Goal: Information Seeking & Learning: Learn about a topic

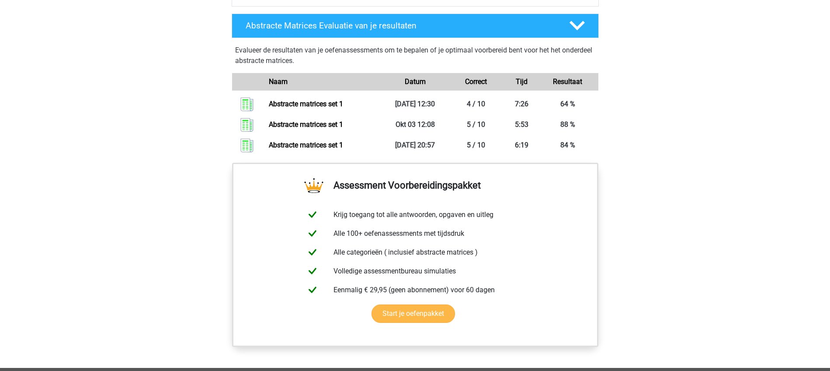
scroll to position [601, 0]
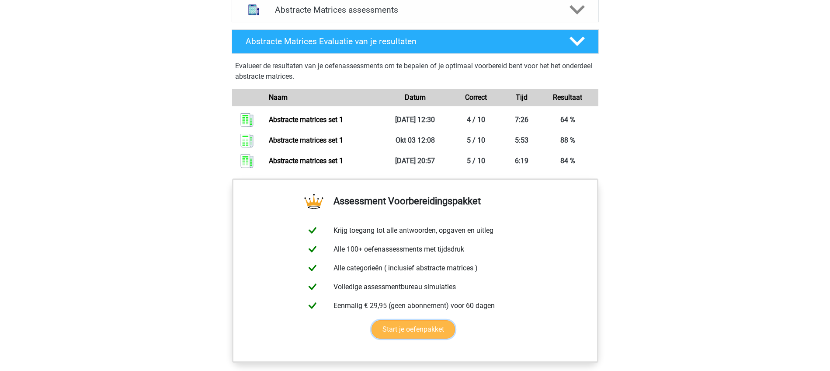
click at [428, 330] on link "Start je oefenpakket" at bounding box center [412, 329] width 83 height 18
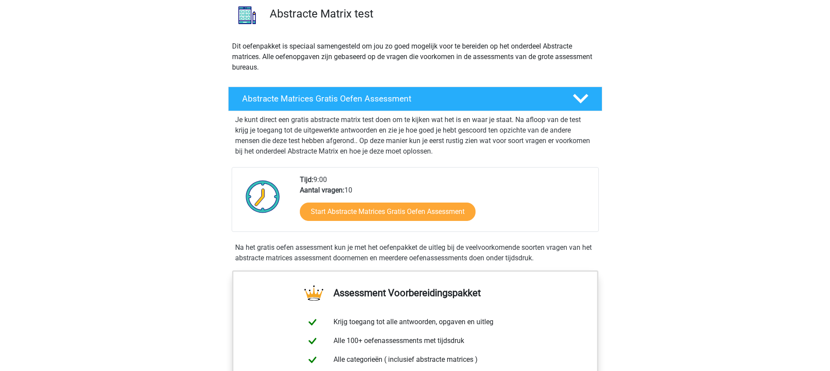
scroll to position [55, 0]
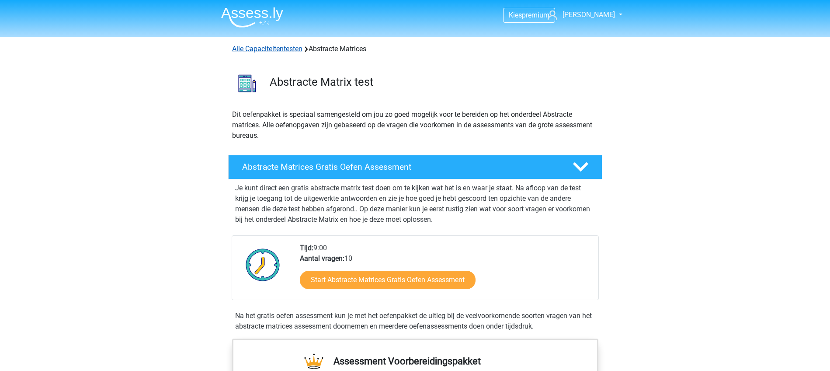
click at [249, 46] on link "Alle Capaciteitentesten" at bounding box center [267, 49] width 70 height 8
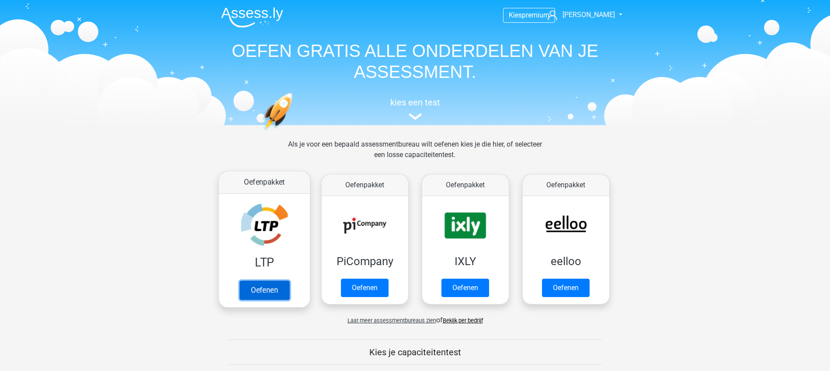
click at [269, 291] on link "Oefenen" at bounding box center [264, 289] width 50 height 19
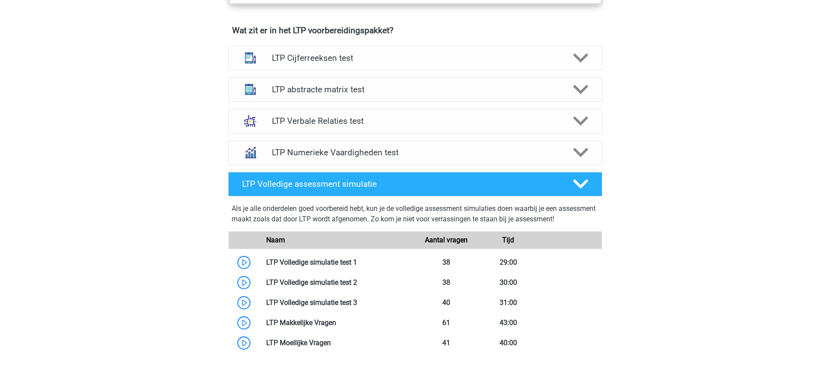
scroll to position [546, 0]
click at [306, 122] on h4 "LTP Verbale Relaties test" at bounding box center [415, 121] width 286 height 10
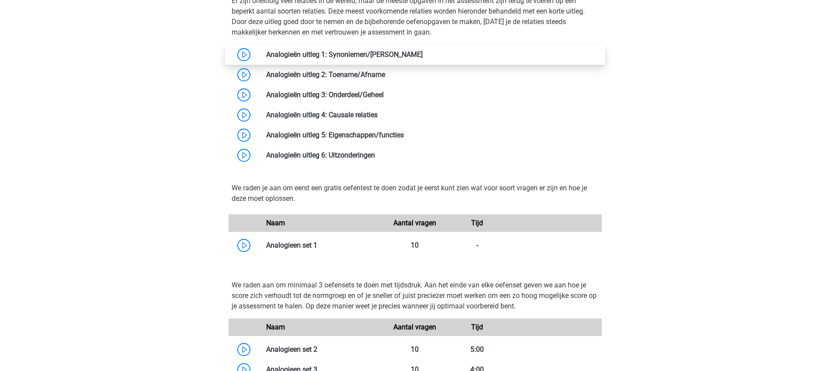
scroll to position [710, 0]
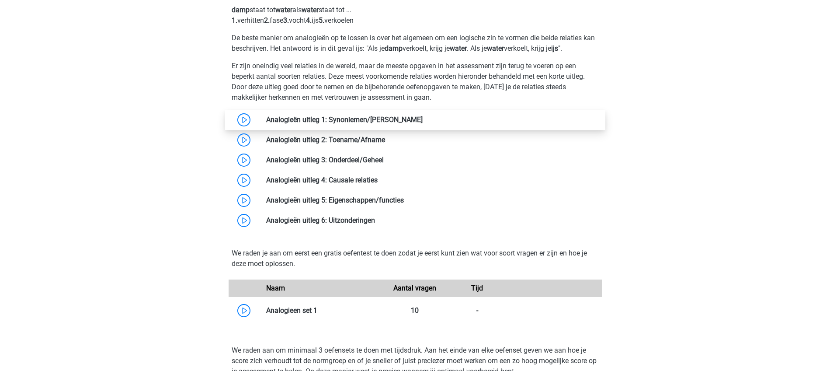
click at [422, 118] on link at bounding box center [422, 119] width 0 height 8
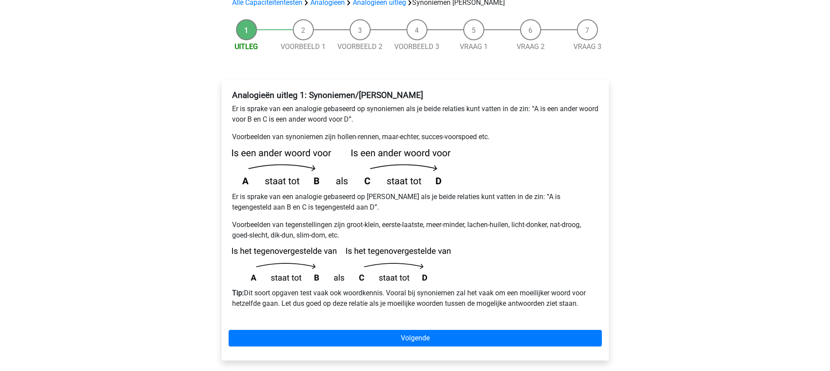
scroll to position [109, 0]
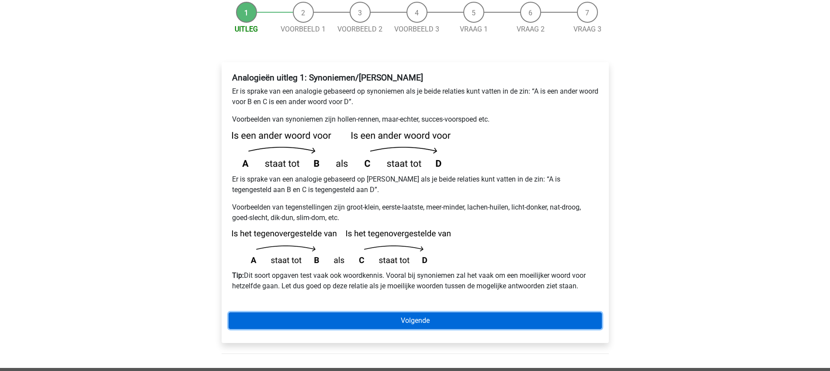
click at [412, 312] on link "Volgende" at bounding box center [415, 320] width 373 height 17
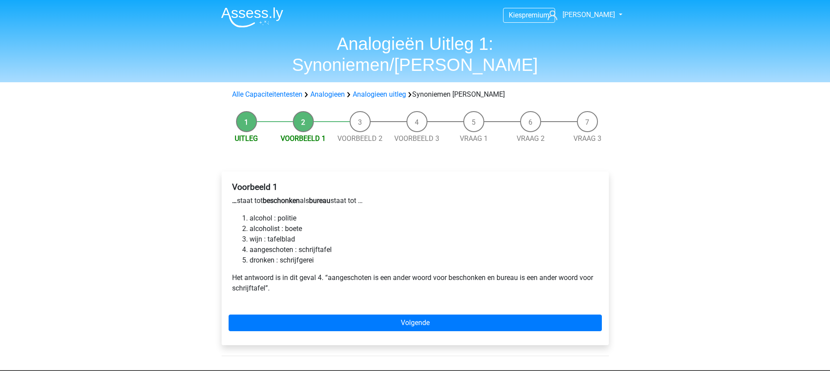
scroll to position [55, 0]
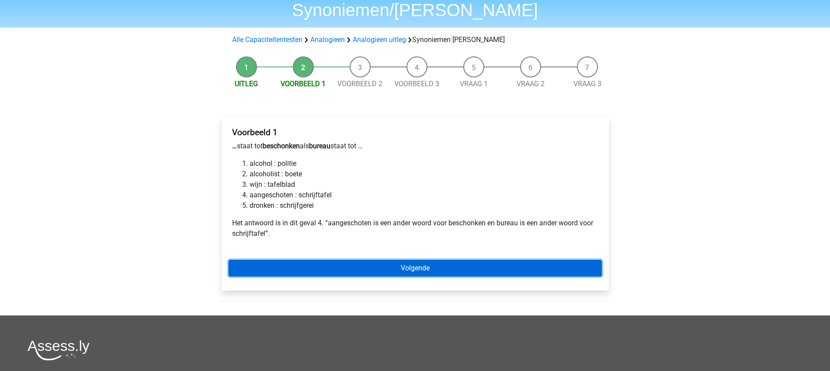
click at [416, 260] on link "Volgende" at bounding box center [415, 268] width 373 height 17
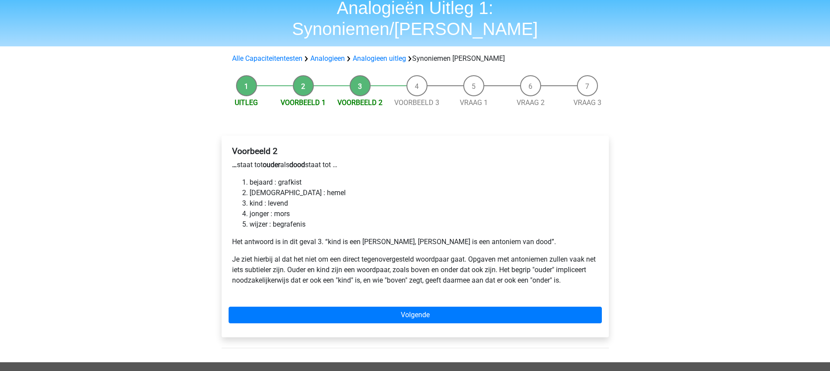
scroll to position [55, 0]
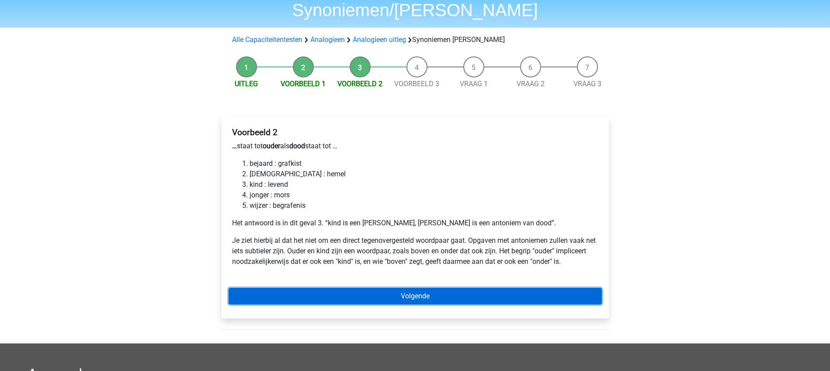
click at [420, 287] on link "Volgende" at bounding box center [415, 295] width 373 height 17
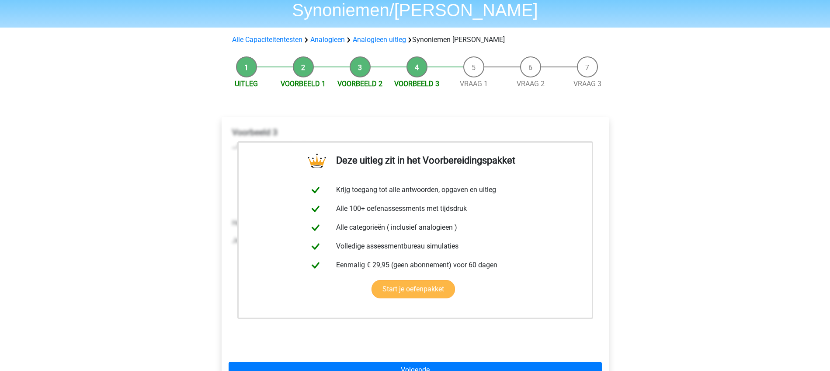
scroll to position [109, 0]
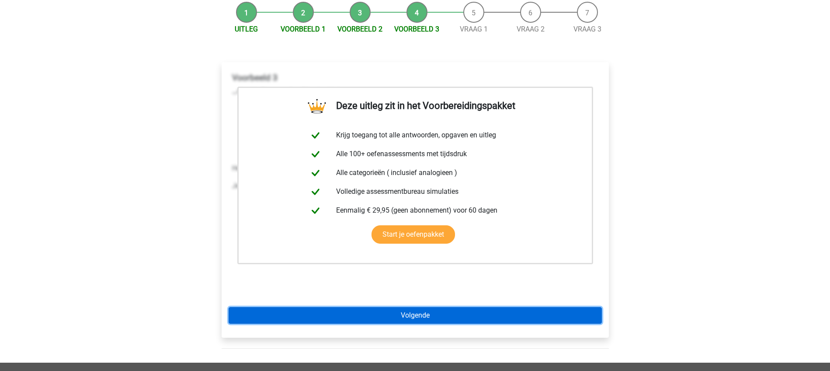
click at [414, 307] on link "Volgende" at bounding box center [415, 315] width 373 height 17
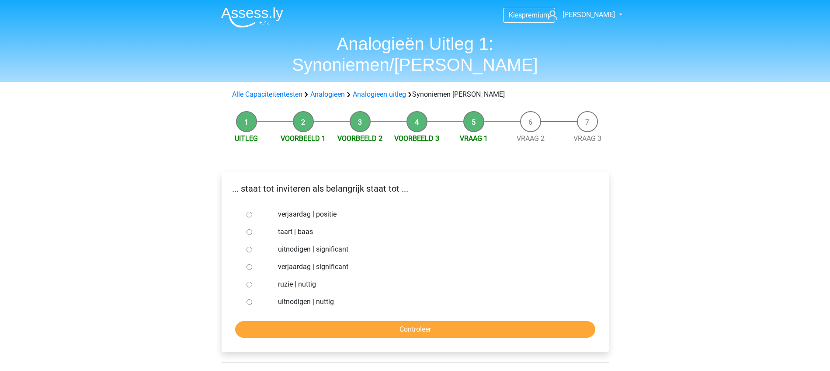
click at [249, 246] on input "uitnodigen | significant" at bounding box center [249, 249] width 6 height 6
radio input "true"
click at [388, 321] on input "Controleer" at bounding box center [415, 329] width 360 height 17
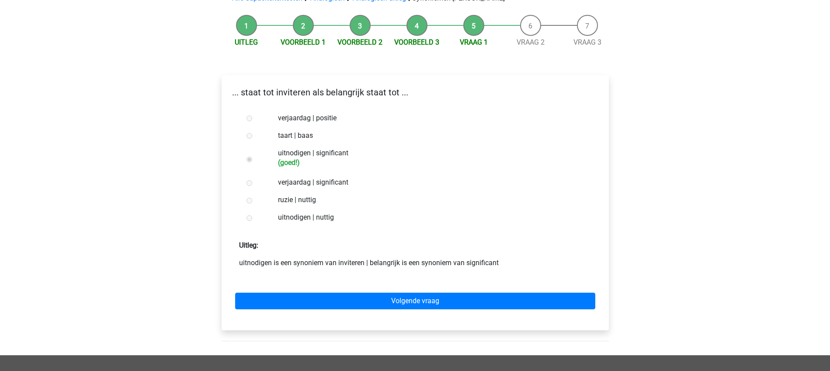
scroll to position [109, 0]
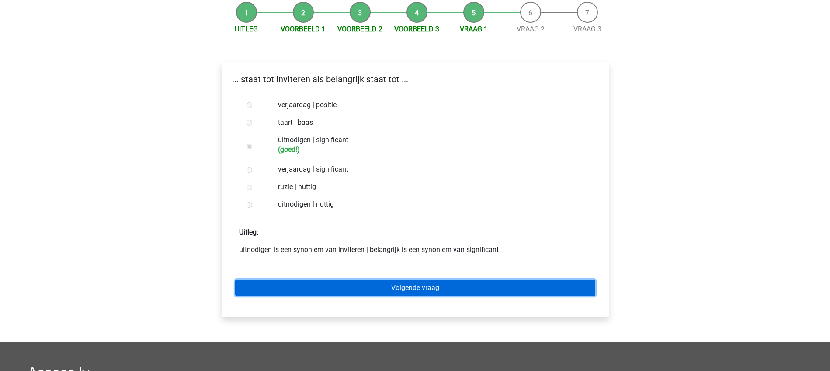
click at [419, 279] on link "Volgende vraag" at bounding box center [415, 287] width 360 height 17
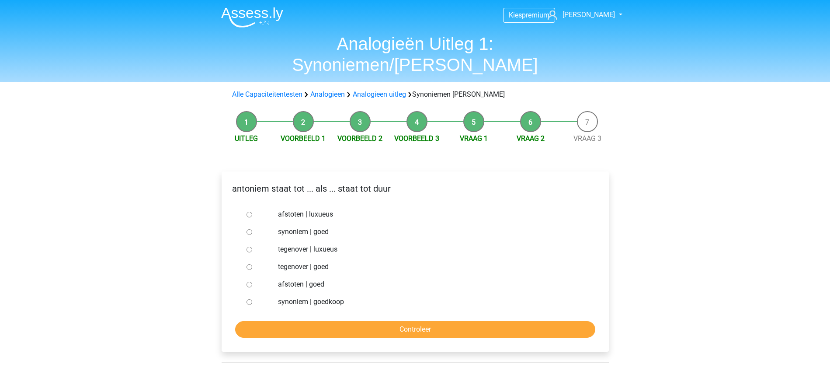
click at [249, 299] on input "synoniem | goedkoop" at bounding box center [249, 302] width 6 height 6
radio input "true"
click at [406, 321] on input "Controleer" at bounding box center [415, 329] width 360 height 17
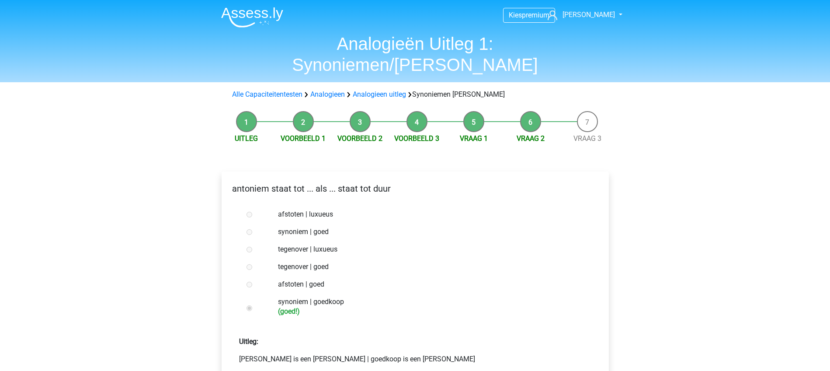
scroll to position [55, 0]
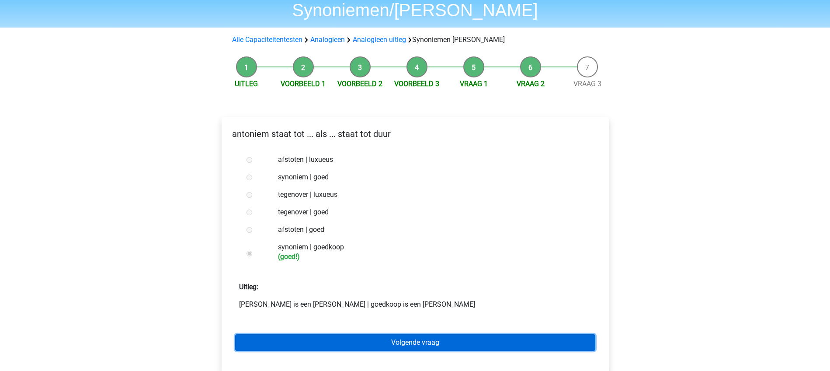
click at [416, 334] on link "Volgende vraag" at bounding box center [415, 342] width 360 height 17
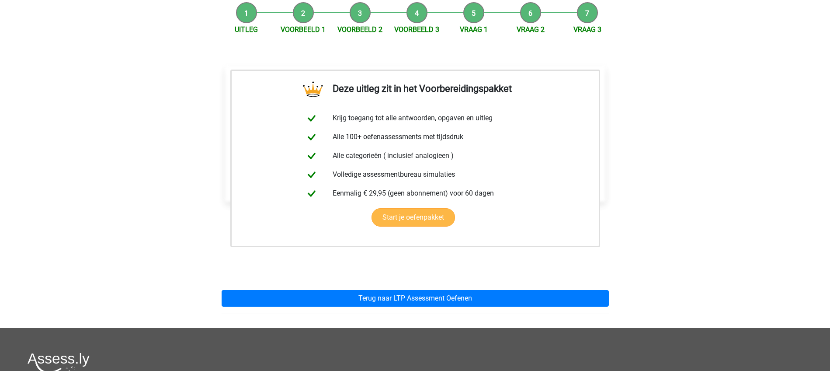
scroll to position [109, 0]
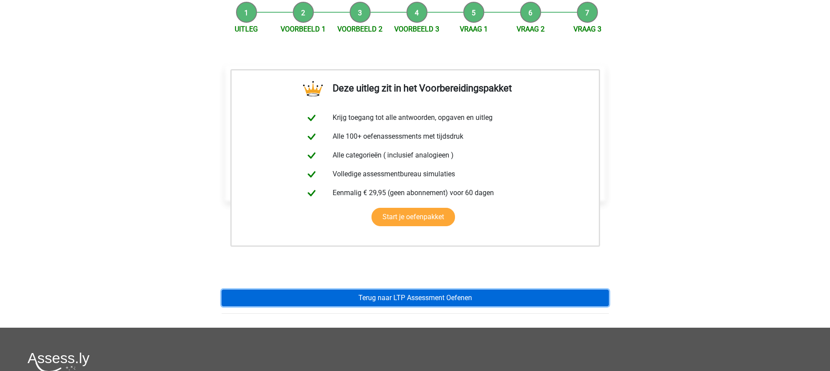
click at [440, 289] on link "Terug naar LTP Assessment Oefenen" at bounding box center [415, 297] width 387 height 17
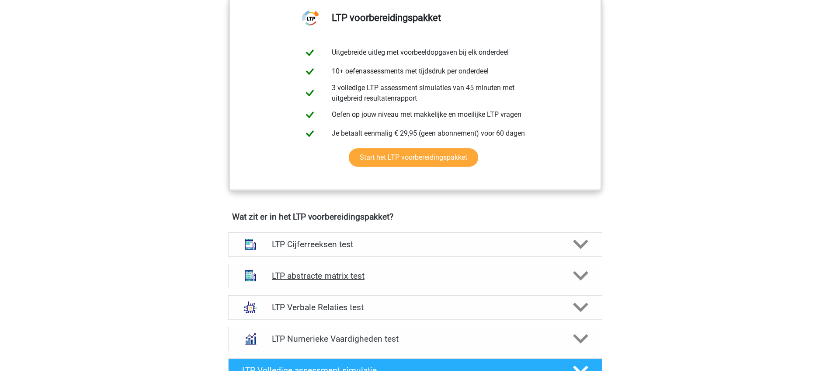
scroll to position [382, 0]
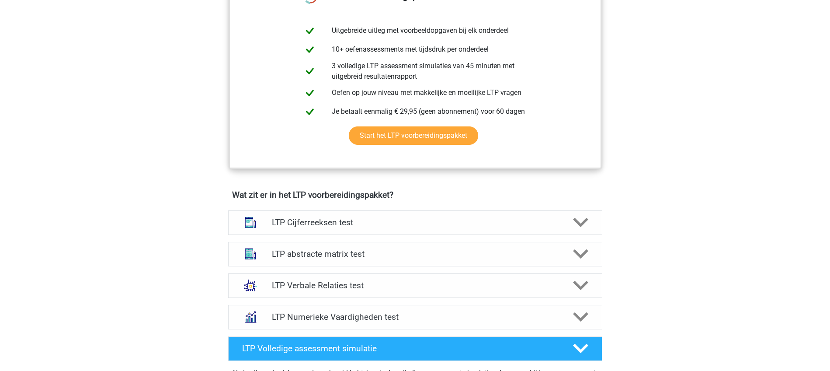
click at [326, 223] on h4 "LTP Cijferreeksen test" at bounding box center [415, 222] width 286 height 10
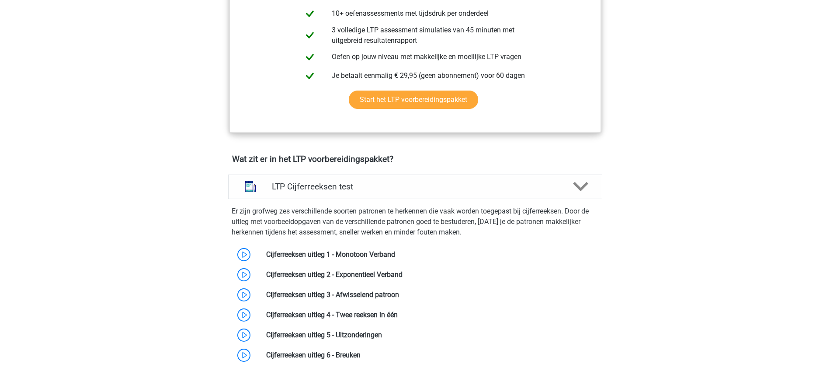
scroll to position [437, 0]
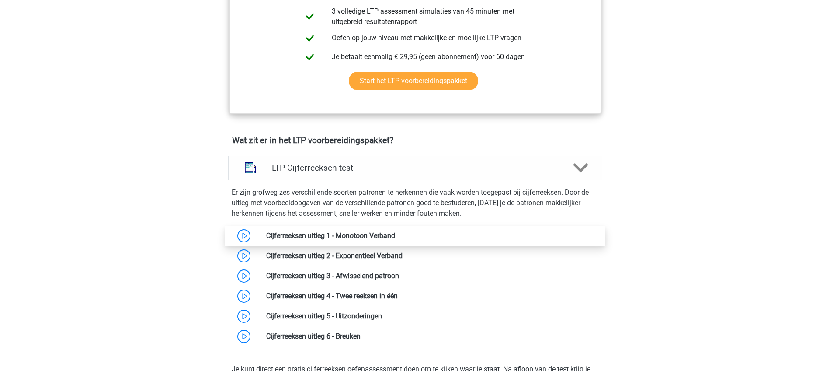
click at [395, 236] on link at bounding box center [395, 235] width 0 height 8
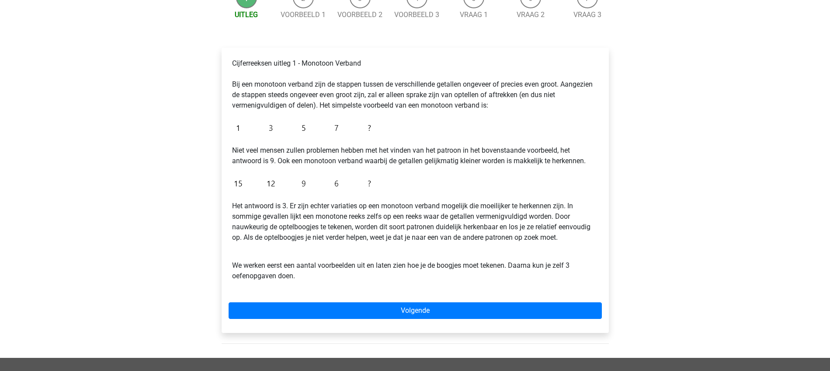
scroll to position [109, 0]
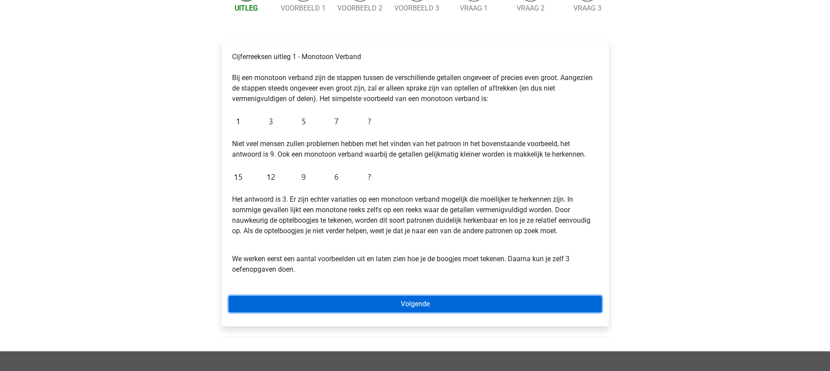
click at [407, 305] on link "Volgende" at bounding box center [415, 303] width 373 height 17
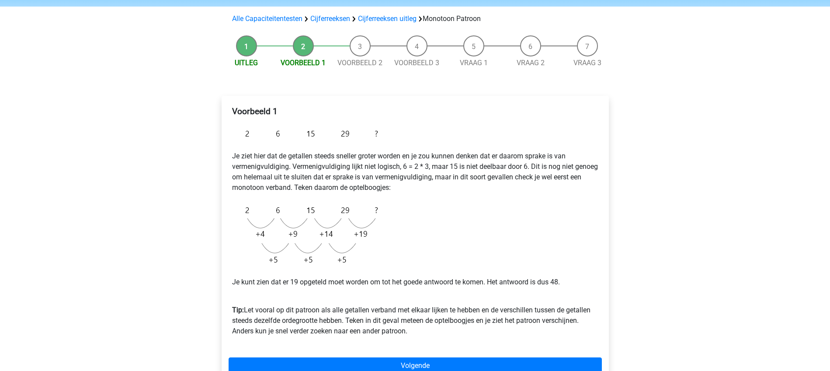
scroll to position [109, 0]
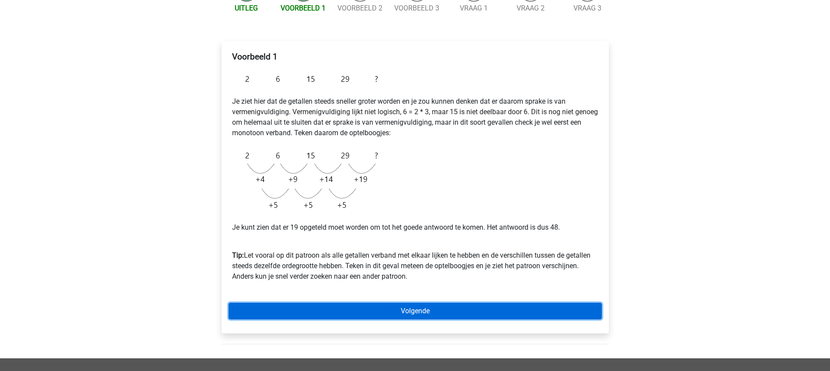
click at [411, 309] on link "Volgende" at bounding box center [415, 310] width 373 height 17
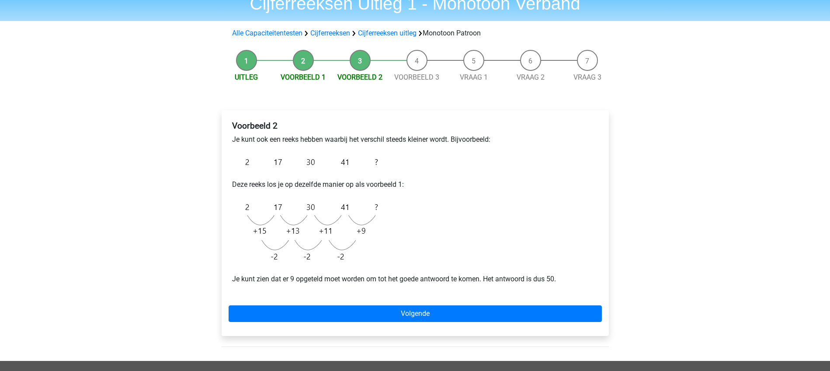
scroll to position [109, 0]
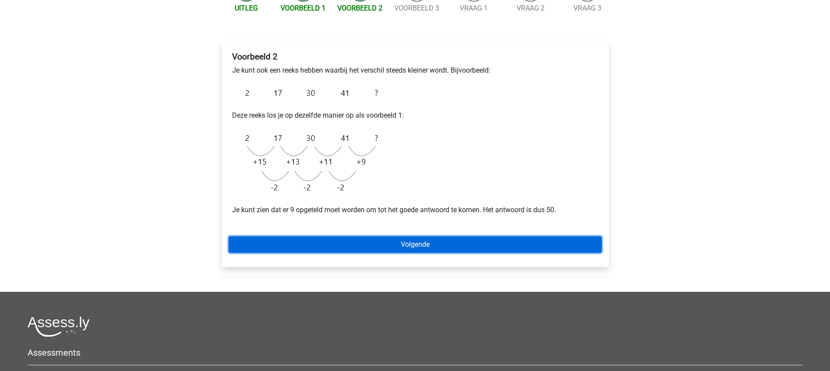
click at [407, 246] on link "Volgende" at bounding box center [415, 244] width 373 height 17
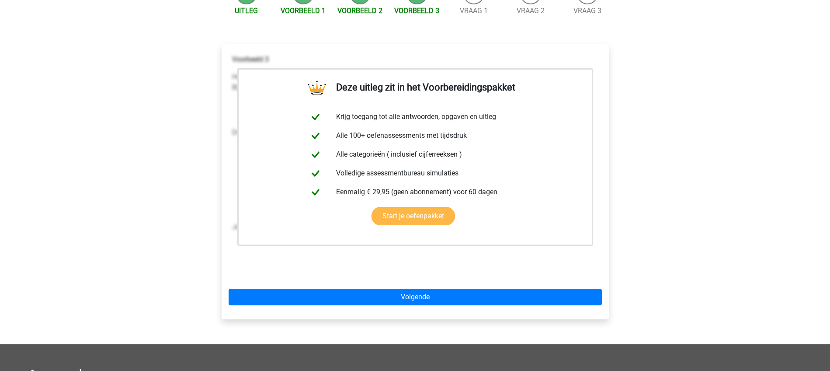
scroll to position [109, 0]
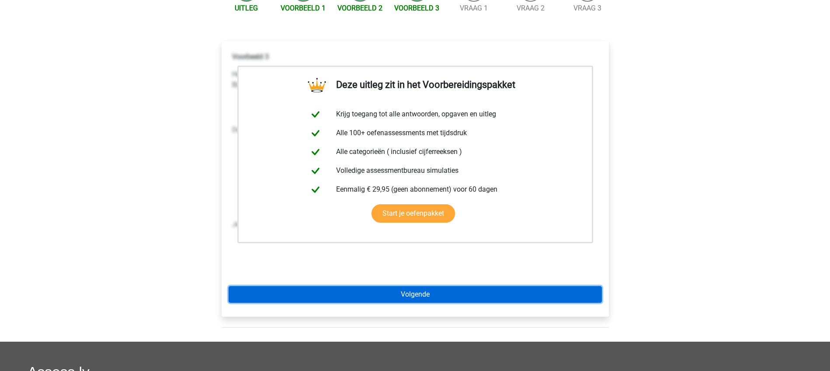
click at [403, 293] on link "Volgende" at bounding box center [415, 294] width 373 height 17
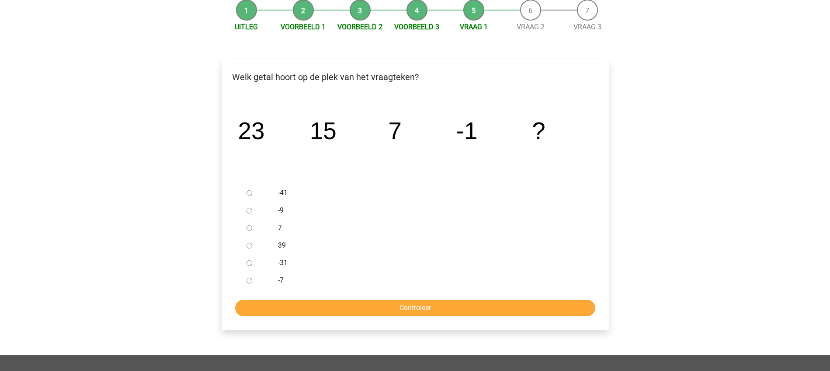
scroll to position [109, 0]
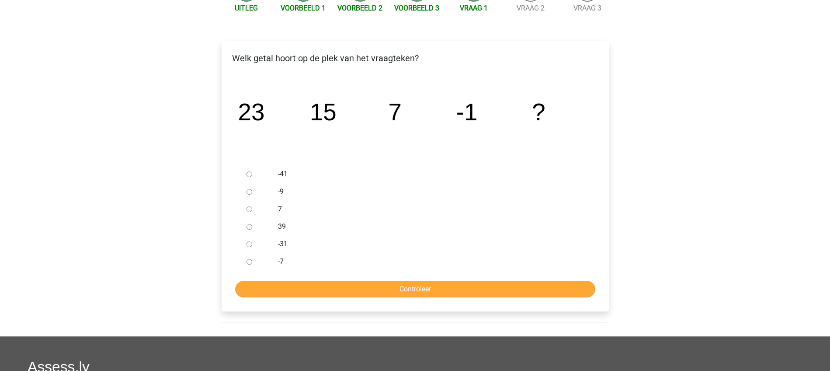
click at [249, 191] on input "-9" at bounding box center [249, 192] width 6 height 6
radio input "true"
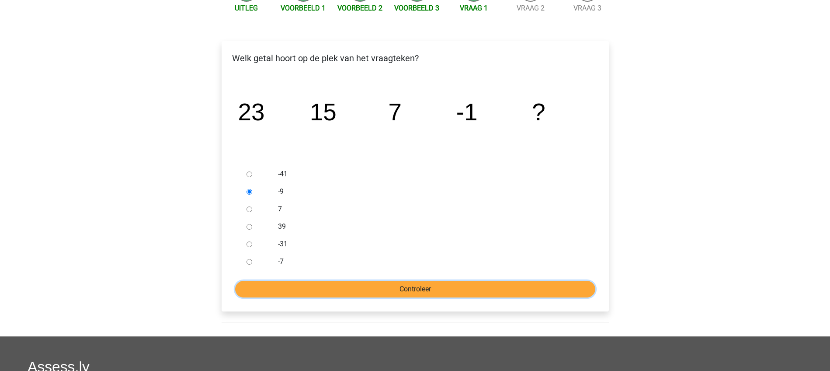
click at [408, 294] on input "Controleer" at bounding box center [415, 288] width 360 height 17
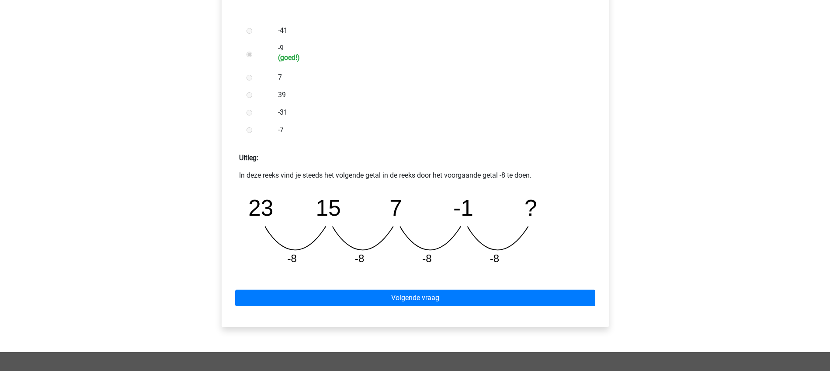
scroll to position [328, 0]
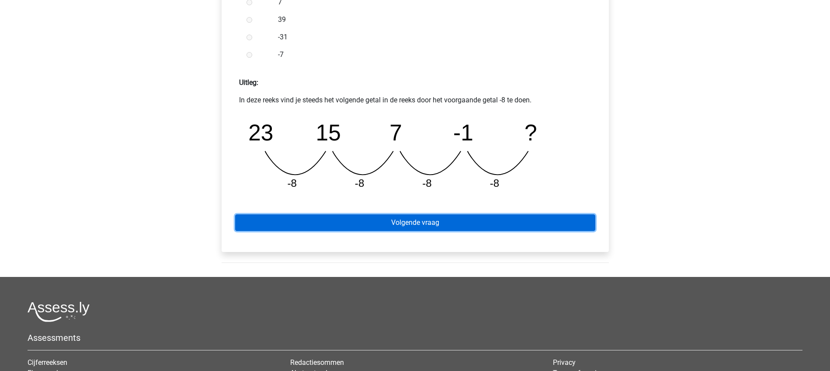
click at [420, 222] on link "Volgende vraag" at bounding box center [415, 222] width 360 height 17
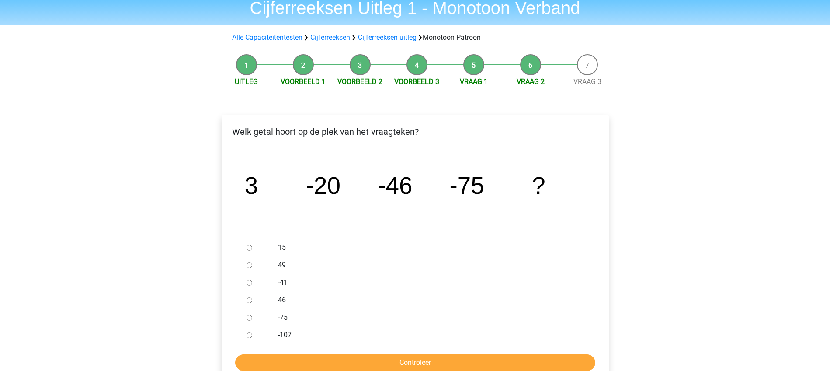
scroll to position [55, 0]
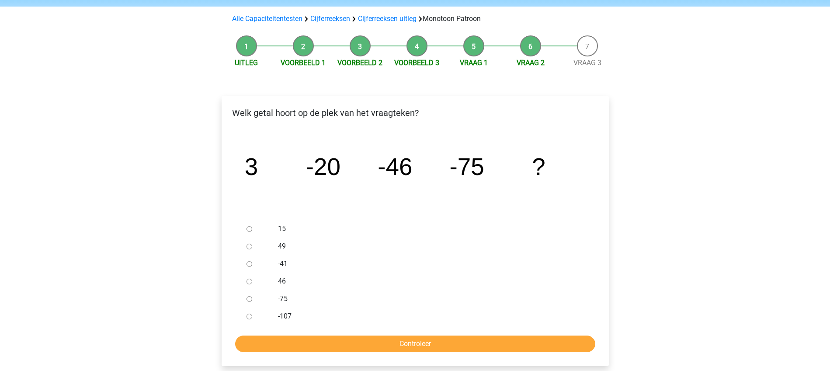
click at [249, 315] on input "-107" at bounding box center [249, 316] width 6 height 6
radio input "true"
click at [401, 343] on input "Controleer" at bounding box center [415, 343] width 360 height 17
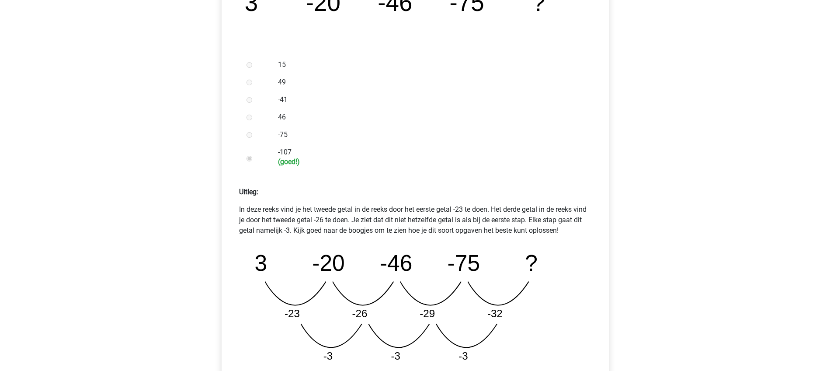
scroll to position [273, 0]
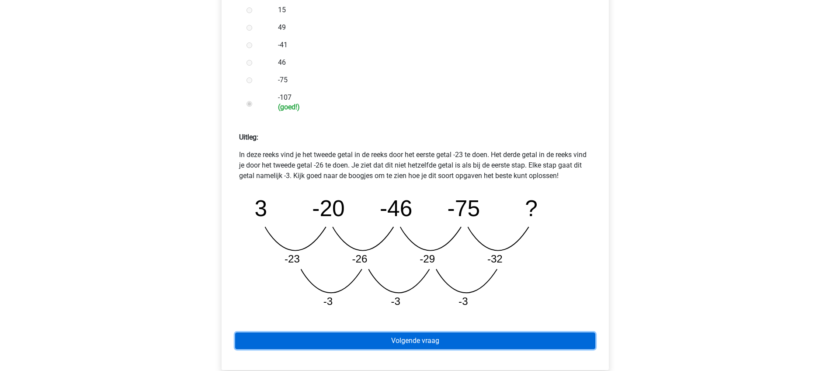
click at [427, 342] on link "Volgende vraag" at bounding box center [415, 340] width 360 height 17
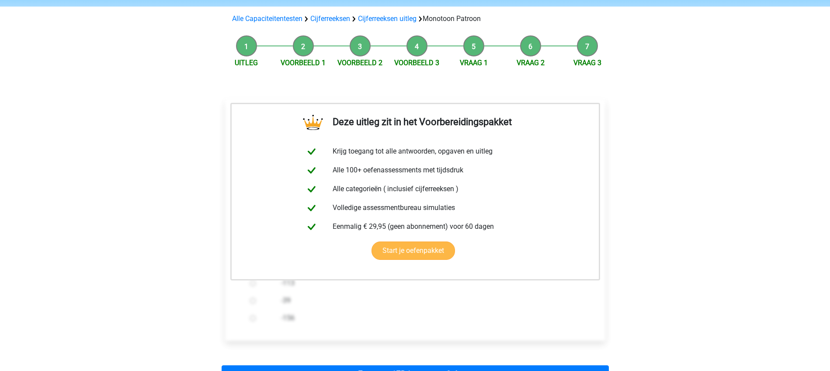
scroll to position [109, 0]
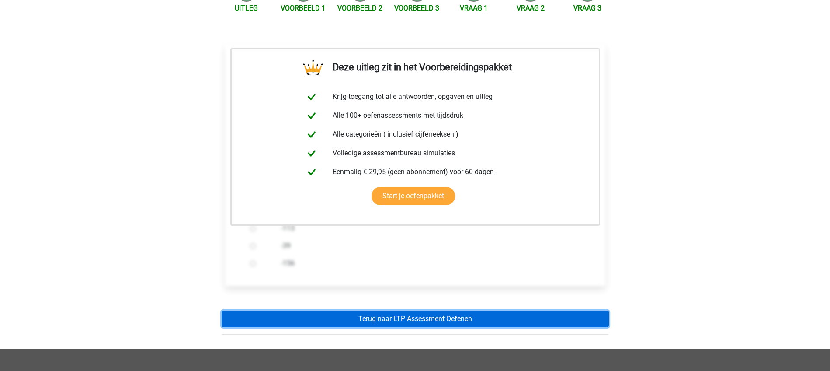
click at [434, 317] on link "Terug naar LTP Assessment Oefenen" at bounding box center [415, 318] width 387 height 17
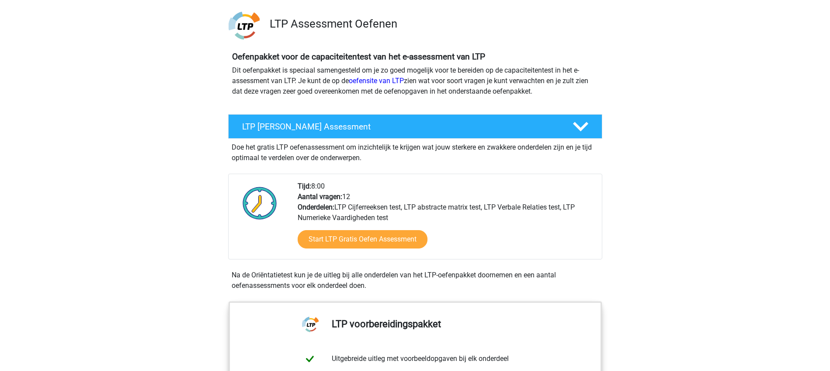
scroll to position [109, 0]
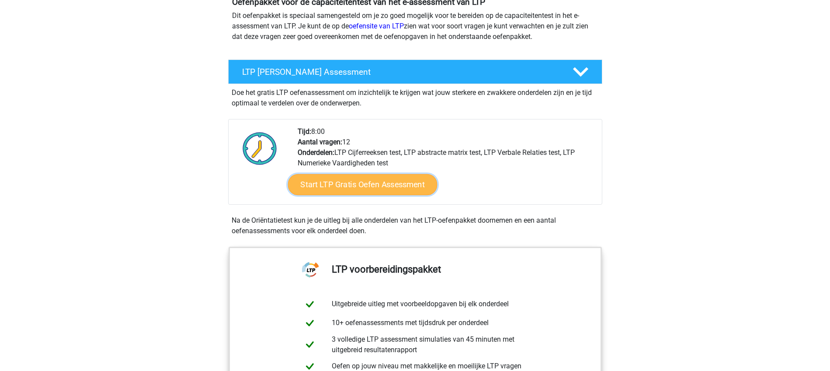
click at [390, 184] on link "Start LTP Gratis Oefen Assessment" at bounding box center [361, 184] width 149 height 21
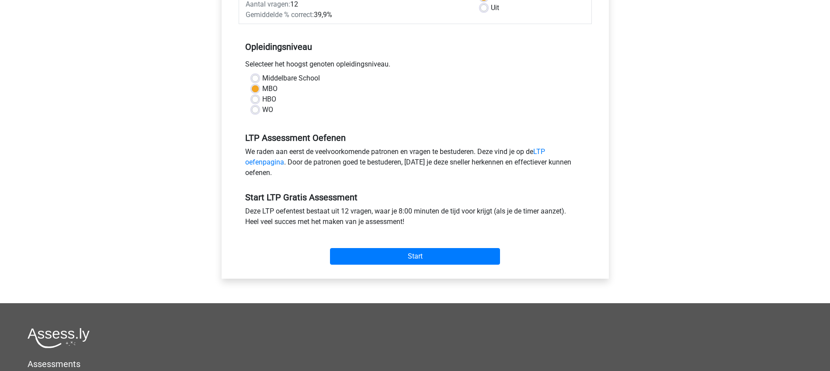
scroll to position [164, 0]
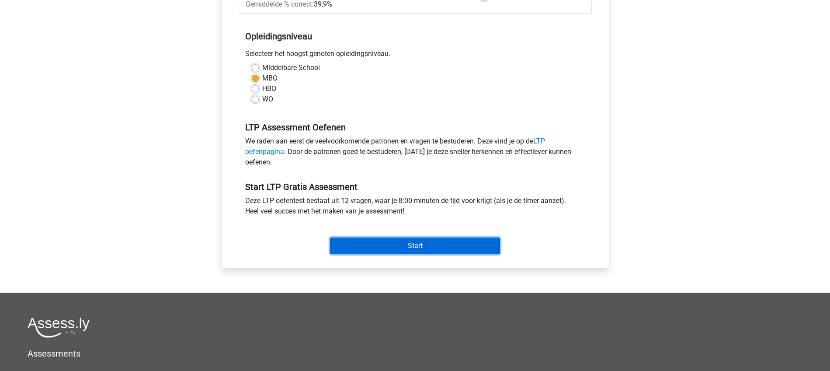
click at [409, 244] on input "Start" at bounding box center [415, 245] width 170 height 17
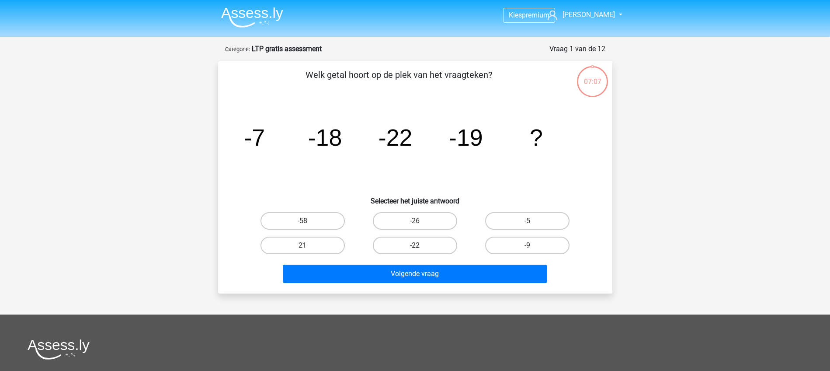
click at [410, 245] on label "-22" at bounding box center [415, 244] width 84 height 17
click at [415, 245] on input "-22" at bounding box center [418, 248] width 6 height 6
radio input "true"
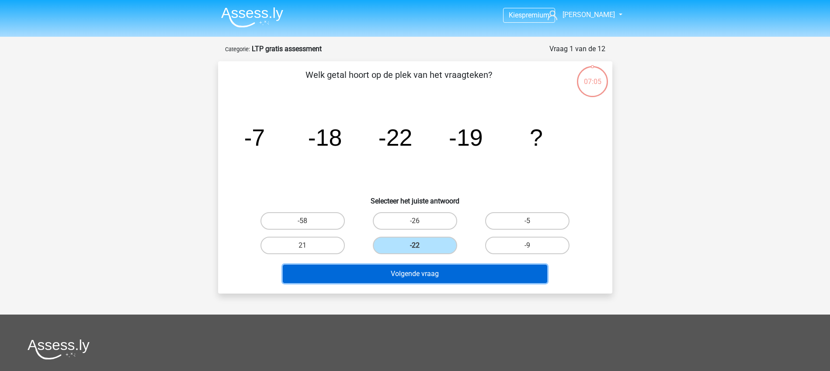
click at [431, 271] on button "Volgende vraag" at bounding box center [415, 273] width 264 height 18
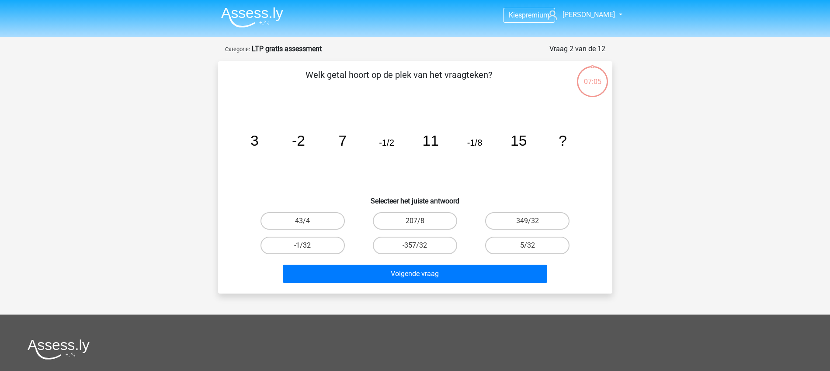
scroll to position [44, 0]
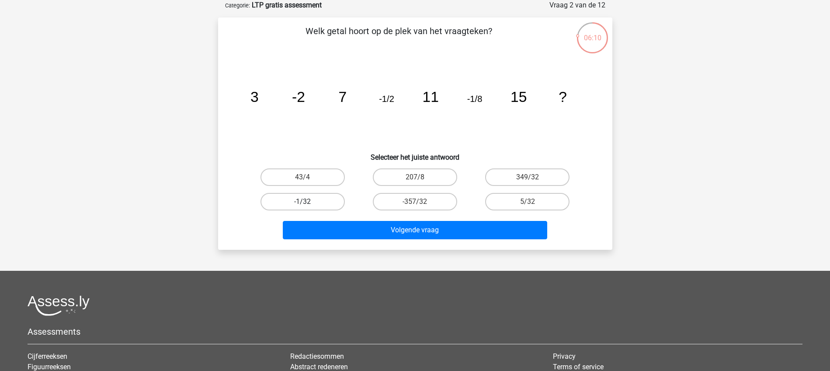
click at [308, 200] on label "-1/32" at bounding box center [302, 201] width 84 height 17
click at [308, 201] on input "-1/32" at bounding box center [305, 204] width 6 height 6
radio input "true"
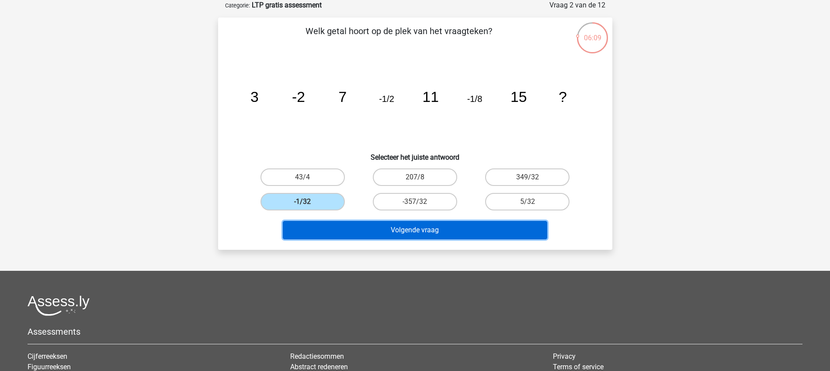
click at [411, 232] on button "Volgende vraag" at bounding box center [415, 230] width 264 height 18
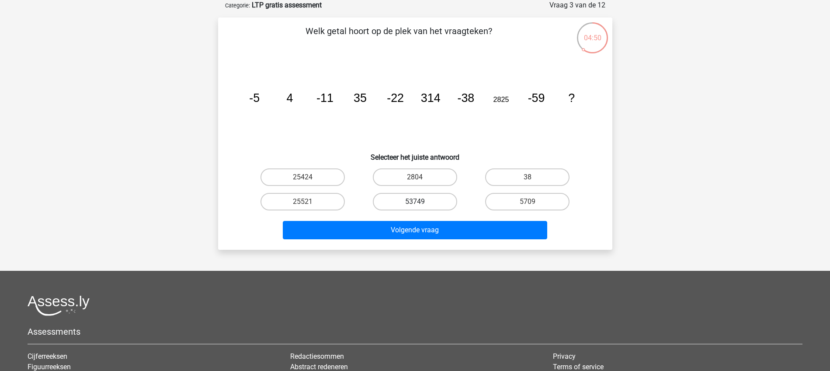
click at [414, 204] on label "53749" at bounding box center [415, 201] width 84 height 17
click at [415, 204] on input "53749" at bounding box center [418, 204] width 6 height 6
radio input "true"
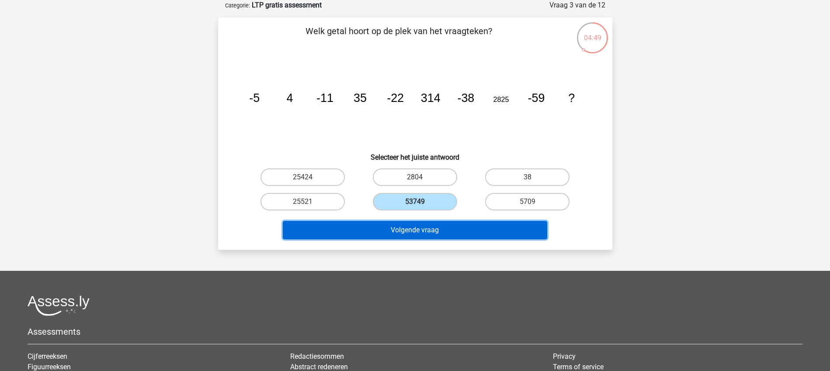
click at [416, 227] on button "Volgende vraag" at bounding box center [415, 230] width 264 height 18
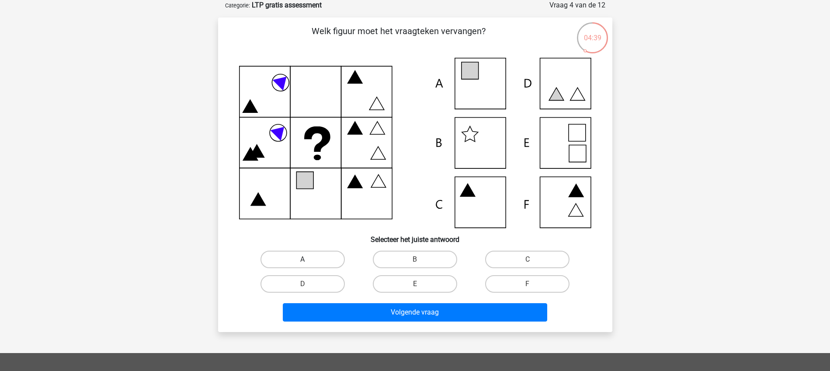
click at [300, 258] on label "A" at bounding box center [302, 258] width 84 height 17
click at [302, 259] on input "A" at bounding box center [305, 262] width 6 height 6
radio input "true"
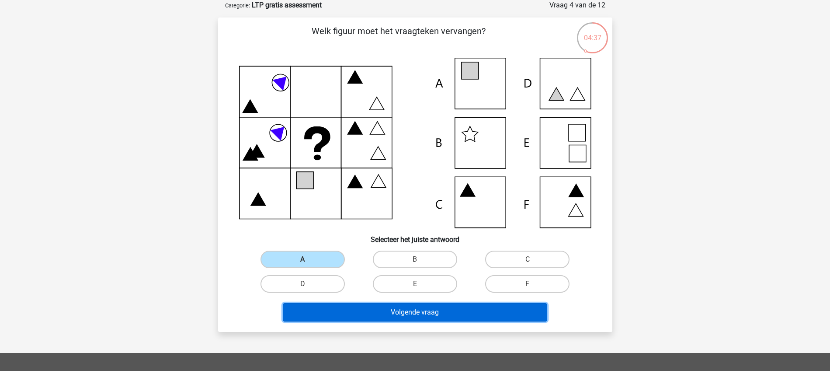
click at [417, 309] on button "Volgende vraag" at bounding box center [415, 312] width 264 height 18
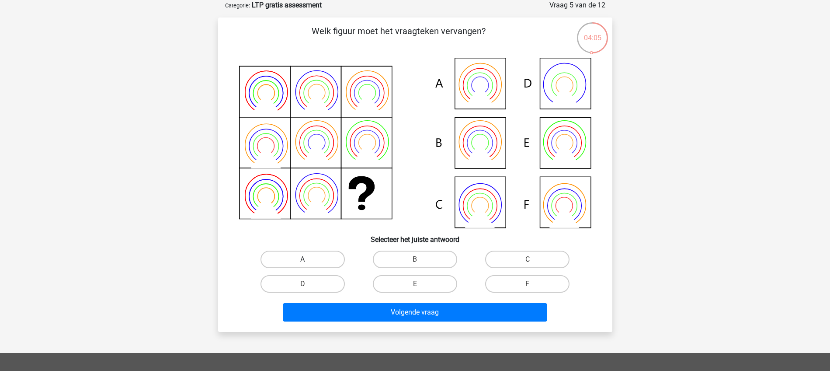
click at [325, 257] on label "A" at bounding box center [302, 258] width 84 height 17
click at [308, 259] on input "A" at bounding box center [305, 262] width 6 height 6
radio input "true"
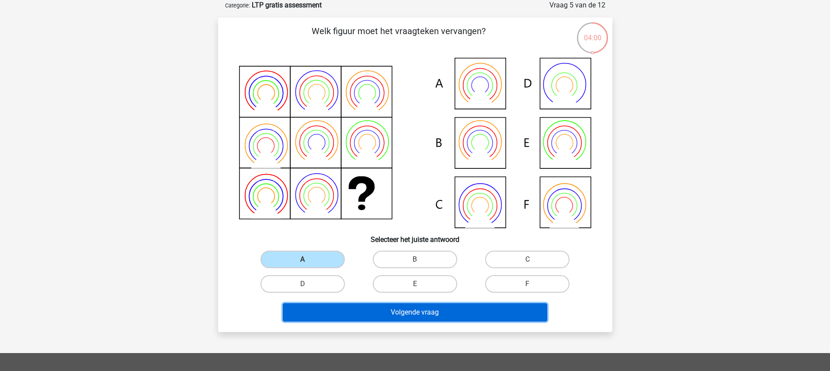
click at [413, 308] on button "Volgende vraag" at bounding box center [415, 312] width 264 height 18
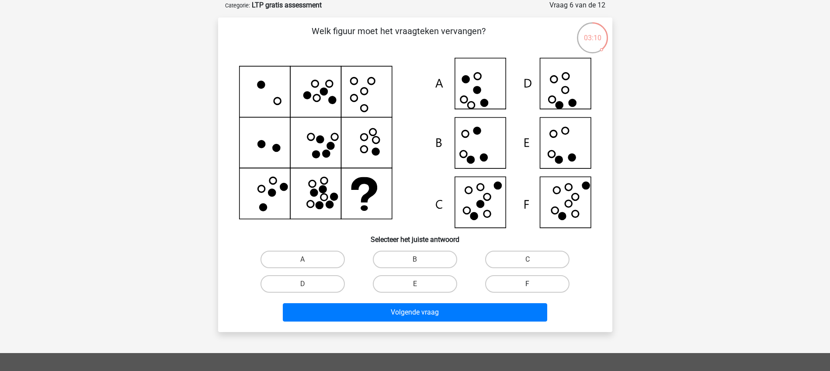
click at [524, 282] on label "F" at bounding box center [527, 283] width 84 height 17
click at [527, 284] on input "F" at bounding box center [530, 287] width 6 height 6
radio input "true"
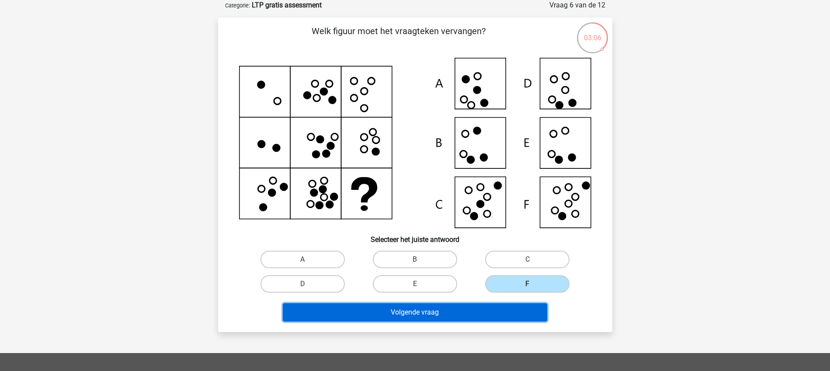
click at [469, 316] on button "Volgende vraag" at bounding box center [415, 312] width 264 height 18
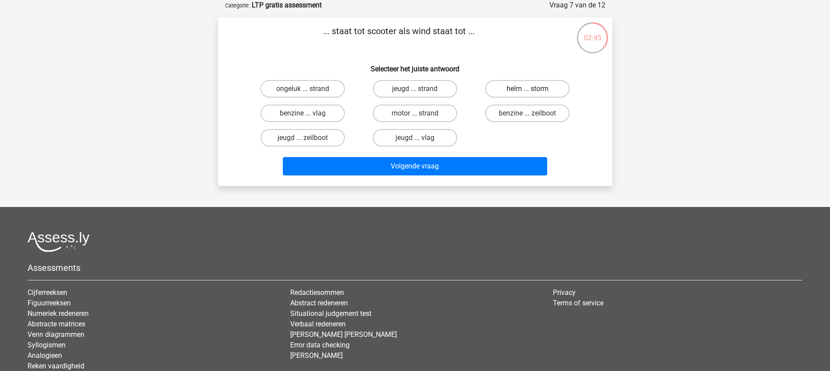
click at [513, 88] on label "helm ... storm" at bounding box center [527, 88] width 84 height 17
click at [527, 89] on input "helm ... storm" at bounding box center [530, 92] width 6 height 6
radio input "true"
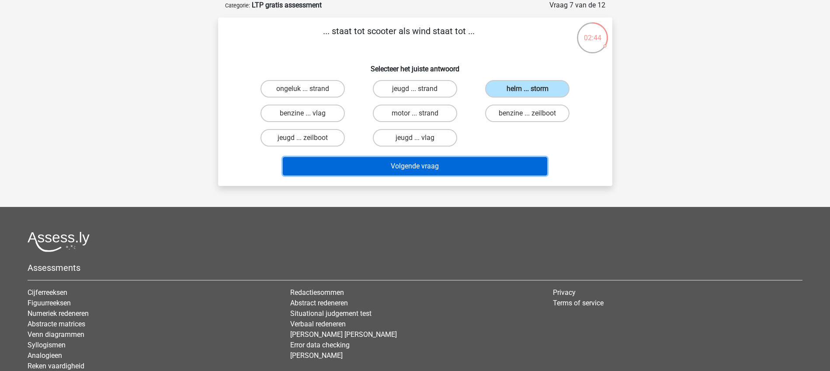
click at [419, 166] on button "Volgende vraag" at bounding box center [415, 166] width 264 height 18
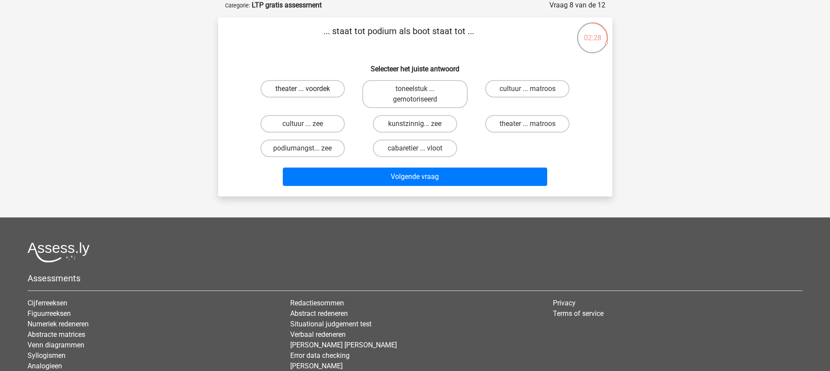
click at [312, 87] on label "theater ... voordek" at bounding box center [302, 88] width 84 height 17
click at [308, 89] on input "theater ... voordek" at bounding box center [305, 92] width 6 height 6
radio input "true"
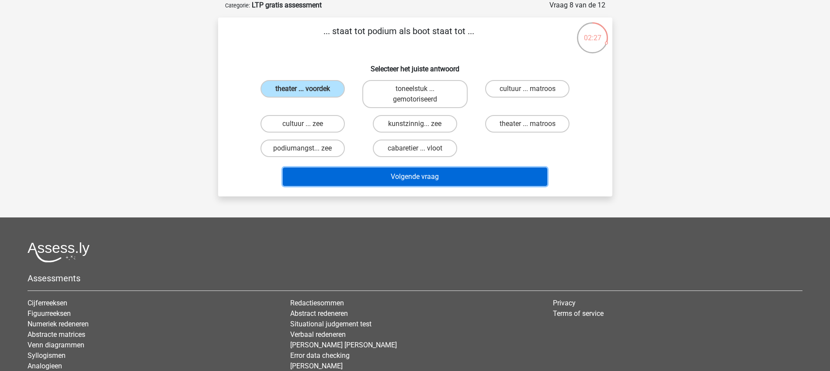
click at [404, 177] on button "Volgende vraag" at bounding box center [415, 176] width 264 height 18
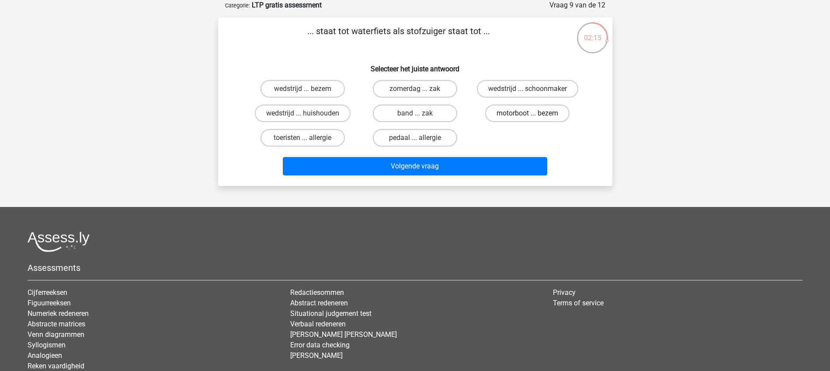
click at [504, 110] on label "motorboot ... bezem" at bounding box center [527, 112] width 84 height 17
click at [527, 113] on input "motorboot ... bezem" at bounding box center [530, 116] width 6 height 6
radio input "true"
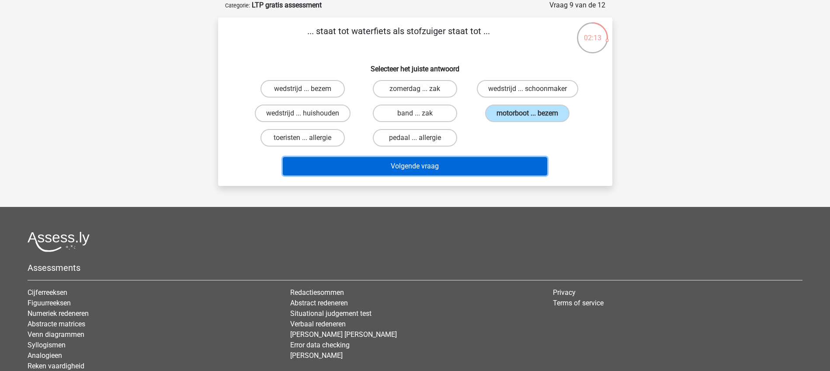
click at [415, 168] on button "Volgende vraag" at bounding box center [415, 166] width 264 height 18
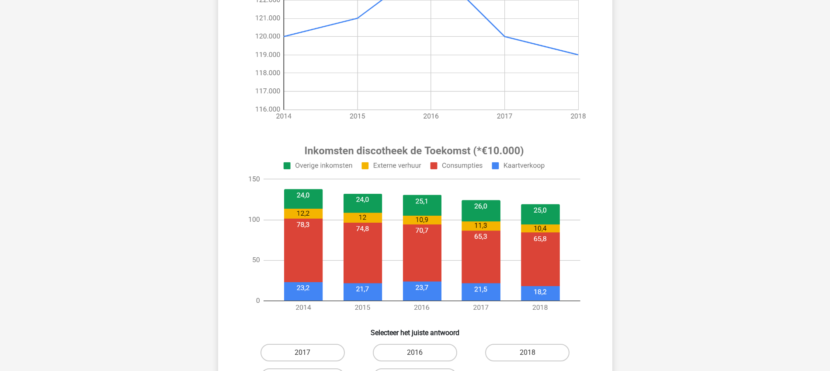
scroll to position [262, 0]
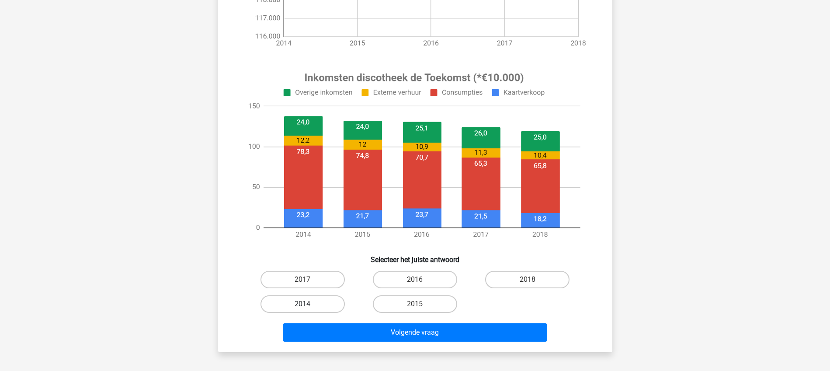
click at [299, 307] on label "2014" at bounding box center [302, 303] width 84 height 17
click at [302, 307] on input "2014" at bounding box center [305, 307] width 6 height 6
radio input "true"
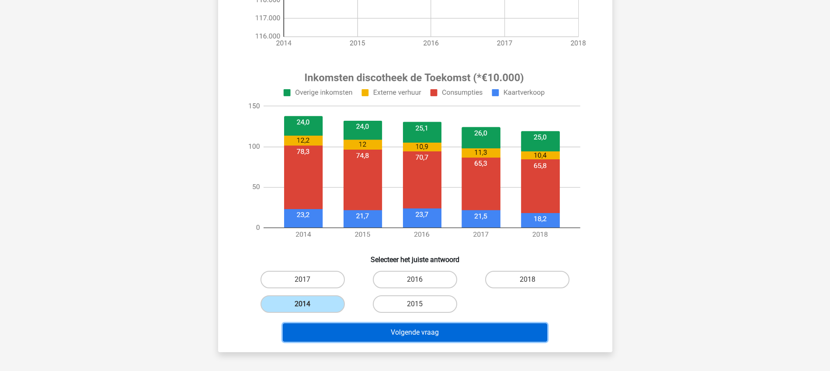
click at [395, 332] on button "Volgende vraag" at bounding box center [415, 332] width 264 height 18
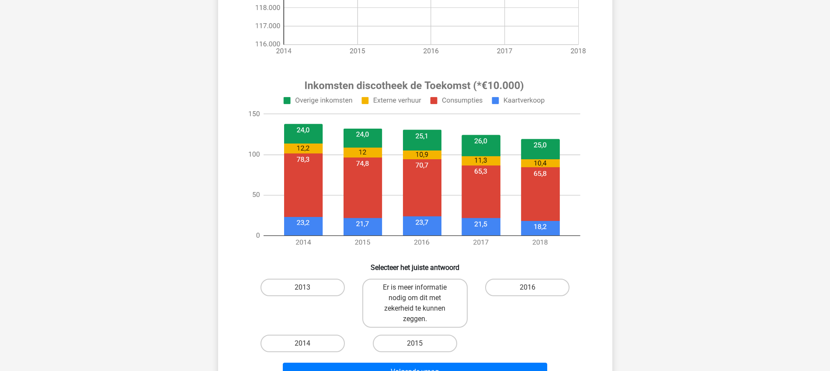
scroll to position [273, 0]
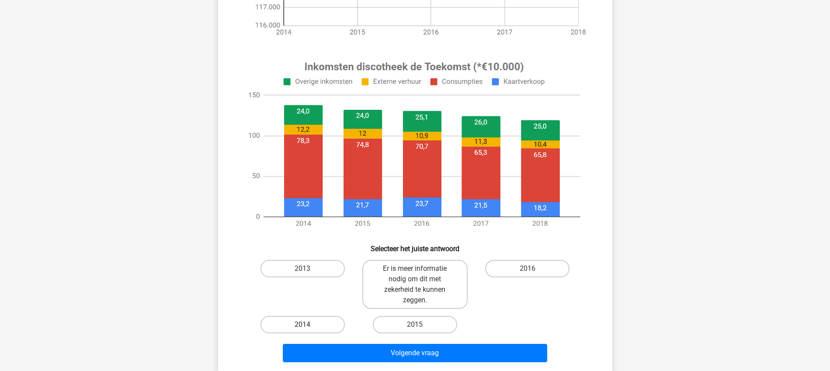
click at [319, 322] on label "2014" at bounding box center [302, 323] width 84 height 17
click at [308, 324] on input "2014" at bounding box center [305, 327] width 6 height 6
radio input "true"
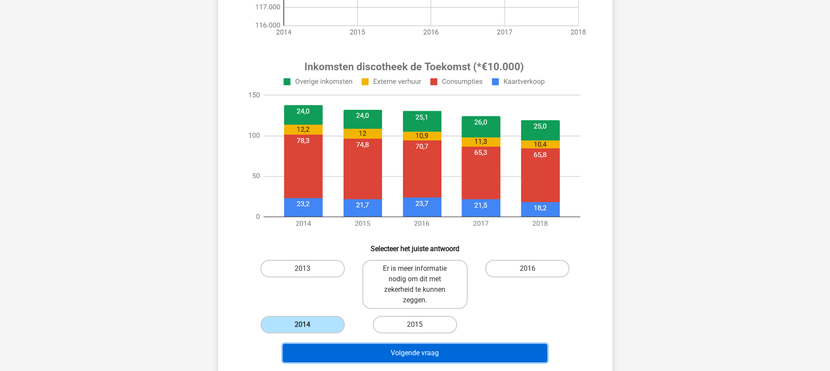
click at [398, 356] on button "Volgende vraag" at bounding box center [415, 352] width 264 height 18
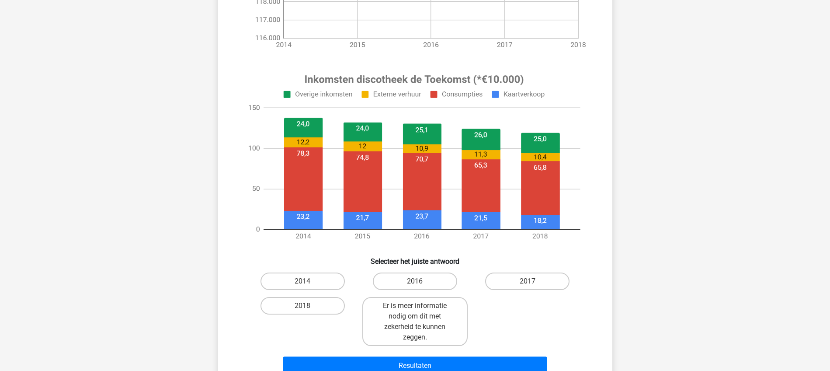
scroll to position [262, 0]
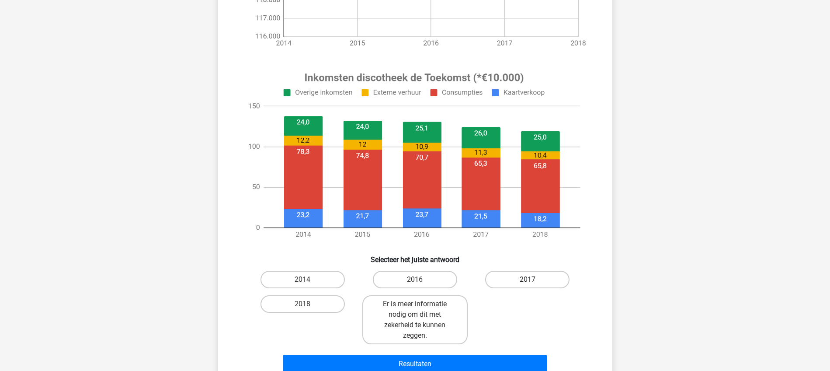
click at [505, 278] on label "2017" at bounding box center [527, 278] width 84 height 17
click at [527, 279] on input "2017" at bounding box center [530, 282] width 6 height 6
radio input "true"
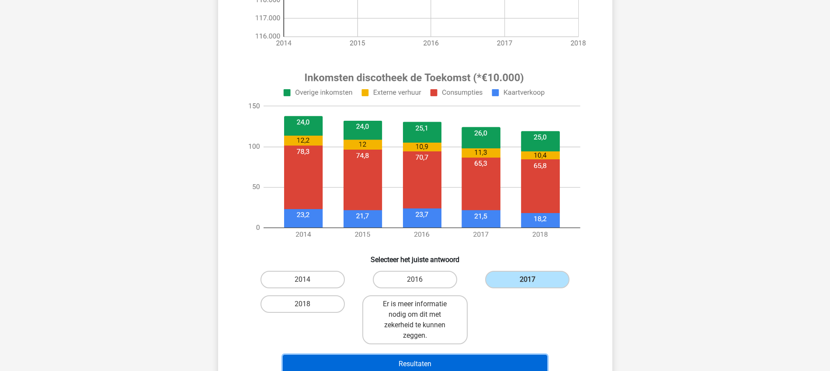
click at [416, 361] on button "Resultaten" at bounding box center [415, 363] width 264 height 18
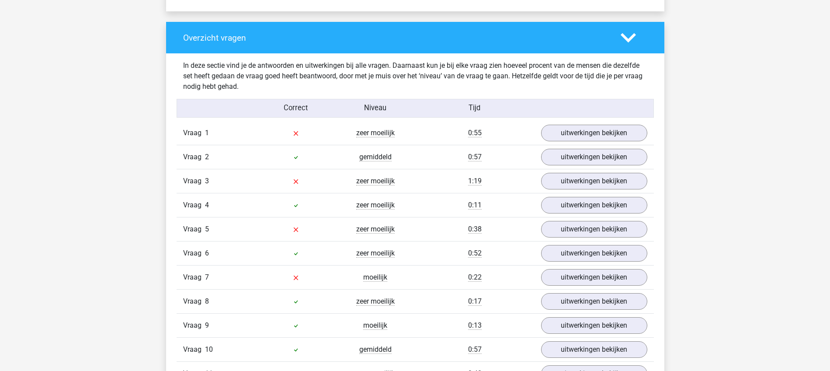
scroll to position [874, 0]
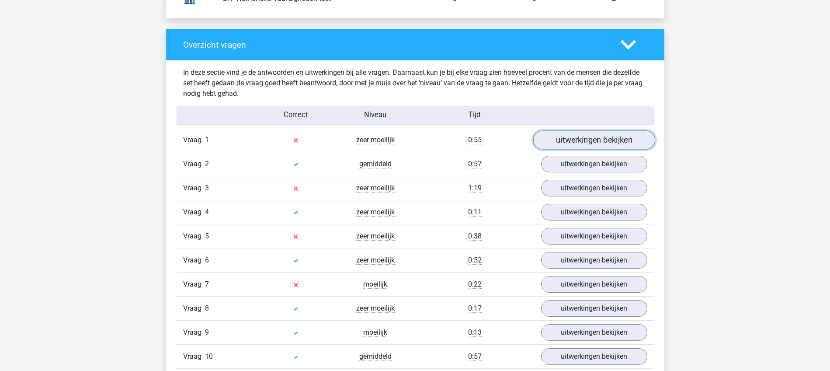
click at [561, 139] on link "uitwerkingen bekijken" at bounding box center [594, 139] width 122 height 19
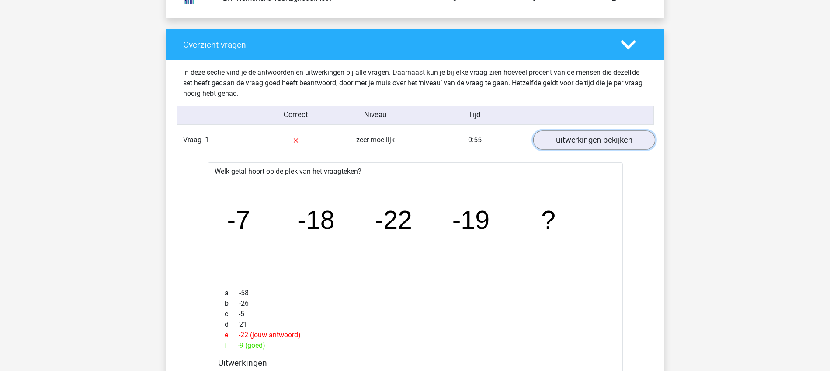
click at [585, 139] on link "uitwerkingen bekijken" at bounding box center [594, 139] width 122 height 19
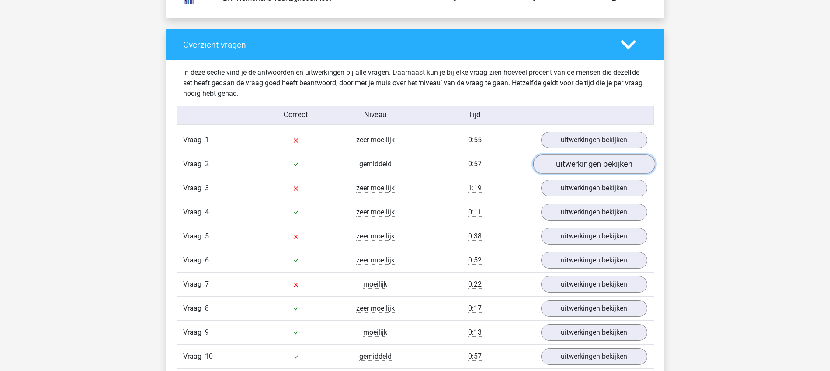
click at [588, 168] on link "uitwerkingen bekijken" at bounding box center [594, 163] width 122 height 19
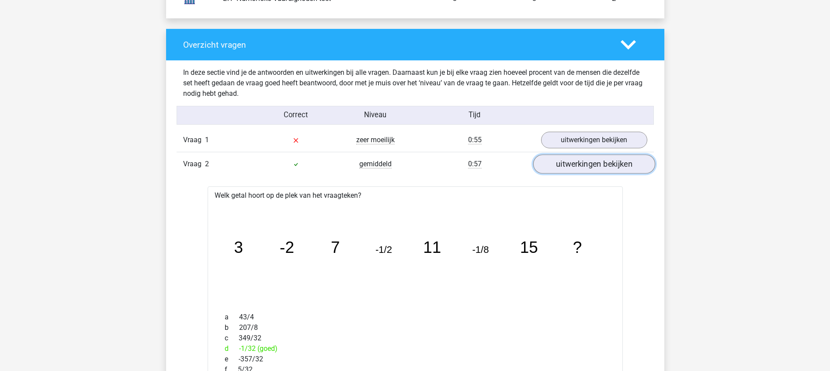
click at [583, 163] on link "uitwerkingen bekijken" at bounding box center [594, 163] width 122 height 19
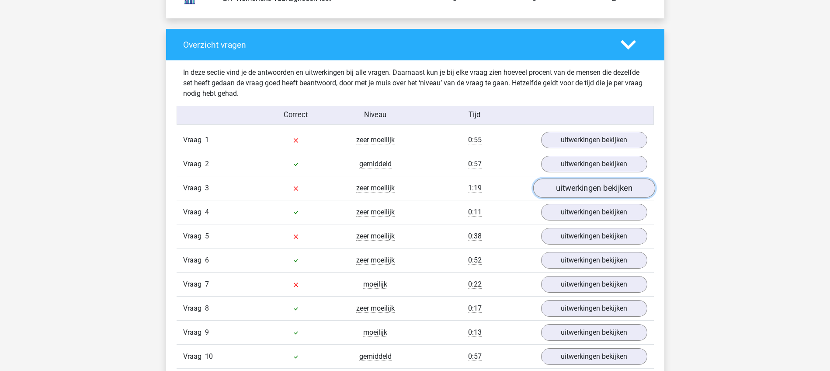
click at [588, 188] on link "uitwerkingen bekijken" at bounding box center [594, 187] width 122 height 19
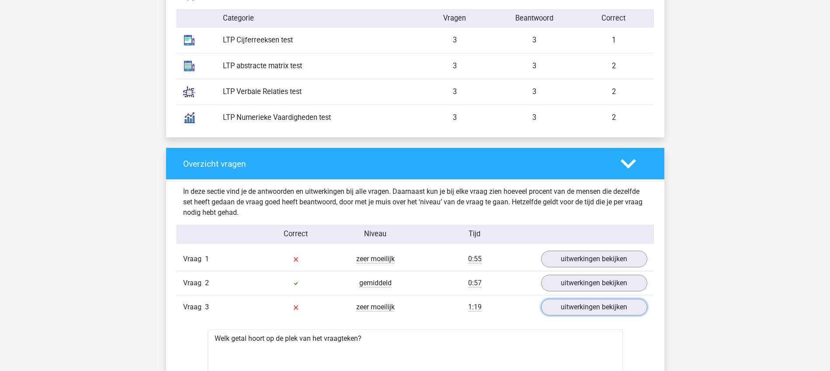
scroll to position [819, 0]
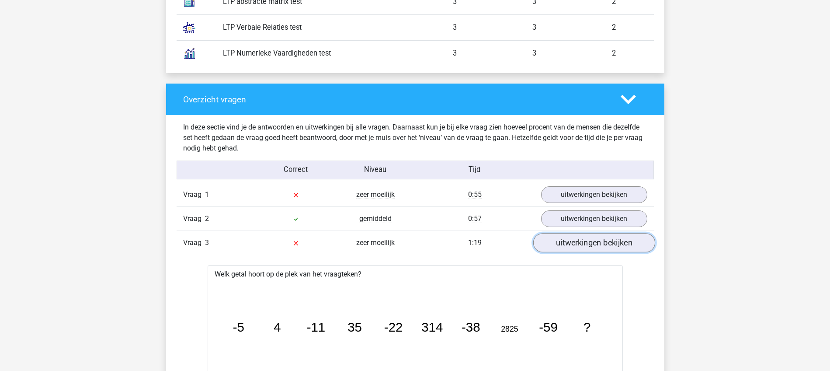
click at [599, 241] on link "uitwerkingen bekijken" at bounding box center [594, 242] width 122 height 19
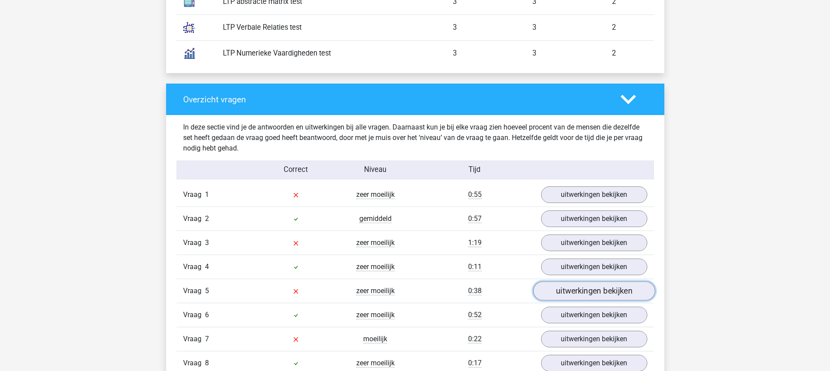
click at [585, 294] on link "uitwerkingen bekijken" at bounding box center [594, 290] width 122 height 19
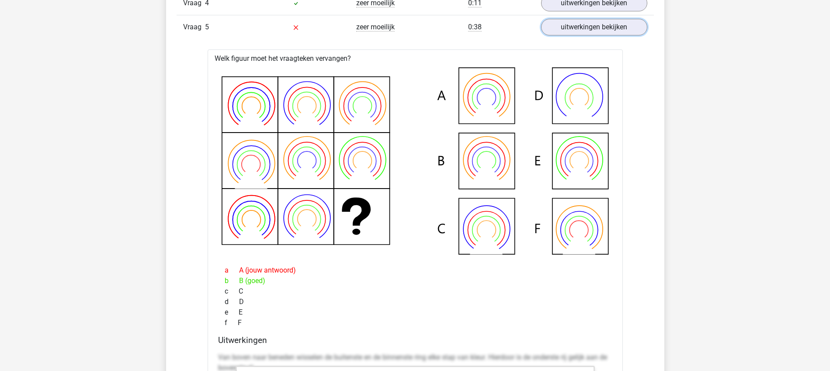
scroll to position [1092, 0]
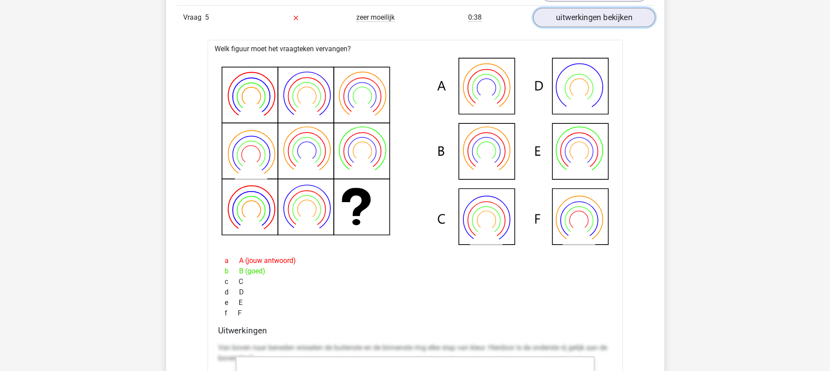
click at [590, 16] on link "uitwerkingen bekijken" at bounding box center [594, 17] width 122 height 19
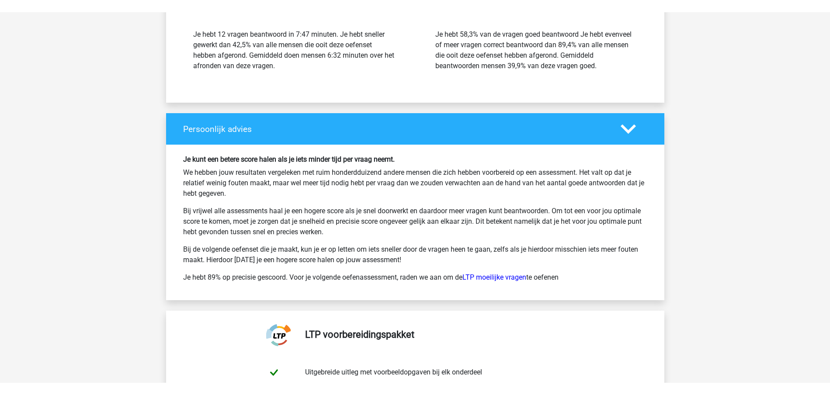
scroll to position [1529, 0]
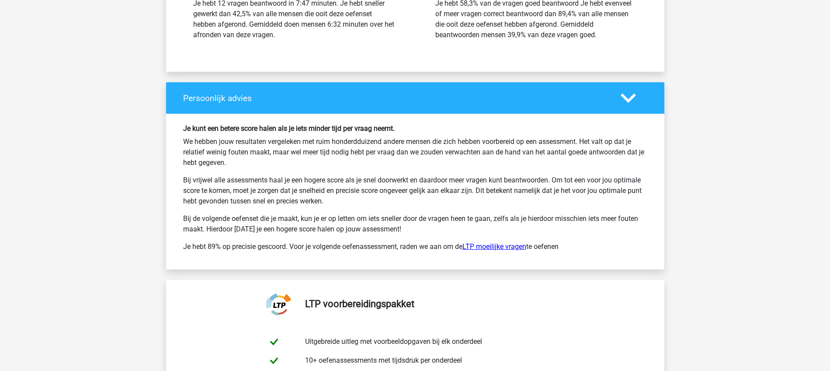
click at [487, 245] on link "LTP moeilijke vragen" at bounding box center [494, 246] width 64 height 8
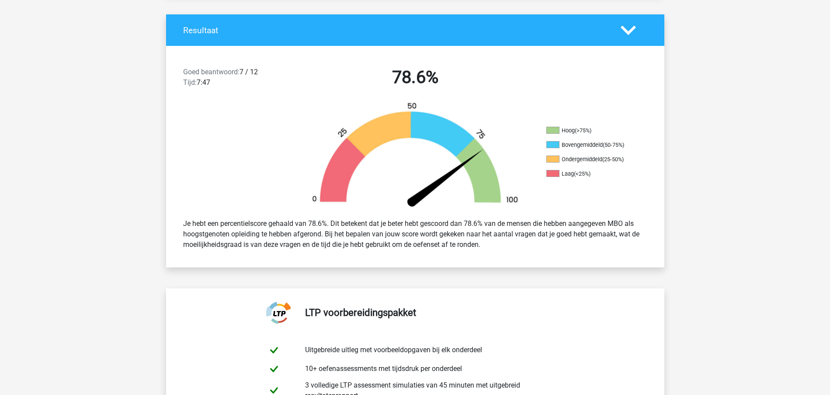
scroll to position [164, 0]
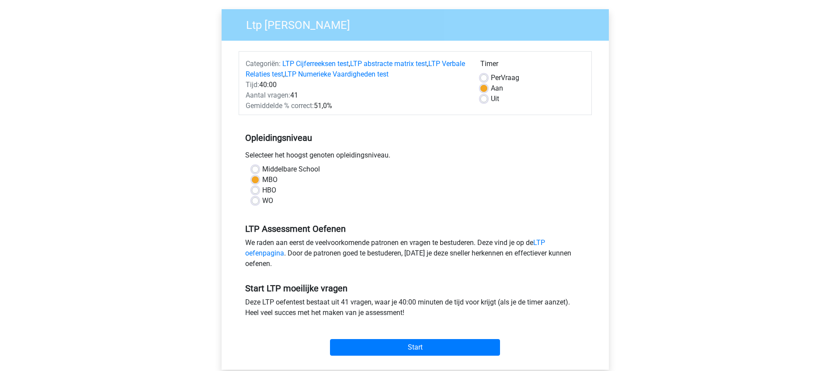
scroll to position [55, 0]
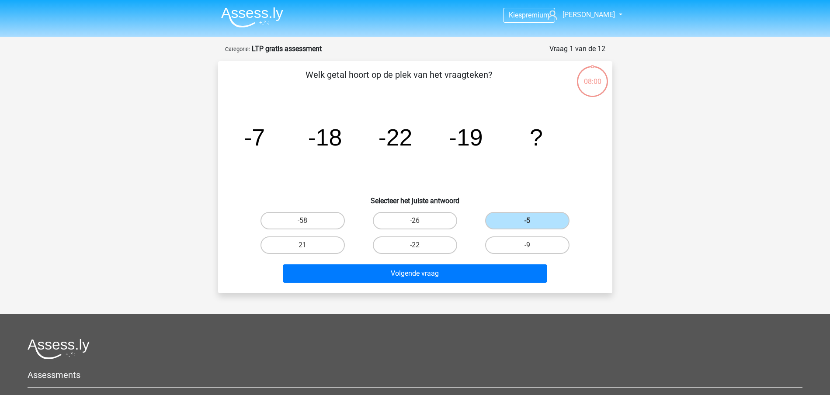
scroll to position [150, 0]
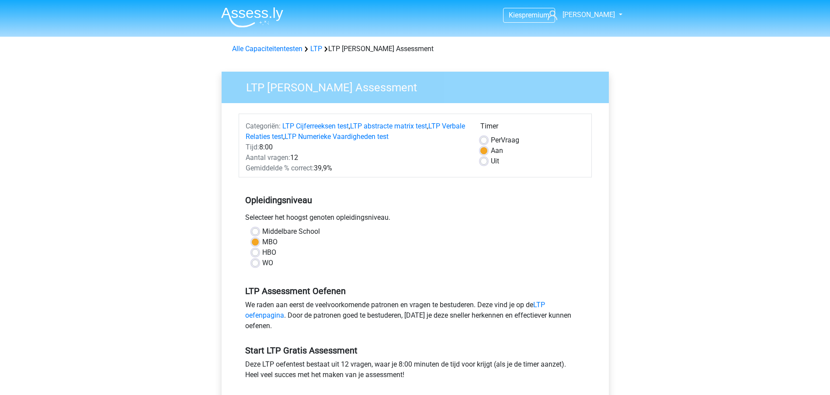
scroll to position [164, 0]
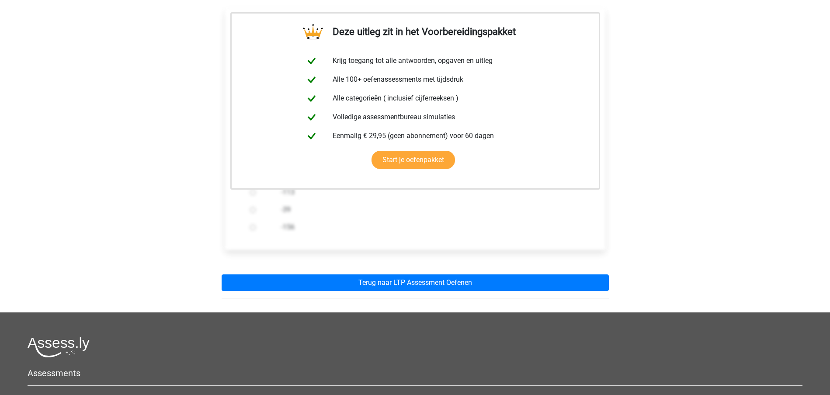
scroll to position [164, 0]
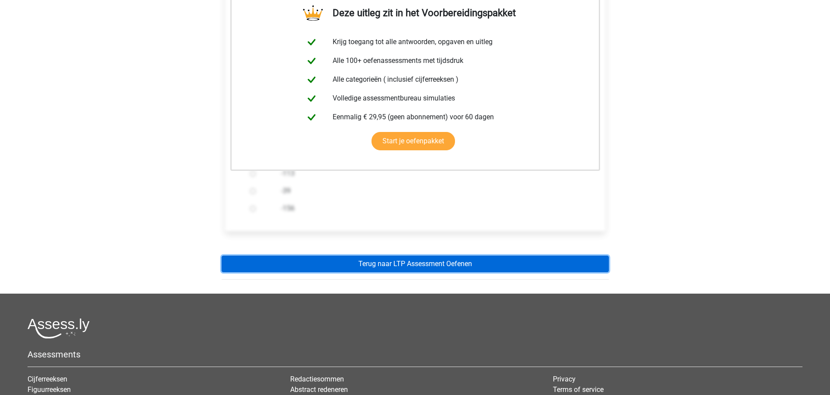
click at [415, 262] on link "Terug naar LTP Assessment Oefenen" at bounding box center [415, 264] width 387 height 17
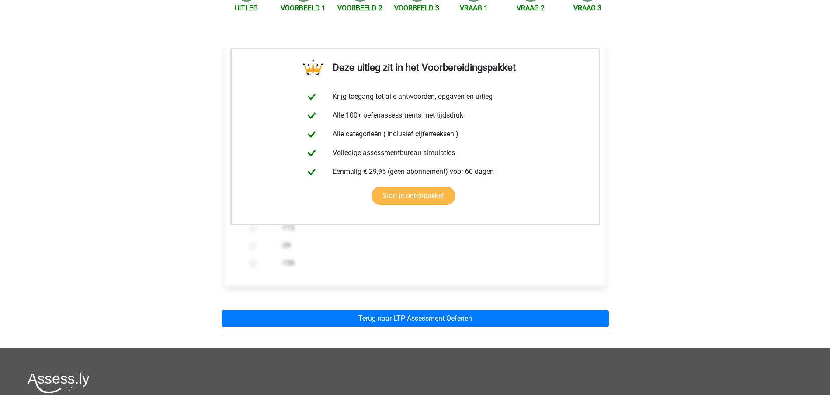
scroll to position [0, 0]
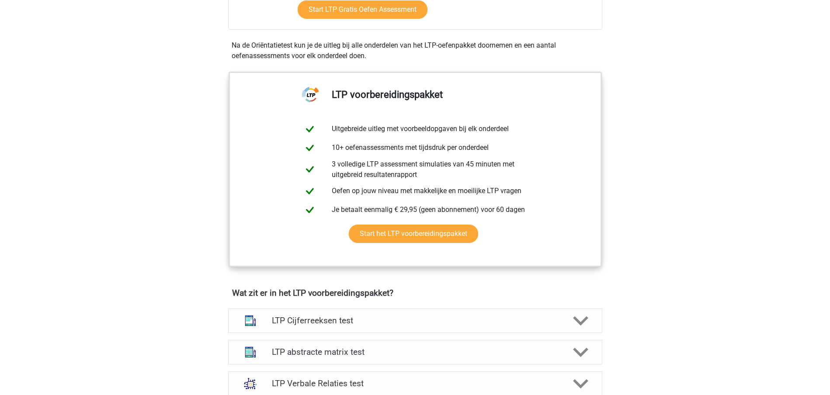
scroll to position [218, 0]
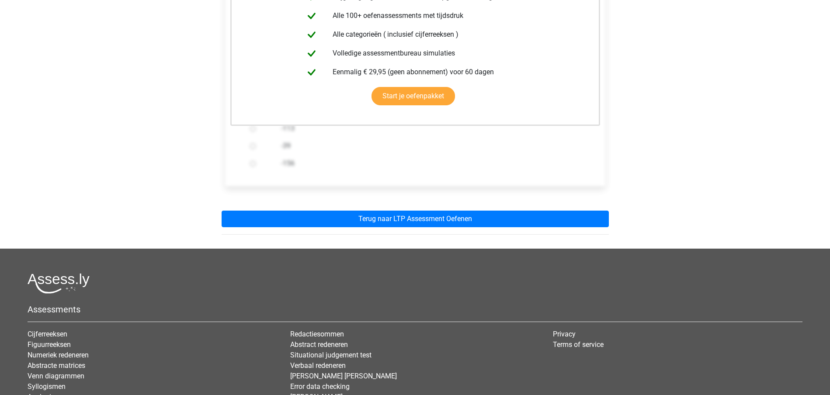
scroll to position [218, 0]
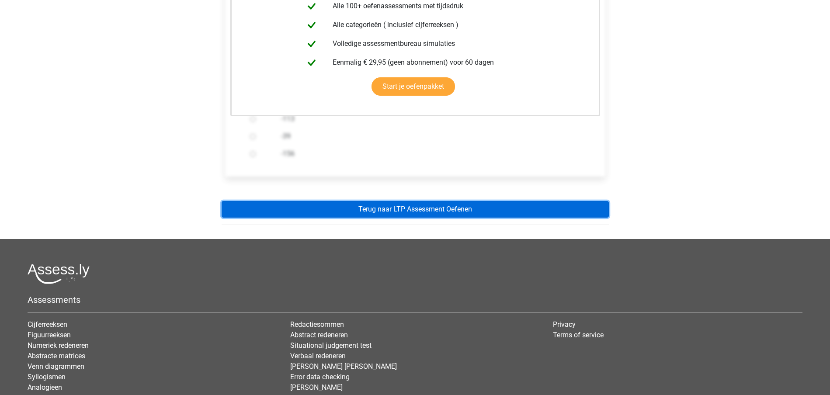
click at [417, 209] on link "Terug naar LTP Assessment Oefenen" at bounding box center [415, 209] width 387 height 17
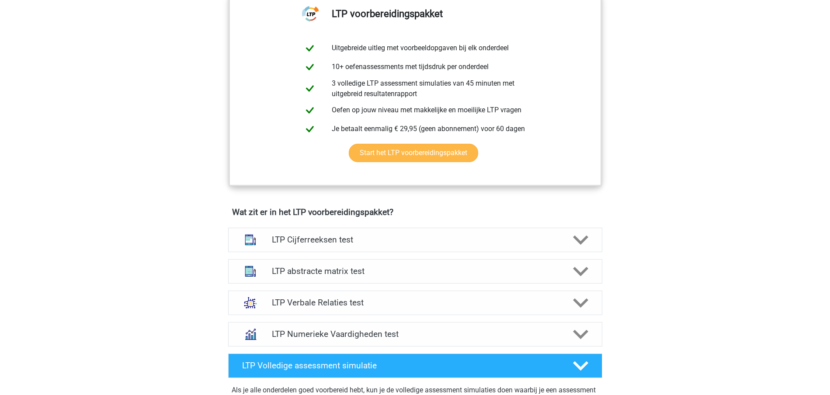
scroll to position [437, 0]
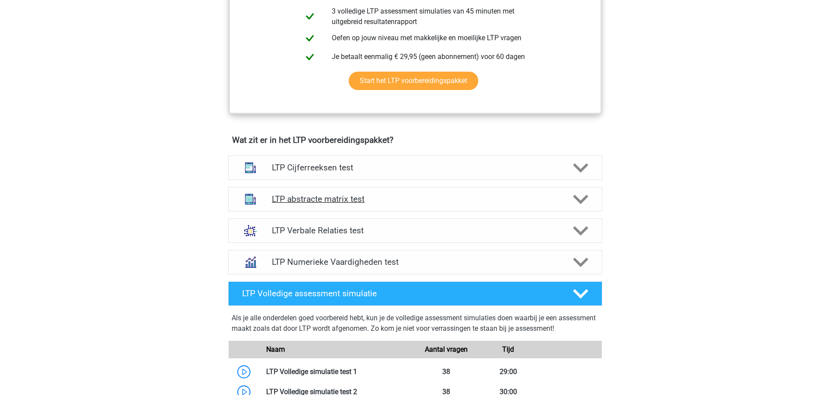
click at [359, 198] on h4 "LTP abstracte matrix test" at bounding box center [415, 199] width 286 height 10
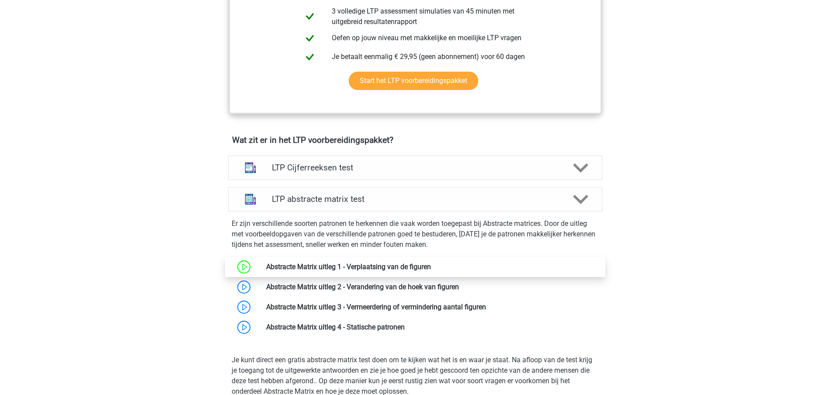
click at [431, 263] on link at bounding box center [431, 267] width 0 height 8
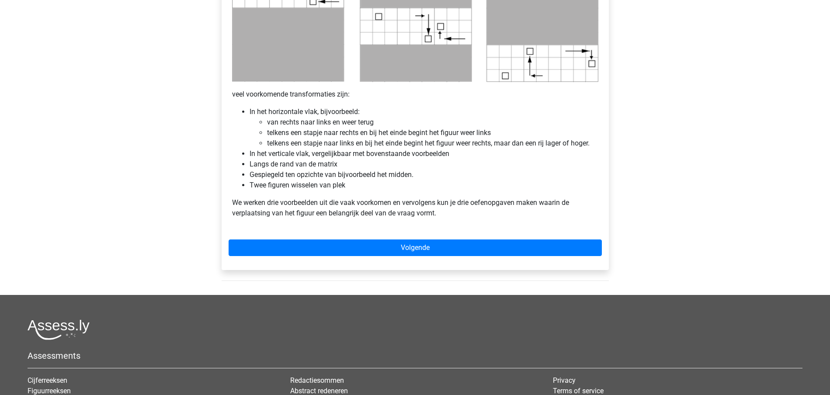
scroll to position [492, 0]
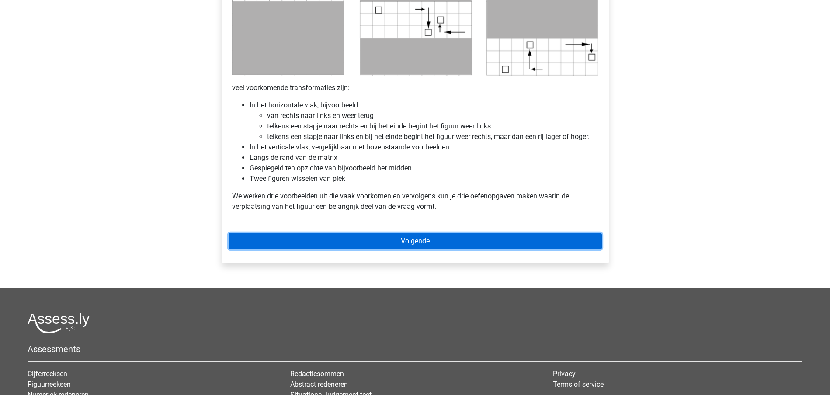
click at [422, 239] on link "Volgende" at bounding box center [415, 241] width 373 height 17
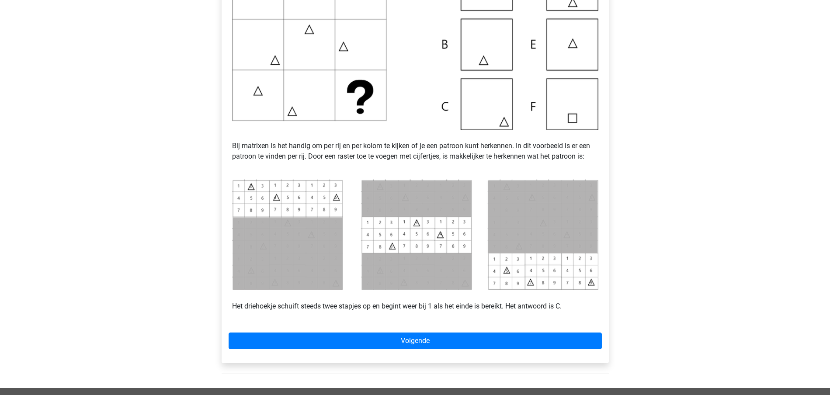
scroll to position [273, 0]
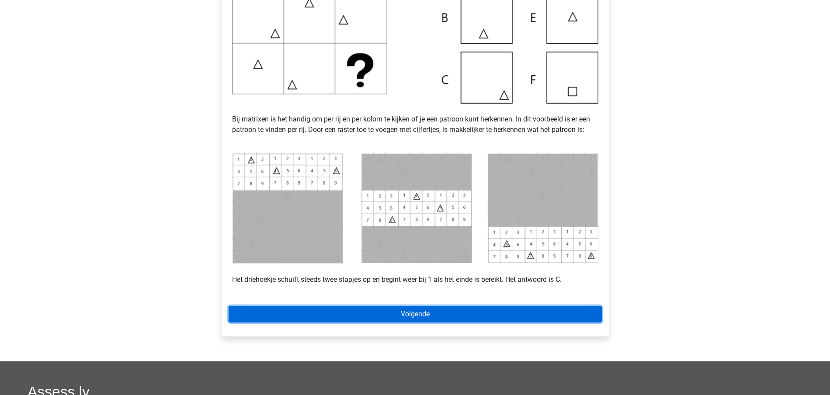
click at [422, 315] on link "Volgende" at bounding box center [415, 314] width 373 height 17
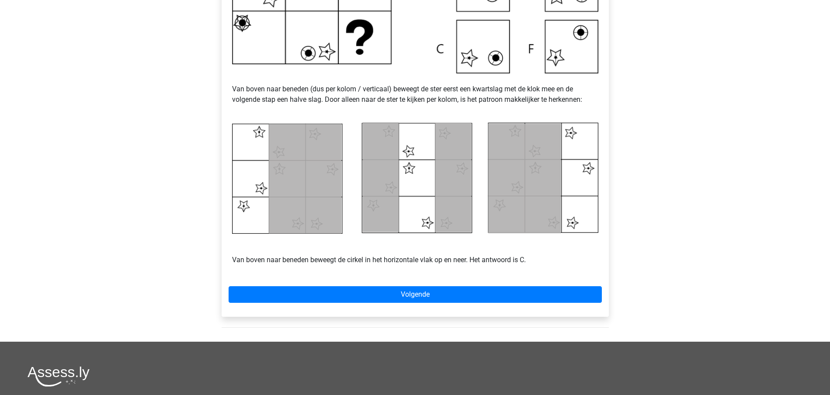
scroll to position [328, 0]
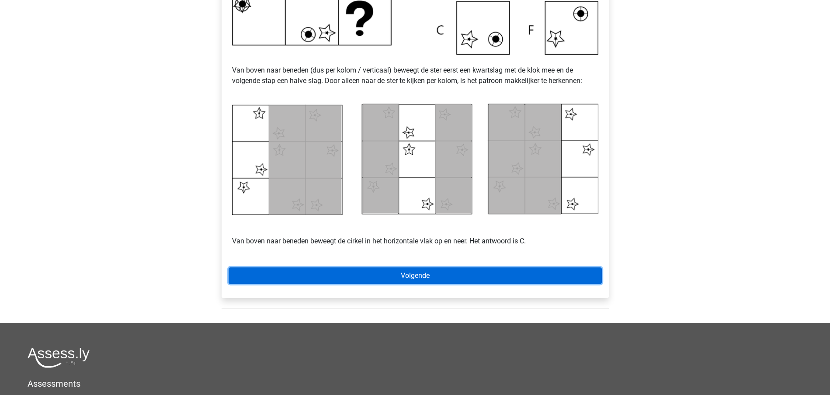
click at [420, 274] on link "Volgende" at bounding box center [415, 275] width 373 height 17
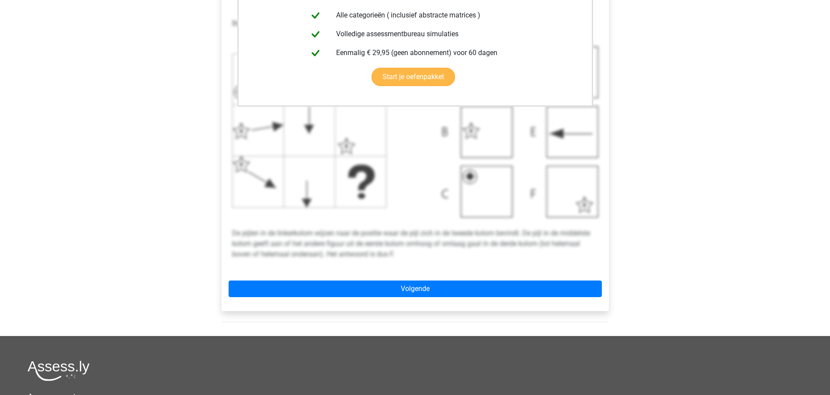
scroll to position [273, 0]
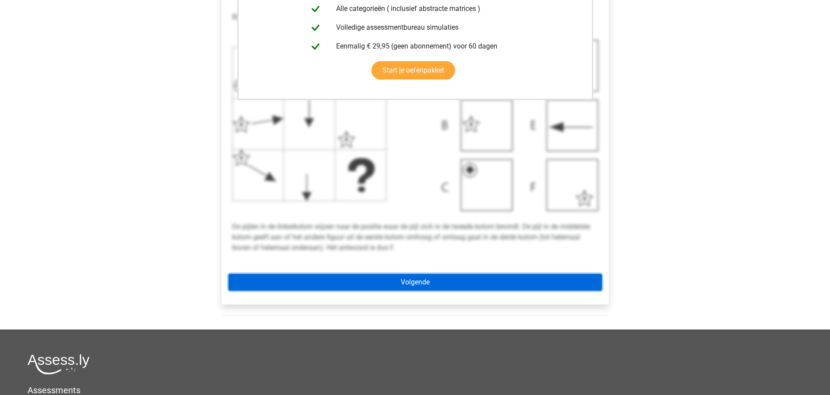
click at [413, 279] on link "Volgende" at bounding box center [415, 282] width 373 height 17
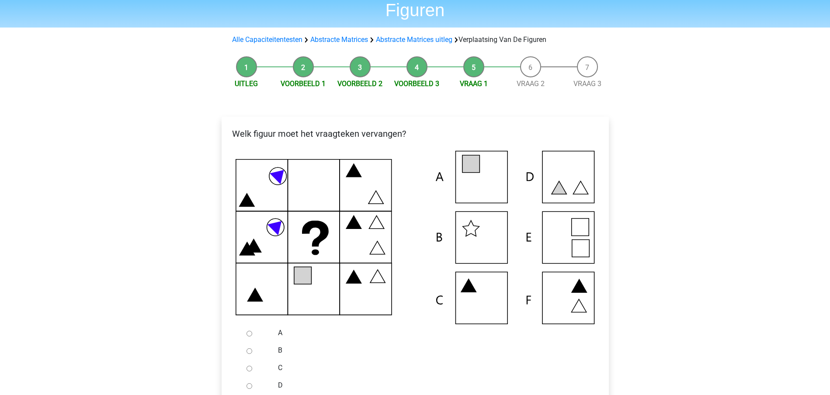
scroll to position [109, 0]
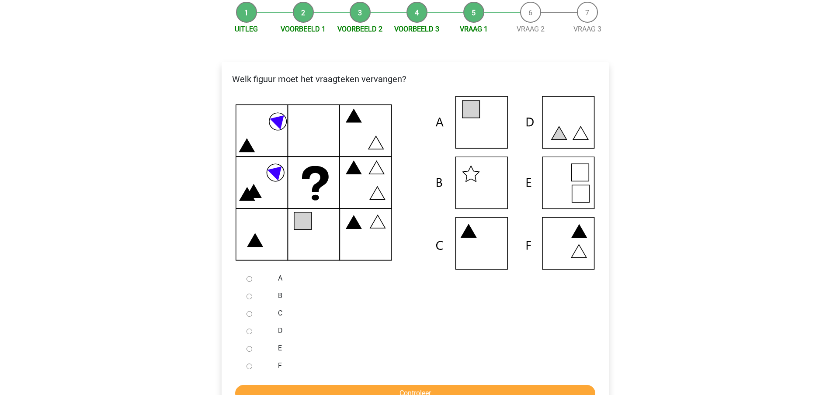
click at [248, 277] on input "A" at bounding box center [249, 279] width 6 height 6
radio input "true"
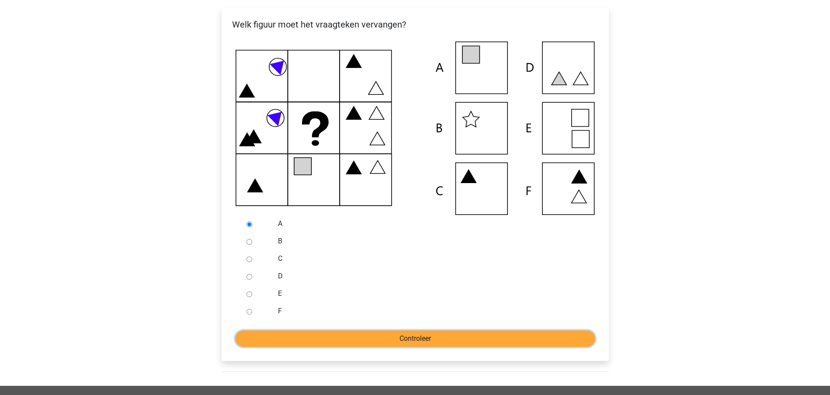
click at [418, 340] on input "Controleer" at bounding box center [415, 338] width 360 height 17
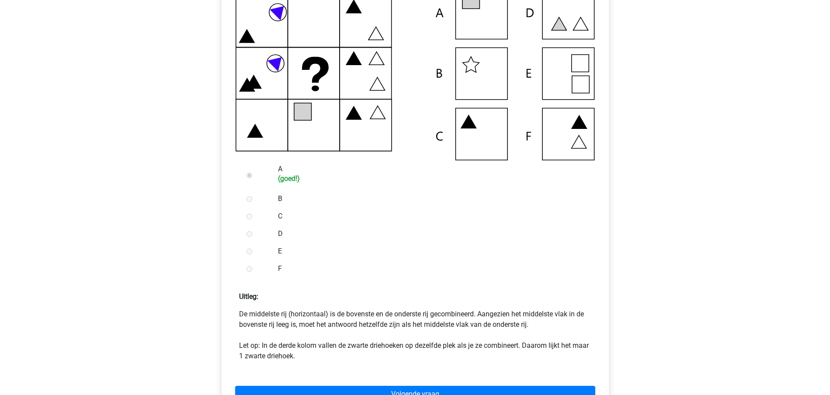
scroll to position [273, 0]
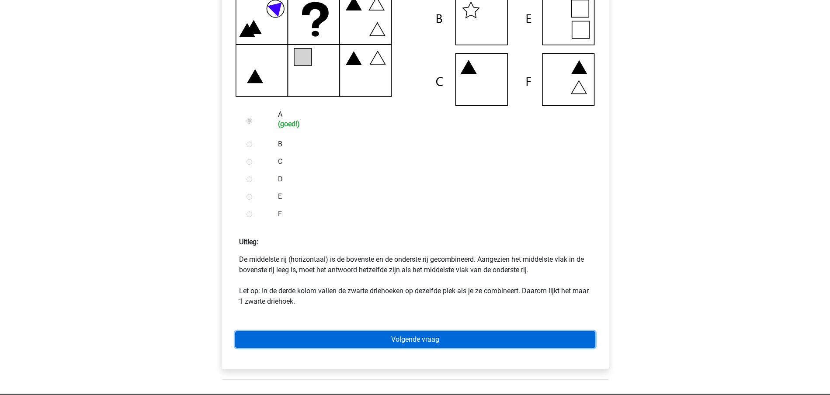
click at [416, 339] on link "Volgende vraag" at bounding box center [415, 339] width 360 height 17
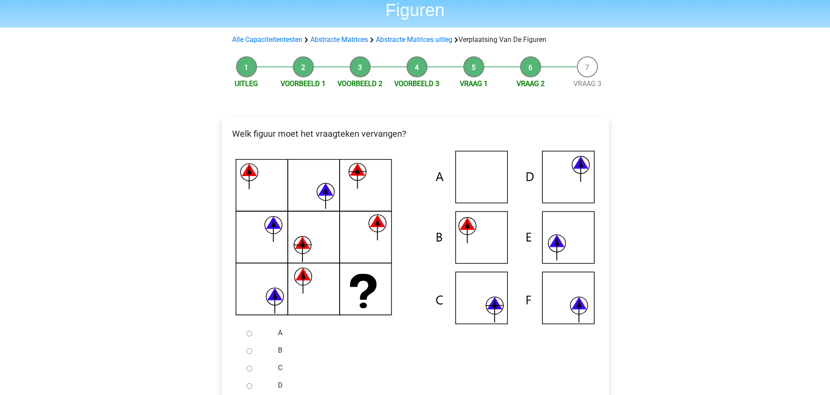
scroll to position [109, 0]
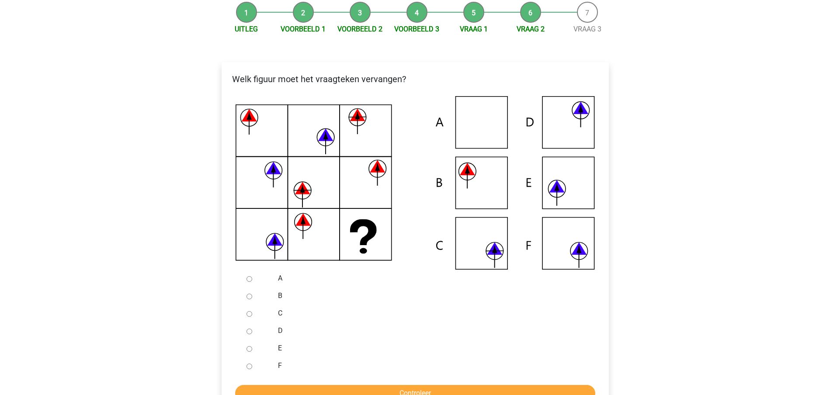
click at [248, 366] on input "F" at bounding box center [249, 367] width 6 height 6
radio input "true"
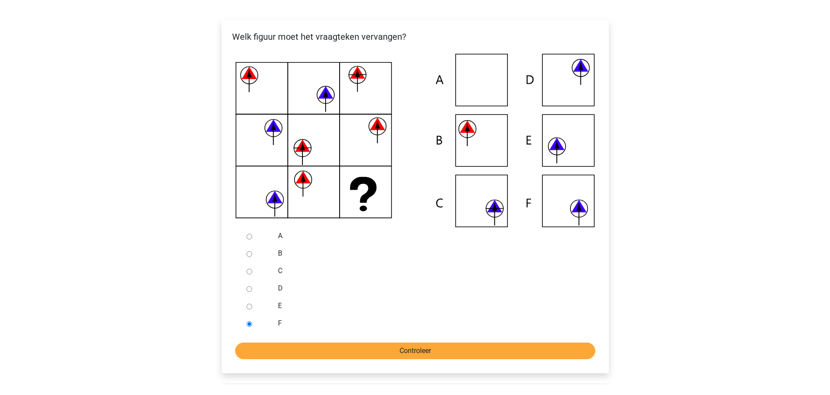
scroll to position [164, 0]
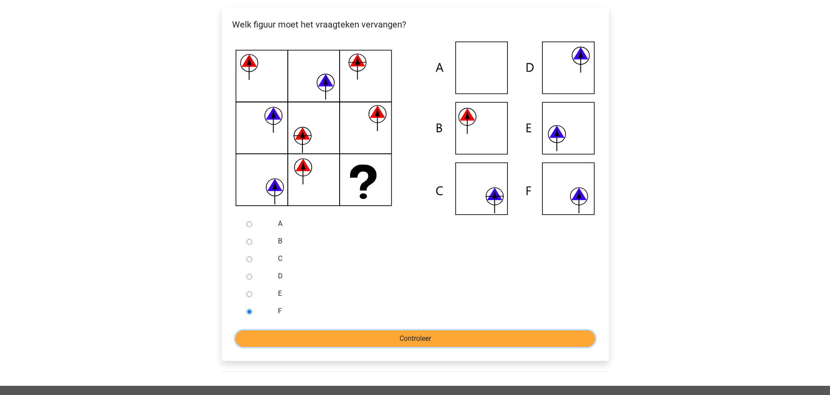
click at [398, 336] on input "Controleer" at bounding box center [415, 338] width 360 height 17
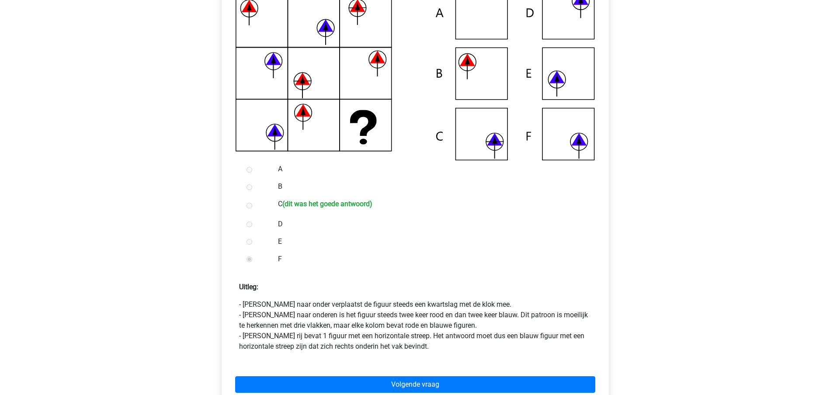
scroll to position [273, 0]
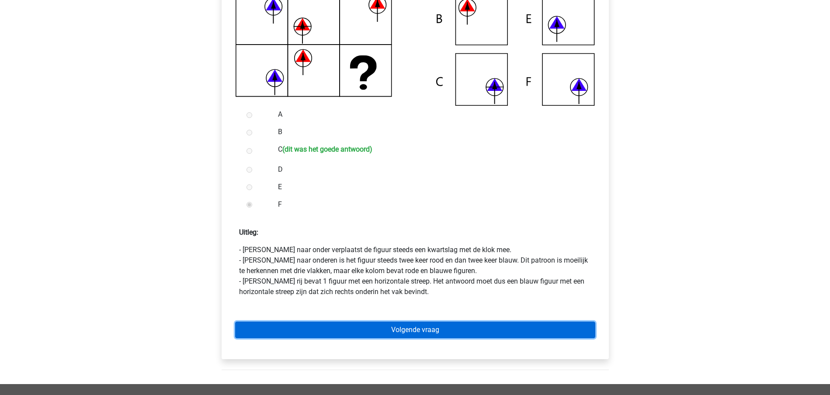
click at [435, 331] on link "Volgende vraag" at bounding box center [415, 330] width 360 height 17
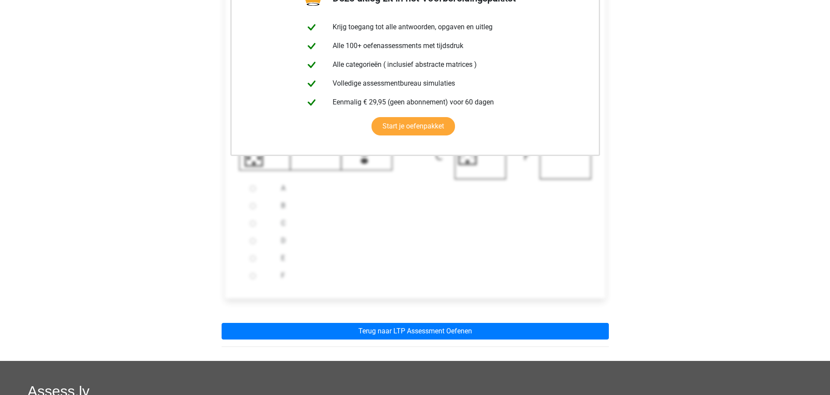
scroll to position [218, 0]
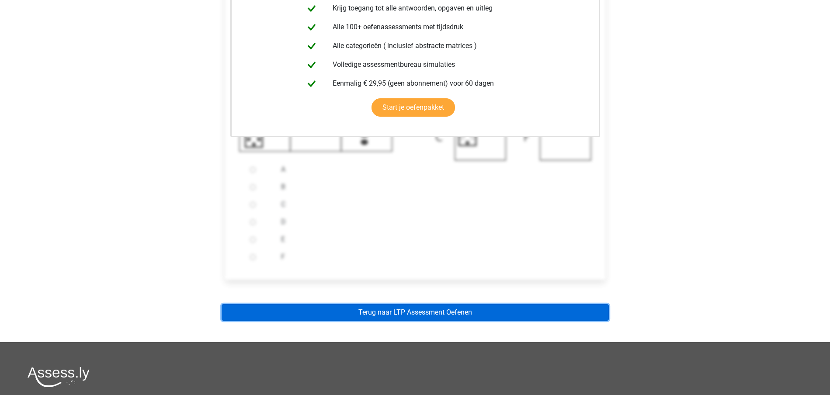
click at [442, 312] on link "Terug naar LTP Assessment Oefenen" at bounding box center [415, 312] width 387 height 17
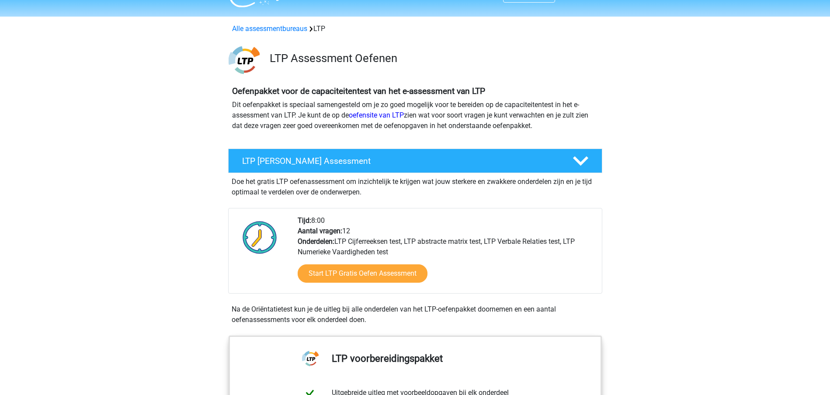
scroll to position [55, 0]
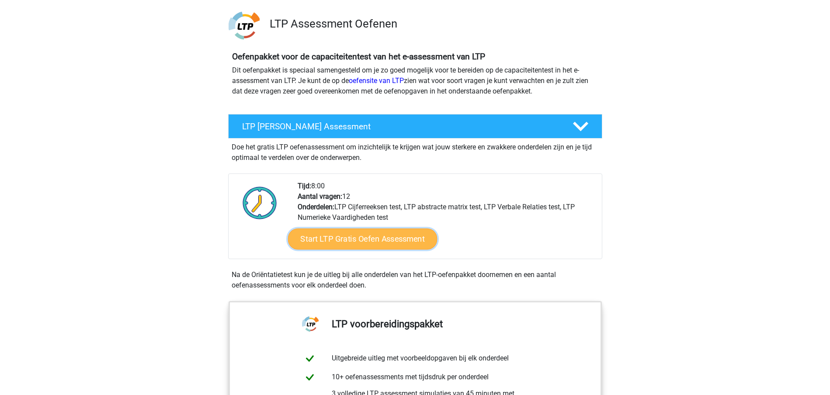
click at [386, 236] on link "Start LTP Gratis Oefen Assessment" at bounding box center [361, 239] width 149 height 21
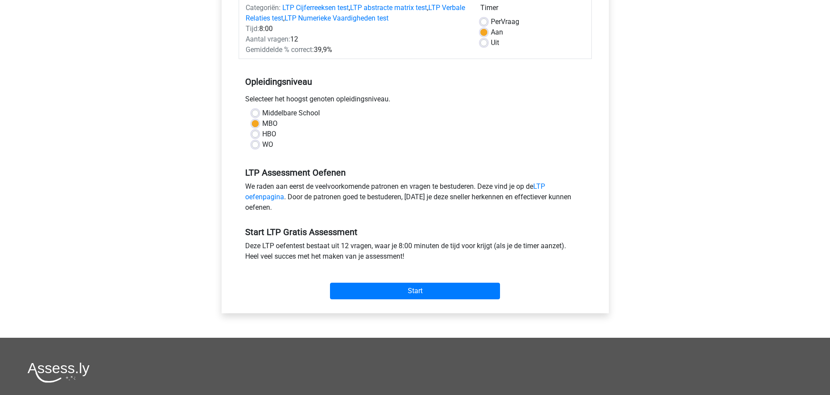
scroll to position [164, 0]
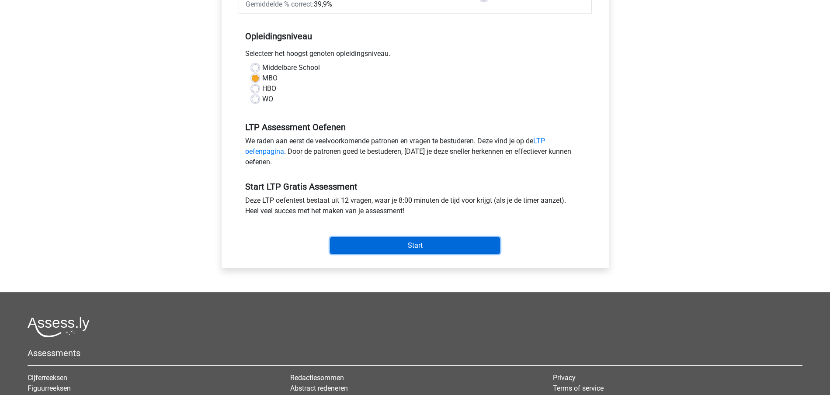
click at [402, 247] on input "Start" at bounding box center [415, 245] width 170 height 17
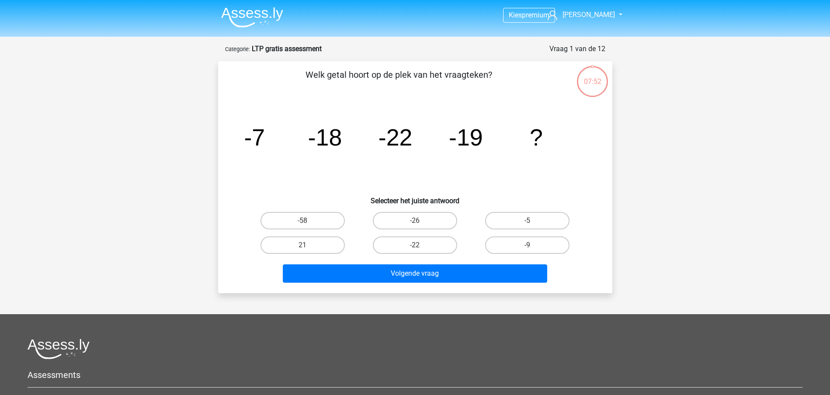
click at [419, 246] on input "-22" at bounding box center [418, 248] width 6 height 6
radio input "true"
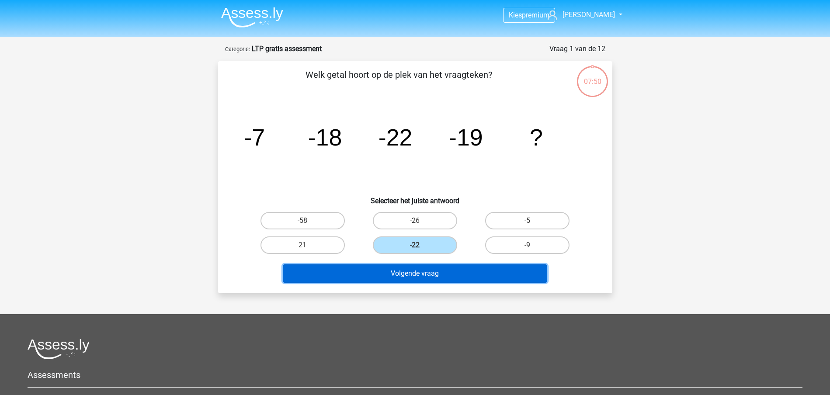
click at [422, 272] on button "Volgende vraag" at bounding box center [415, 273] width 264 height 18
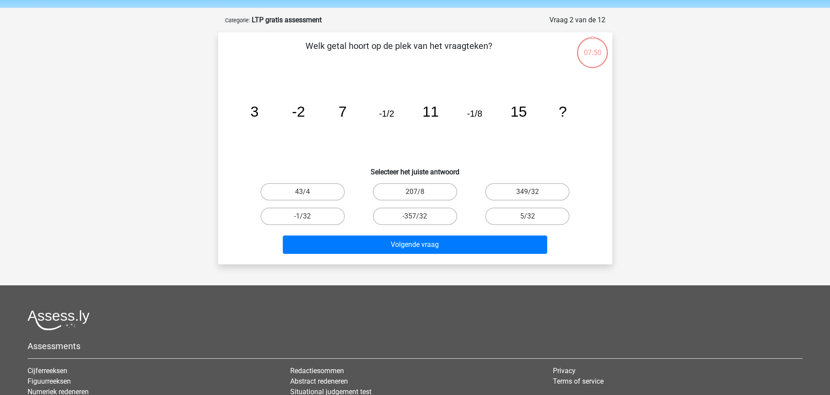
scroll to position [44, 0]
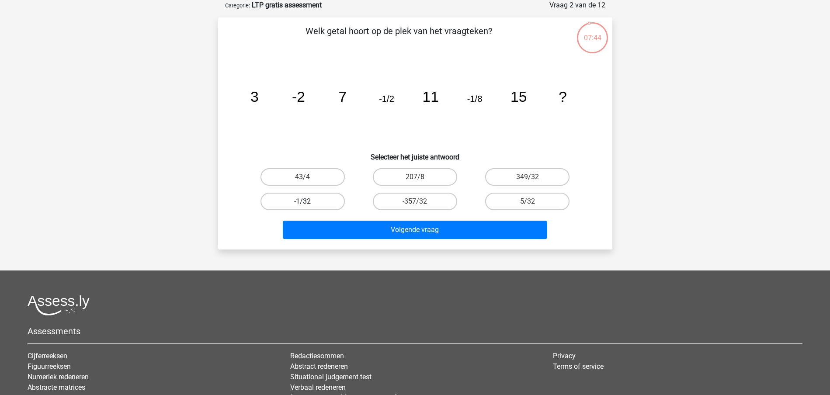
click at [316, 203] on label "-1/32" at bounding box center [302, 201] width 84 height 17
click at [308, 203] on input "-1/32" at bounding box center [305, 204] width 6 height 6
radio input "true"
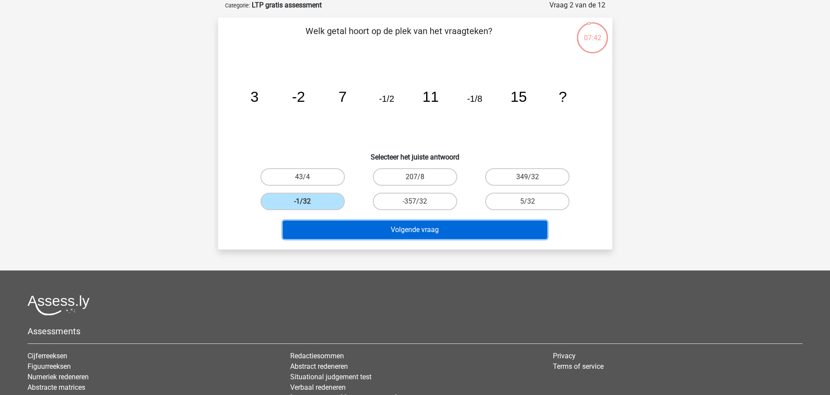
click at [403, 226] on button "Volgende vraag" at bounding box center [415, 230] width 264 height 18
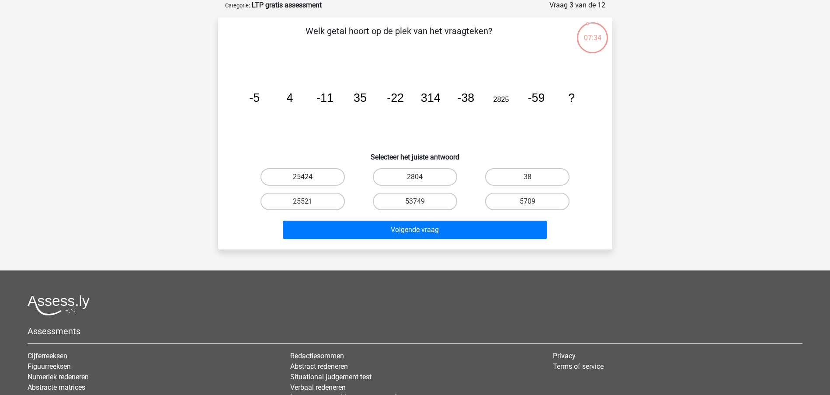
click at [309, 177] on label "25424" at bounding box center [302, 176] width 84 height 17
click at [308, 177] on input "25424" at bounding box center [305, 180] width 6 height 6
radio input "true"
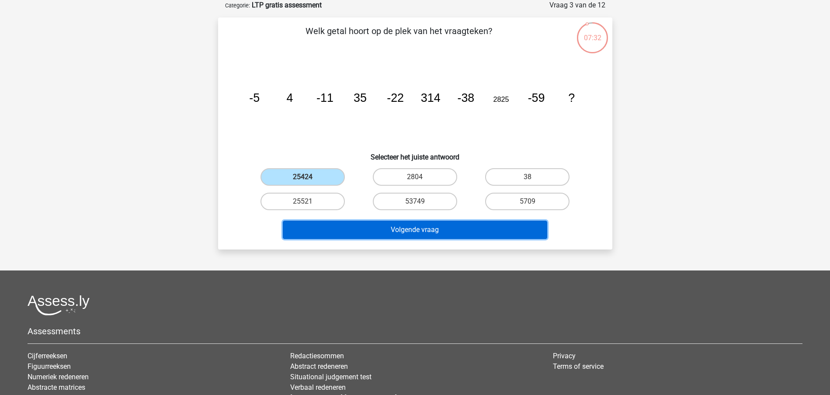
click at [409, 231] on button "Volgende vraag" at bounding box center [415, 230] width 264 height 18
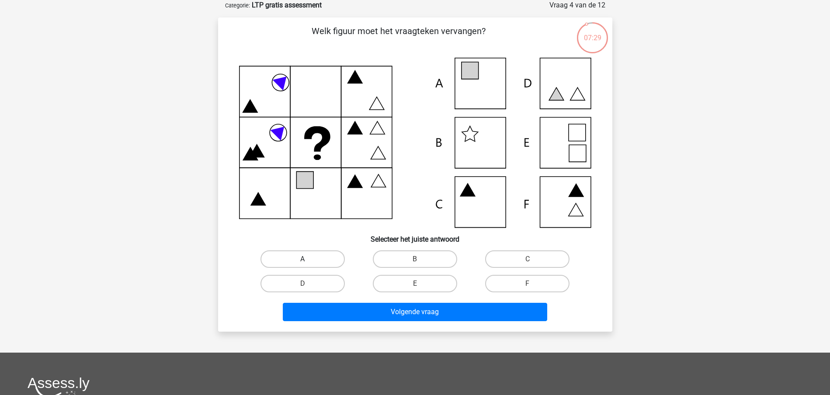
click at [310, 258] on label "A" at bounding box center [302, 258] width 84 height 17
click at [308, 259] on input "A" at bounding box center [305, 262] width 6 height 6
radio input "true"
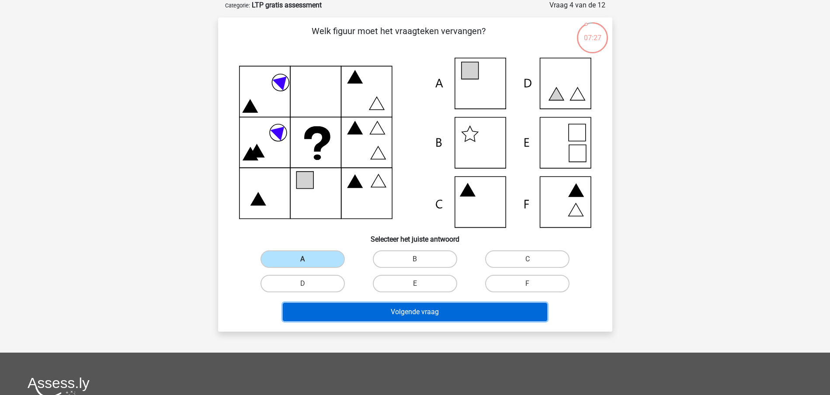
click at [405, 312] on button "Volgende vraag" at bounding box center [415, 312] width 264 height 18
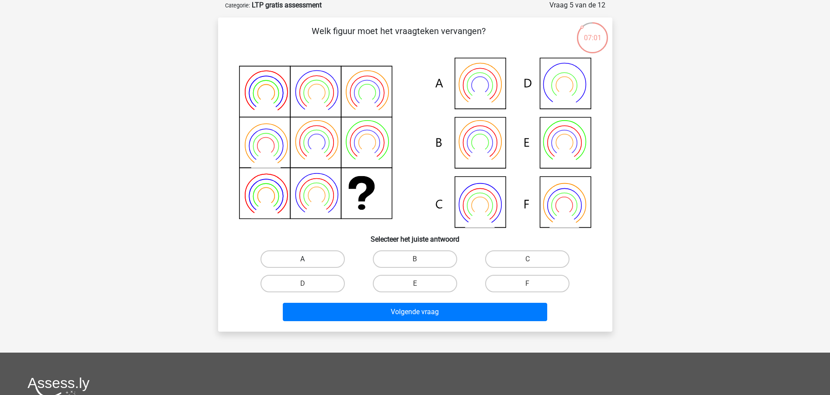
click at [319, 260] on label "A" at bounding box center [302, 258] width 84 height 17
click at [308, 260] on input "A" at bounding box center [305, 262] width 6 height 6
radio input "true"
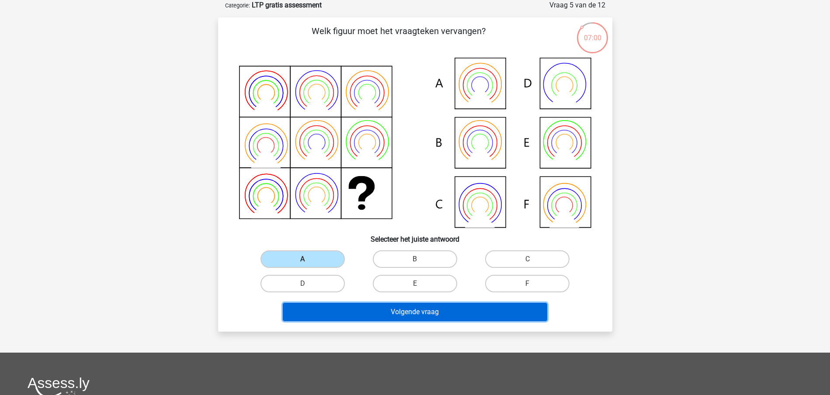
click at [422, 314] on button "Volgende vraag" at bounding box center [415, 312] width 264 height 18
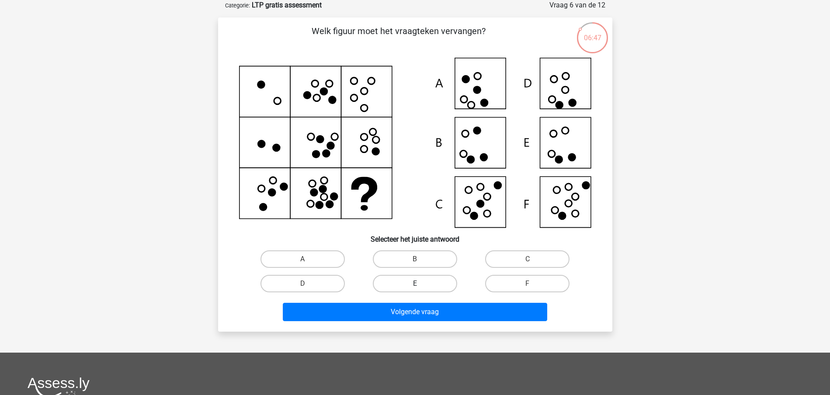
click at [415, 281] on label "E" at bounding box center [415, 283] width 84 height 17
click at [415, 284] on input "E" at bounding box center [418, 287] width 6 height 6
radio input "true"
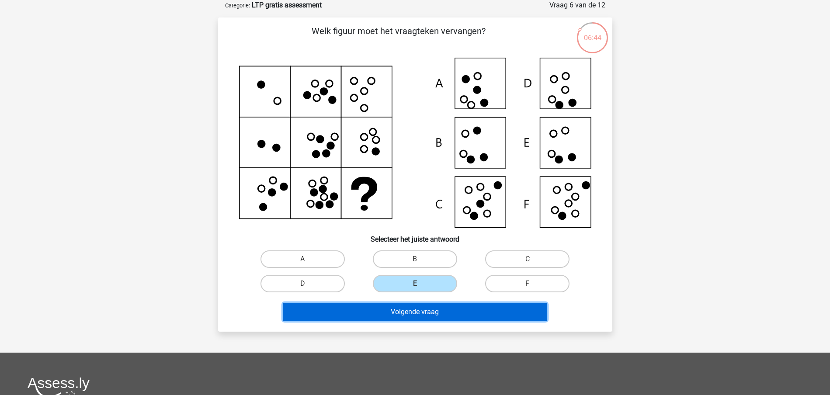
click at [425, 312] on button "Volgende vraag" at bounding box center [415, 312] width 264 height 18
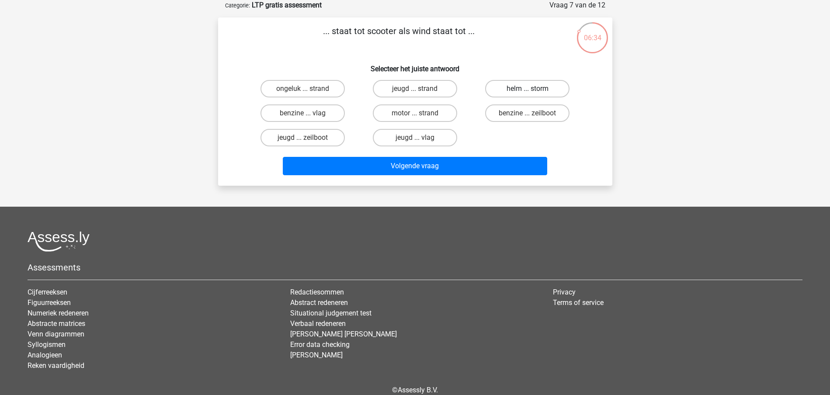
click at [501, 89] on label "helm ... storm" at bounding box center [527, 88] width 84 height 17
click at [527, 89] on input "helm ... storm" at bounding box center [530, 92] width 6 height 6
radio input "true"
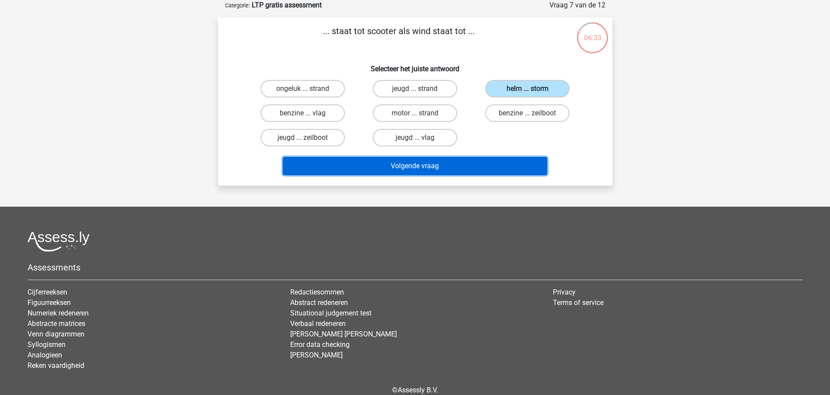
click at [431, 164] on button "Volgende vraag" at bounding box center [415, 166] width 264 height 18
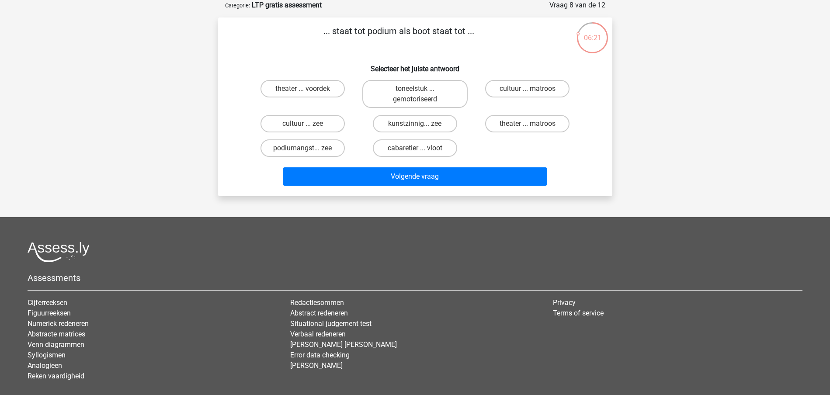
click at [305, 90] on input "theater ... voordek" at bounding box center [305, 92] width 6 height 6
radio input "true"
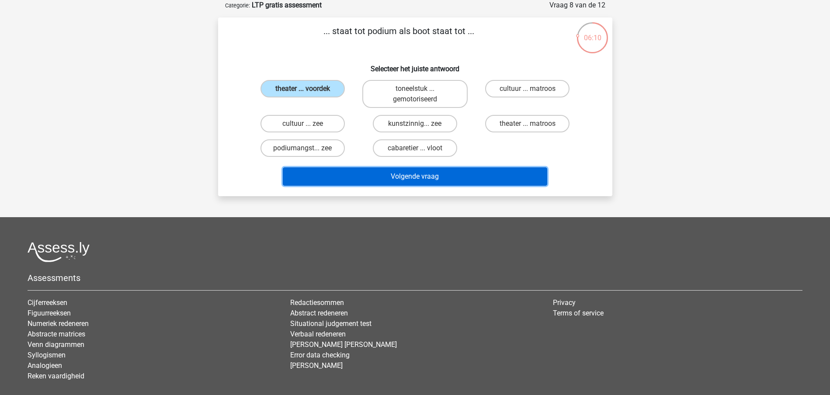
click at [405, 173] on button "Volgende vraag" at bounding box center [415, 176] width 264 height 18
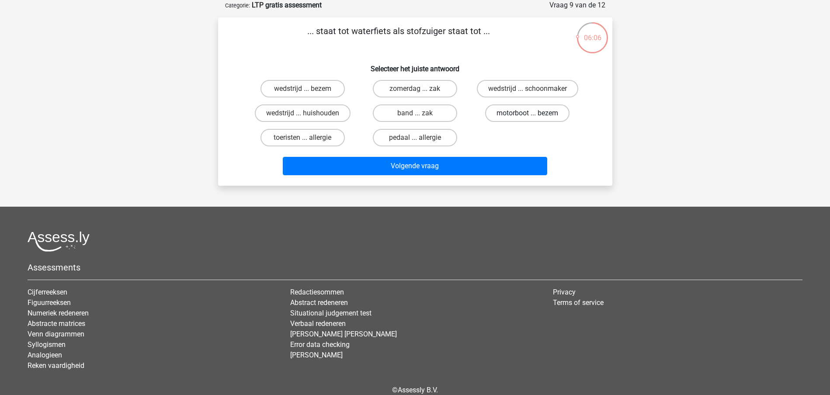
click at [497, 111] on label "motorboot ... bezem" at bounding box center [527, 112] width 84 height 17
click at [527, 113] on input "motorboot ... bezem" at bounding box center [530, 116] width 6 height 6
radio input "true"
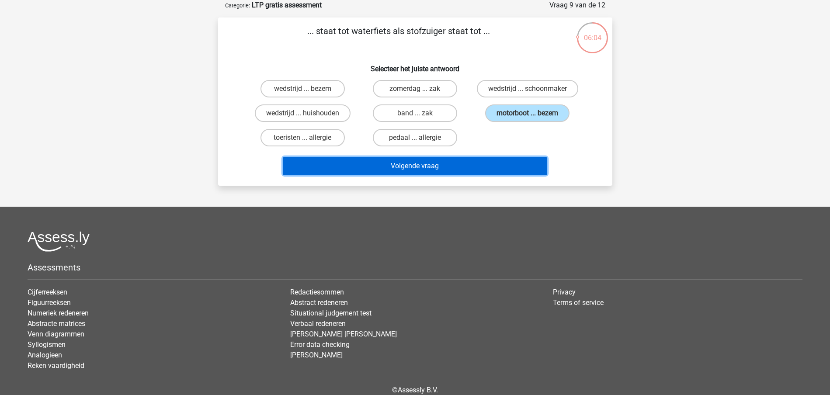
click at [421, 166] on button "Volgende vraag" at bounding box center [415, 166] width 264 height 18
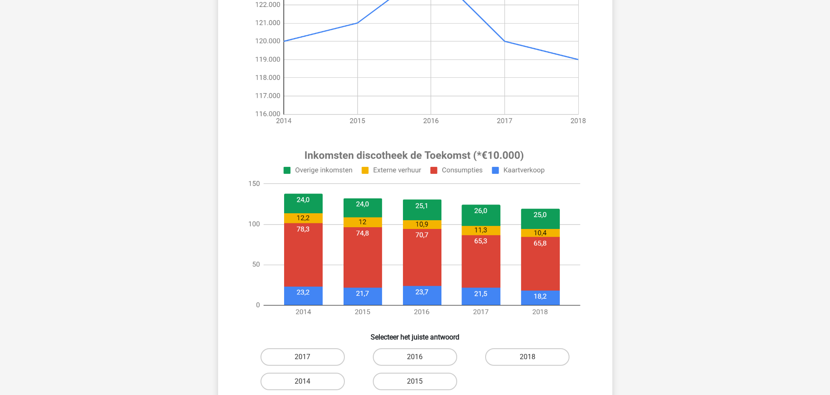
scroll to position [218, 0]
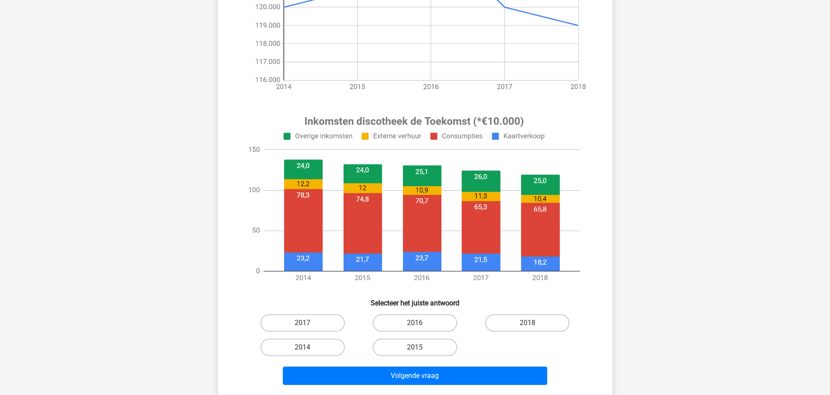
click at [308, 349] on input "2014" at bounding box center [305, 350] width 6 height 6
radio input "true"
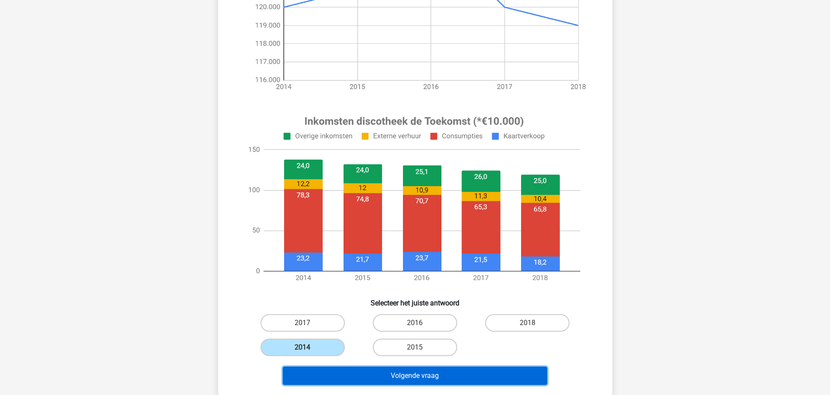
click at [390, 374] on button "Volgende vraag" at bounding box center [415, 376] width 264 height 18
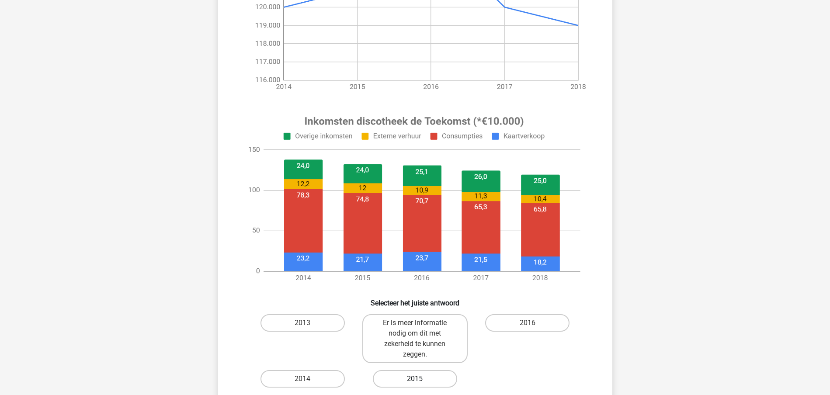
click at [395, 380] on label "2015" at bounding box center [415, 378] width 84 height 17
click at [415, 380] on input "2015" at bounding box center [418, 382] width 6 height 6
radio input "true"
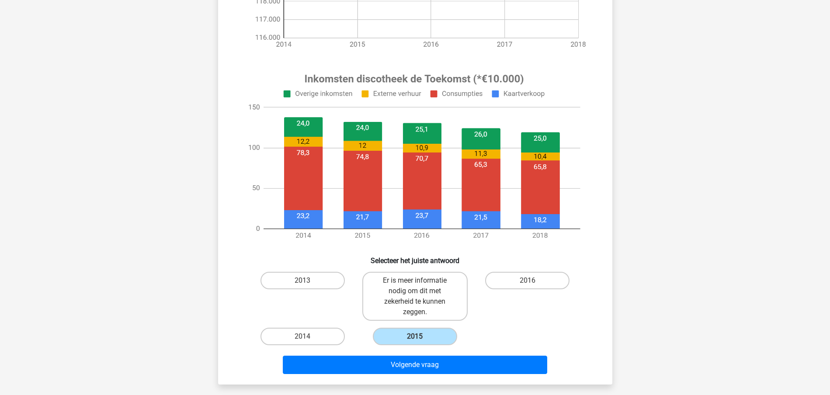
scroll to position [273, 0]
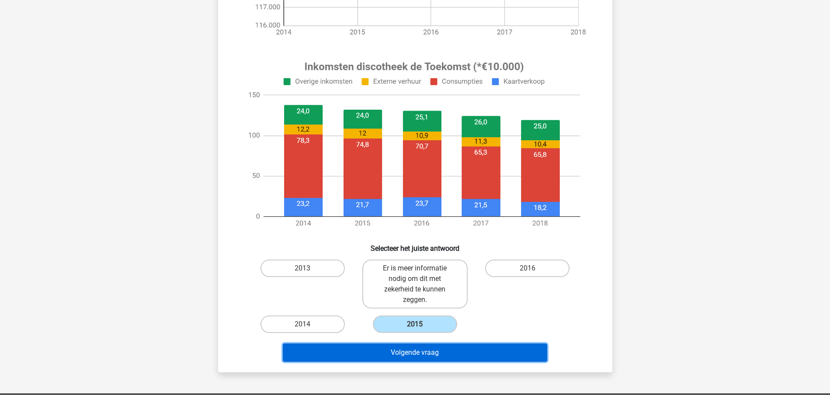
click at [401, 353] on button "Volgende vraag" at bounding box center [415, 352] width 264 height 18
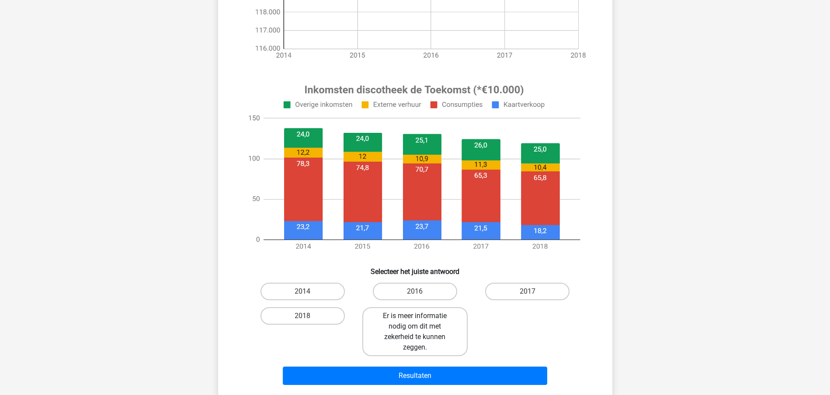
scroll to position [262, 0]
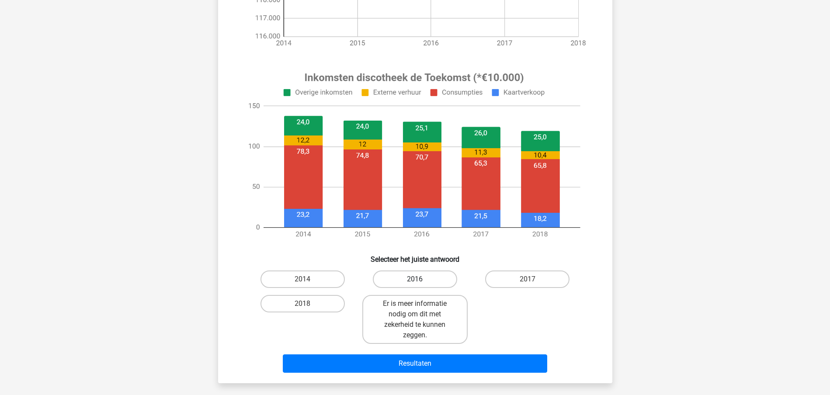
click at [405, 275] on label "2016" at bounding box center [415, 278] width 84 height 17
click at [415, 279] on input "2016" at bounding box center [418, 282] width 6 height 6
radio input "true"
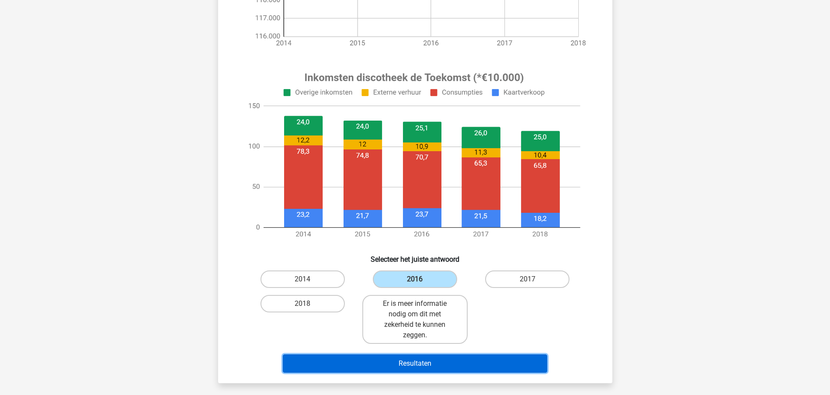
click at [410, 362] on button "Resultaten" at bounding box center [415, 363] width 264 height 18
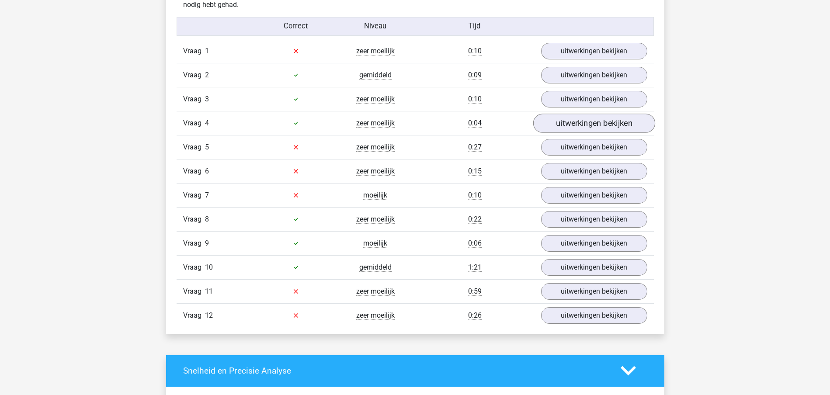
scroll to position [928, 0]
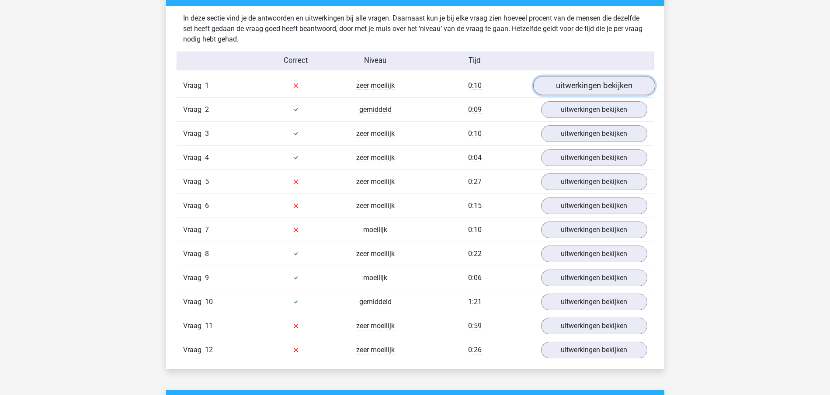
click at [573, 91] on link "uitwerkingen bekijken" at bounding box center [594, 85] width 122 height 19
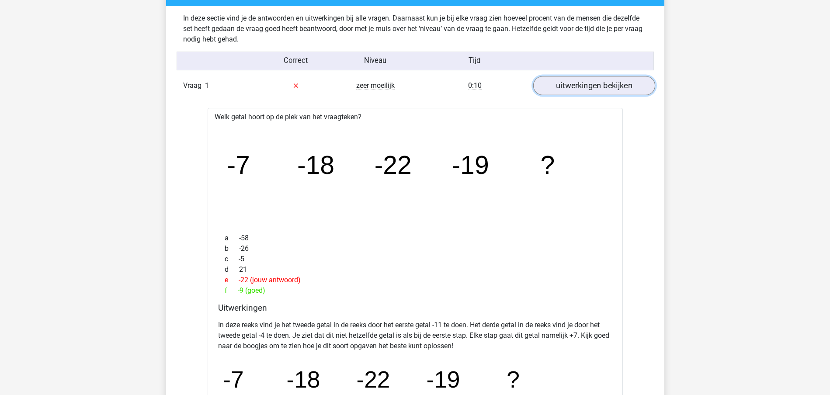
click at [597, 86] on link "uitwerkingen bekijken" at bounding box center [594, 85] width 122 height 19
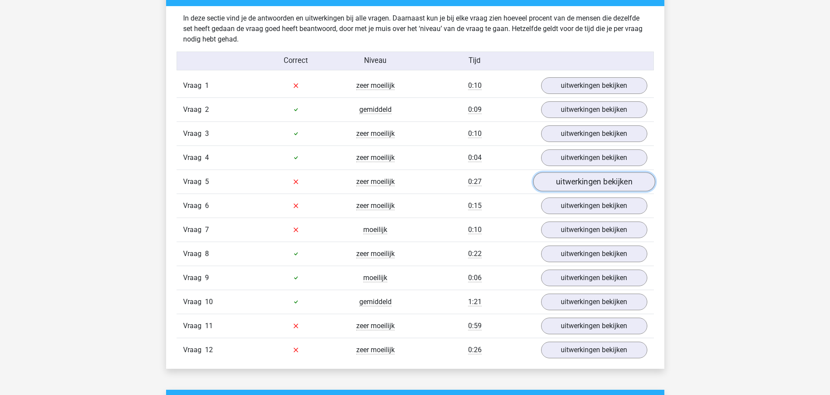
click at [592, 180] on link "uitwerkingen bekijken" at bounding box center [594, 181] width 122 height 19
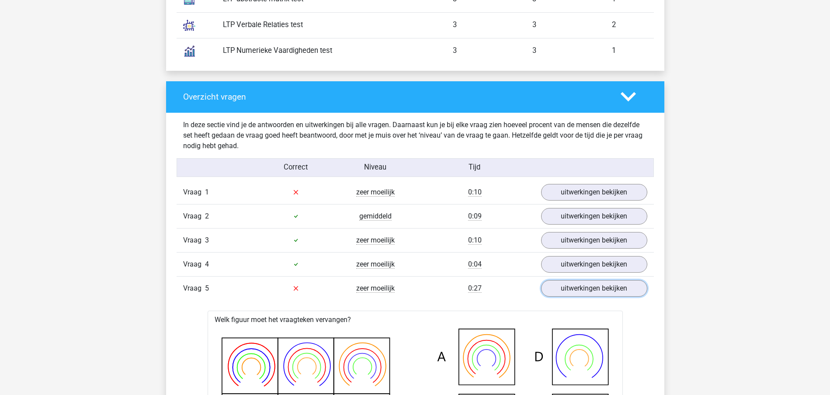
scroll to position [819, 0]
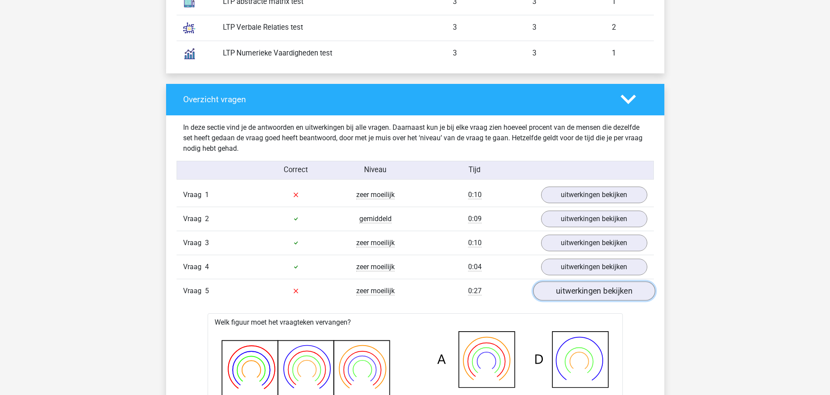
click at [579, 293] on link "uitwerkingen bekijken" at bounding box center [594, 290] width 122 height 19
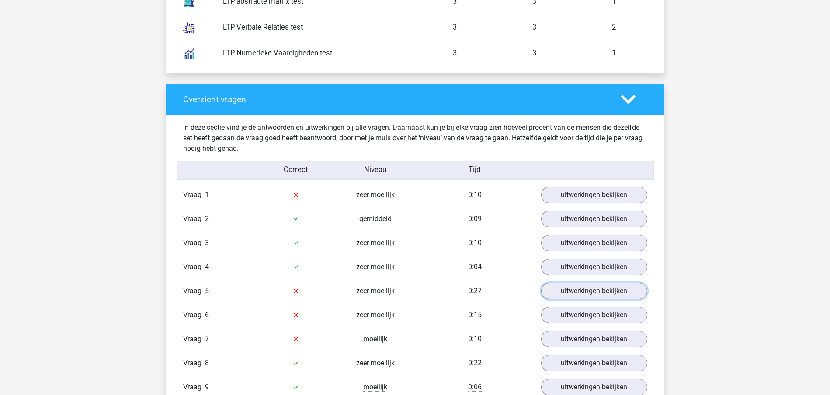
scroll to position [874, 0]
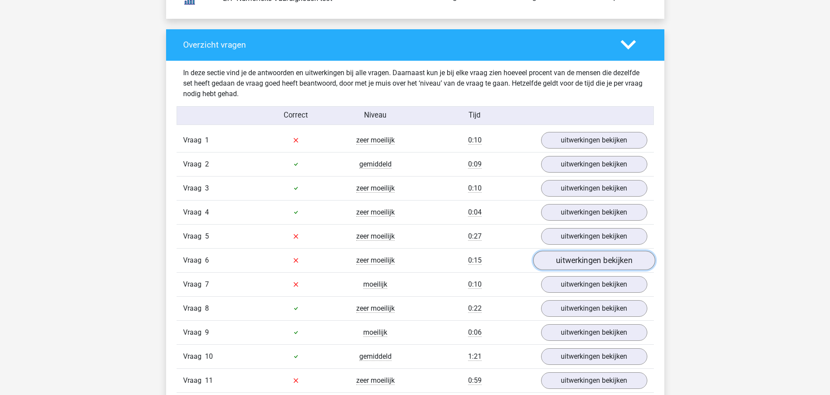
click at [574, 263] on link "uitwerkingen bekijken" at bounding box center [594, 260] width 122 height 19
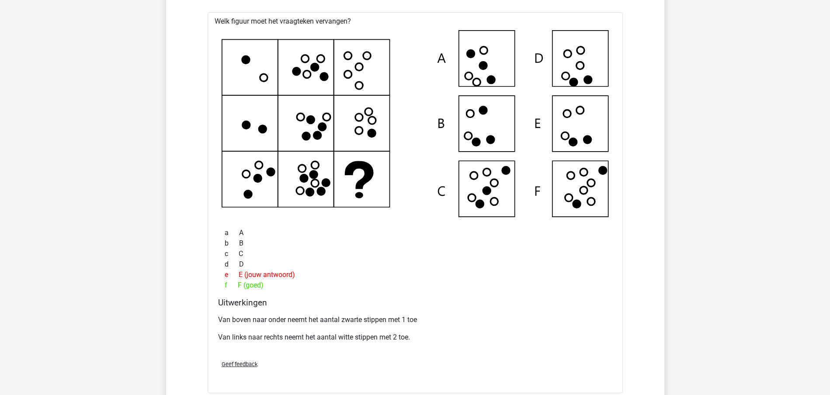
scroll to position [1038, 0]
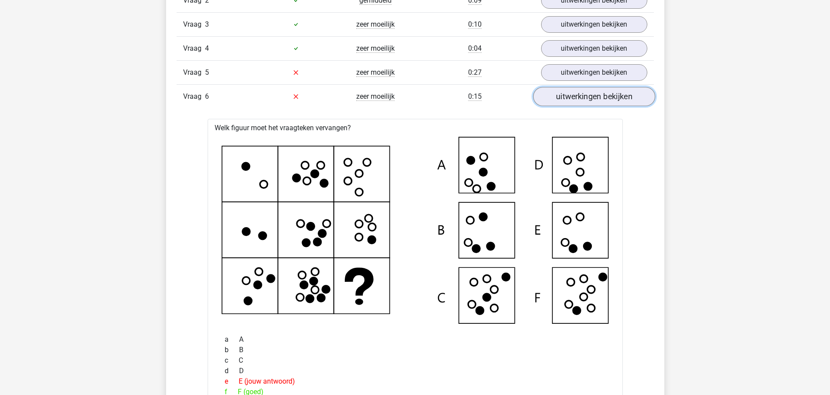
click at [577, 97] on link "uitwerkingen bekijken" at bounding box center [594, 96] width 122 height 19
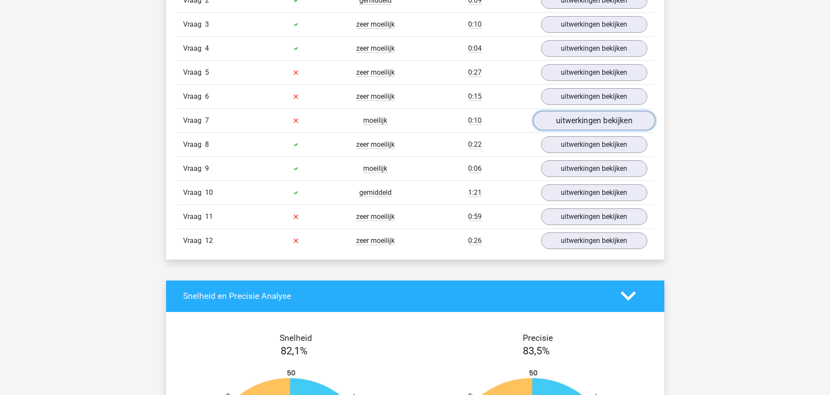
click at [579, 118] on link "uitwerkingen bekijken" at bounding box center [594, 120] width 122 height 19
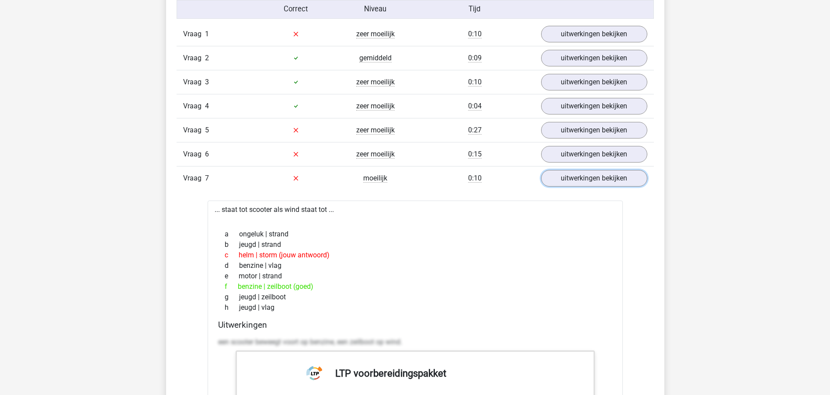
scroll to position [983, 0]
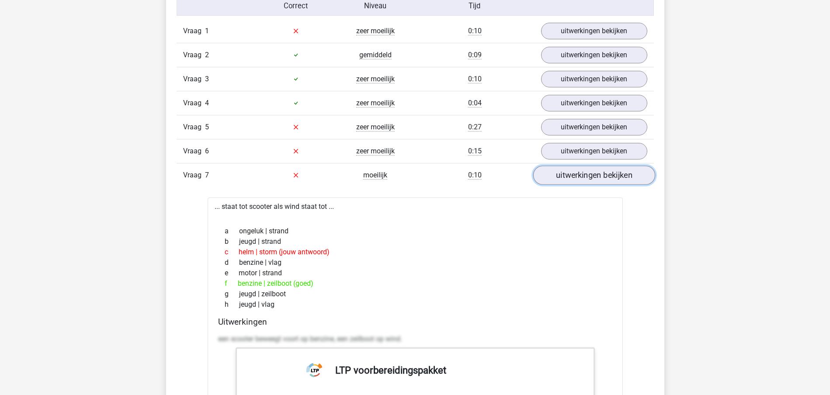
click at [582, 178] on link "uitwerkingen bekijken" at bounding box center [594, 175] width 122 height 19
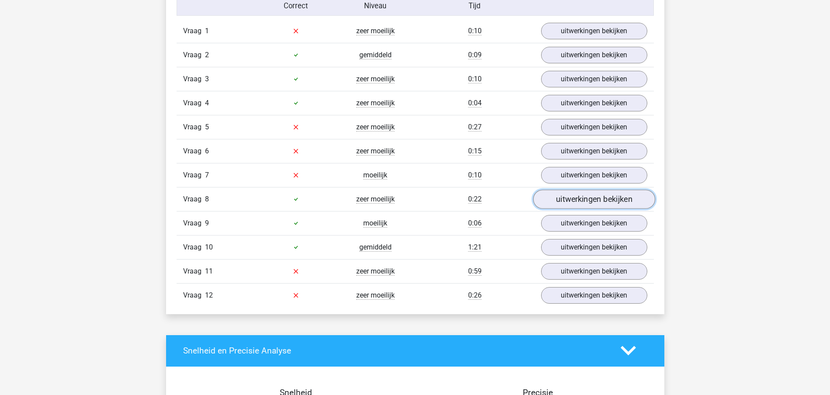
click at [579, 197] on link "uitwerkingen bekijken" at bounding box center [594, 199] width 122 height 19
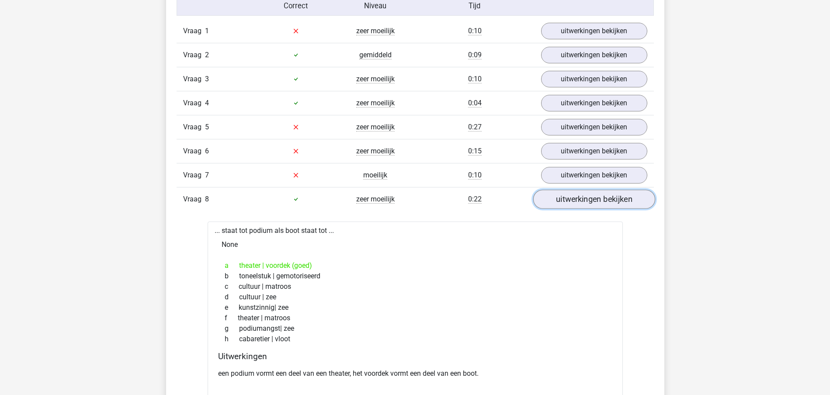
click at [579, 197] on link "uitwerkingen bekijken" at bounding box center [594, 199] width 122 height 19
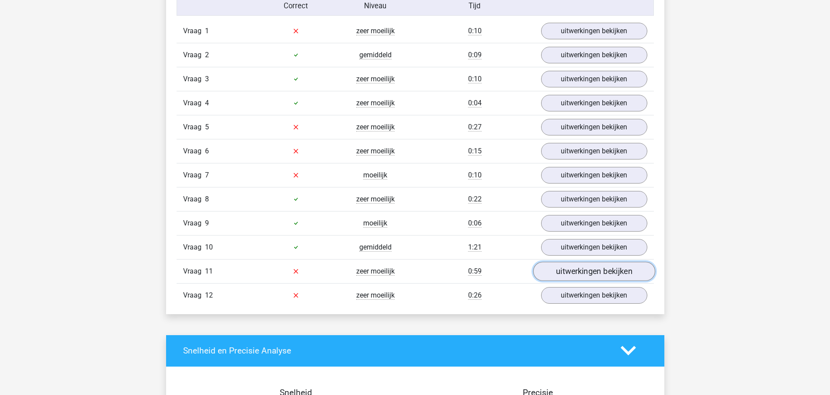
click at [577, 274] on link "uitwerkingen bekijken" at bounding box center [594, 271] width 122 height 19
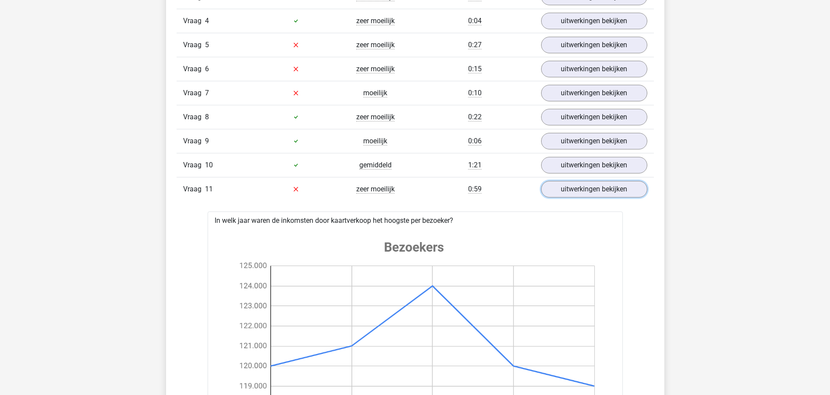
scroll to position [1038, 0]
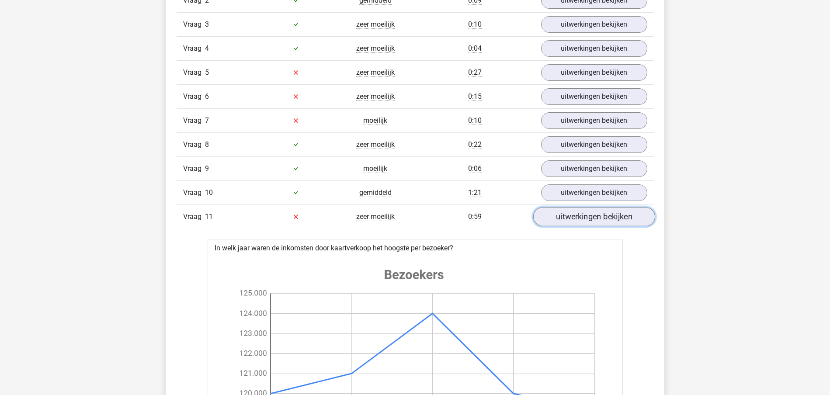
click at [592, 214] on link "uitwerkingen bekijken" at bounding box center [594, 216] width 122 height 19
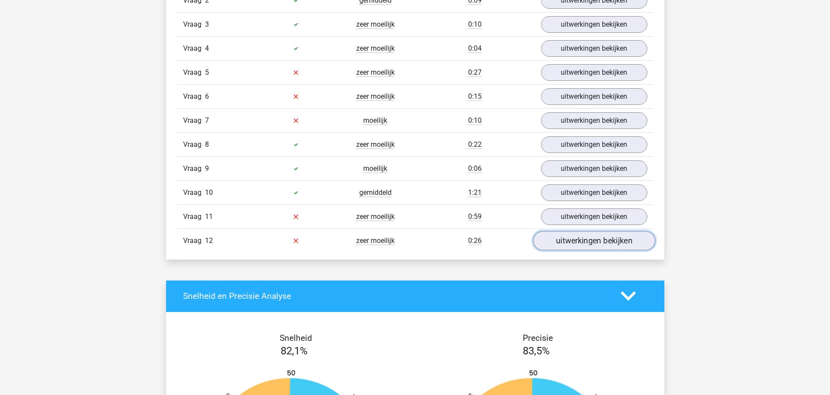
click at [587, 240] on link "uitwerkingen bekijken" at bounding box center [594, 240] width 122 height 19
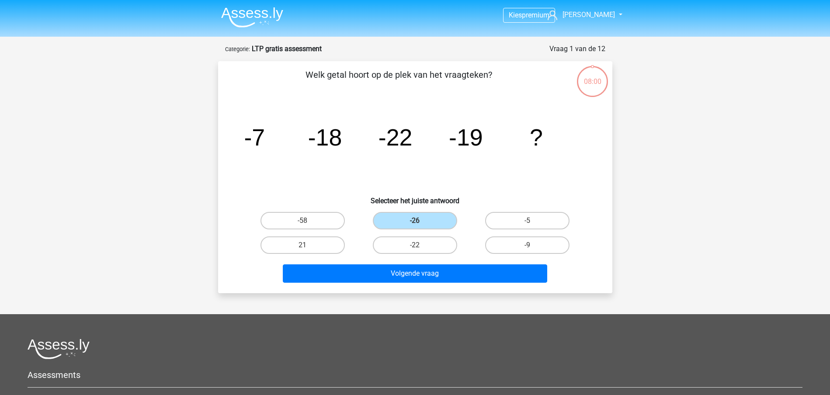
scroll to position [150, 0]
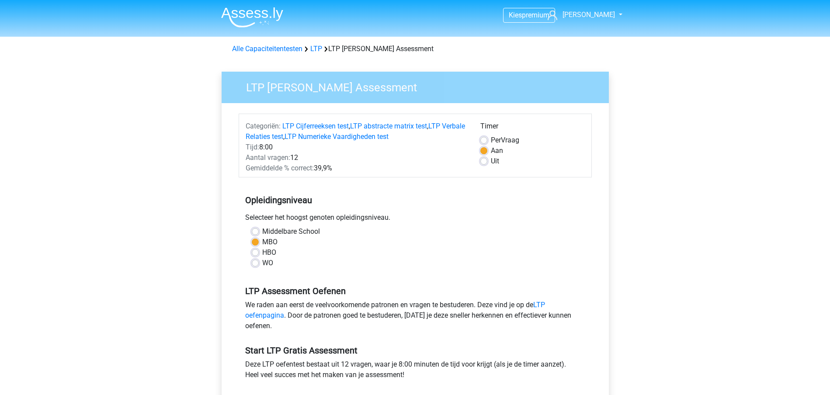
scroll to position [164, 0]
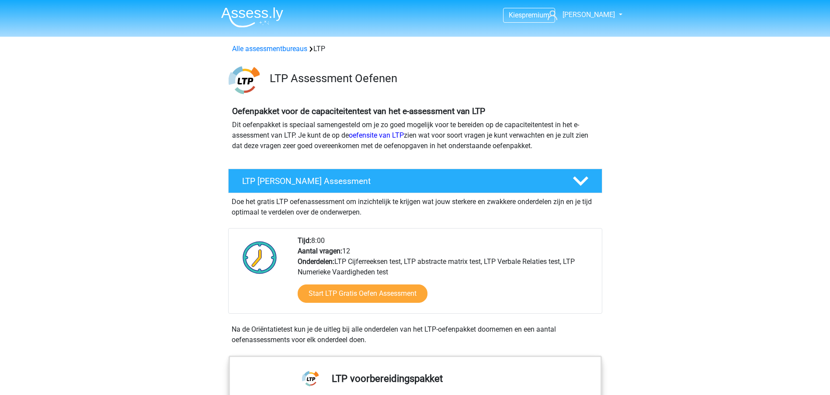
scroll to position [55, 0]
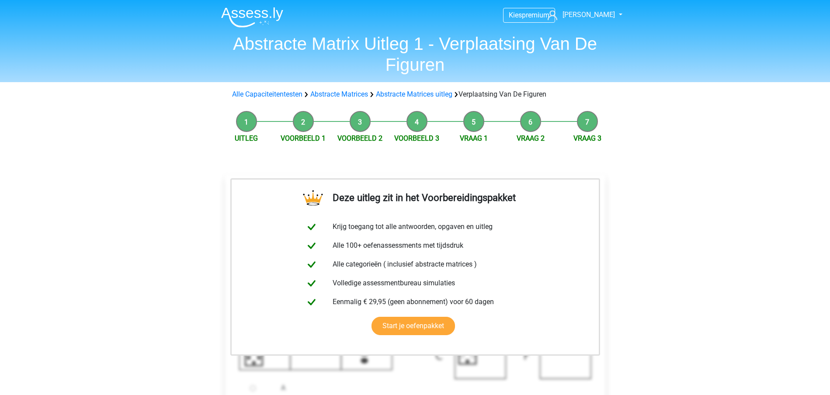
scroll to position [218, 0]
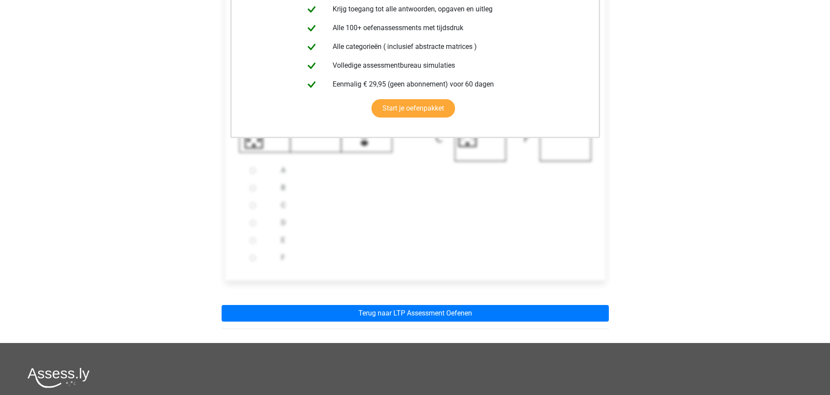
scroll to position [218, 0]
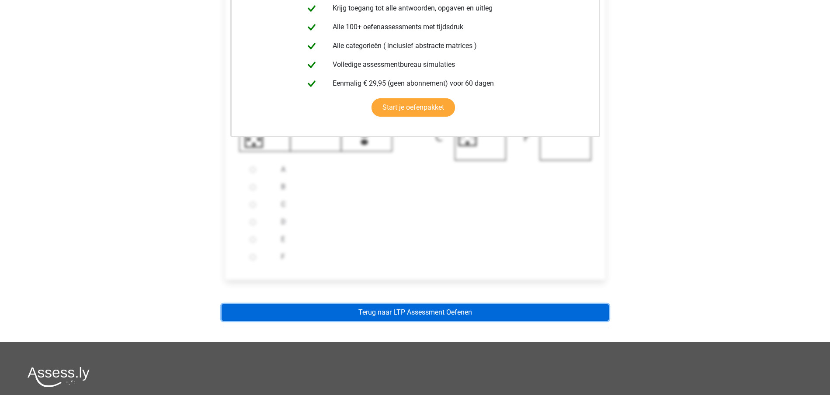
click at [419, 311] on link "Terug naar LTP Assessment Oefenen" at bounding box center [415, 312] width 387 height 17
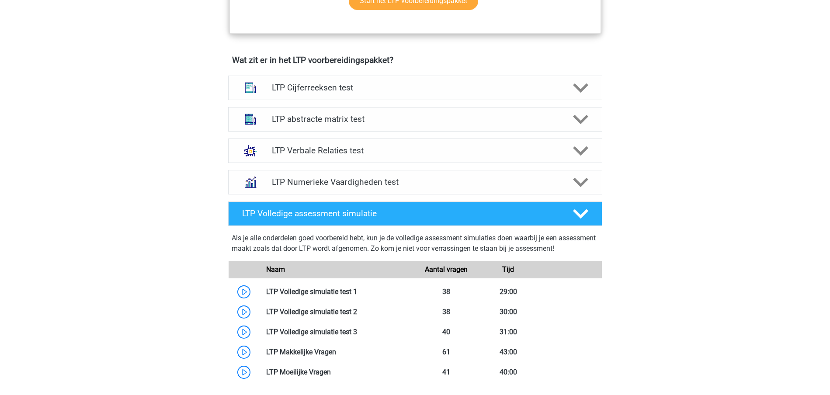
scroll to position [492, 0]
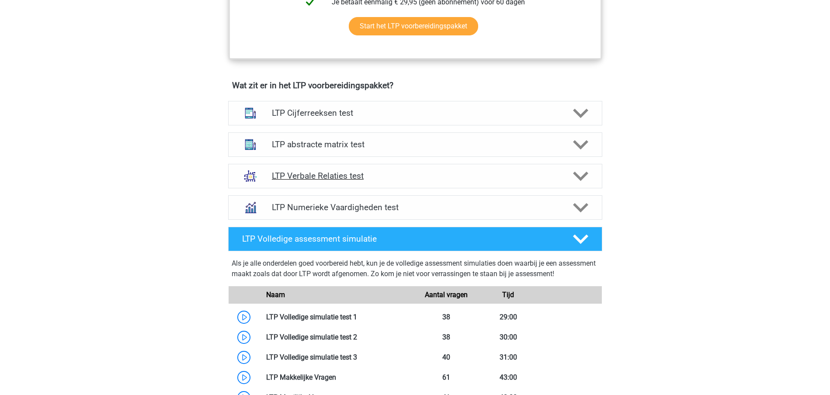
click at [303, 177] on h4 "LTP Verbale Relaties test" at bounding box center [415, 176] width 286 height 10
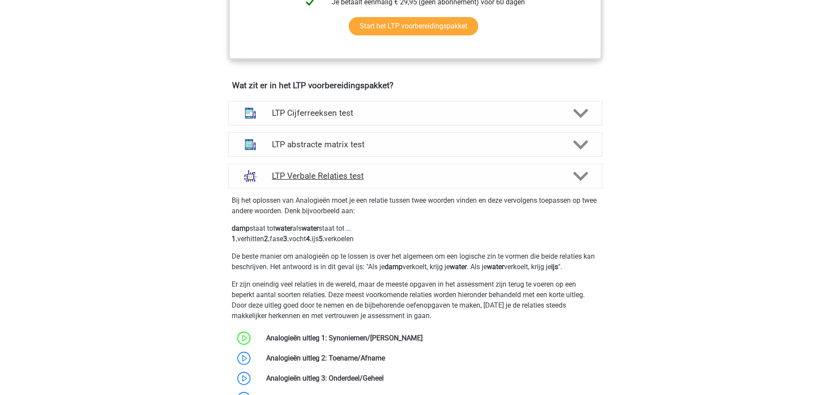
scroll to position [546, 0]
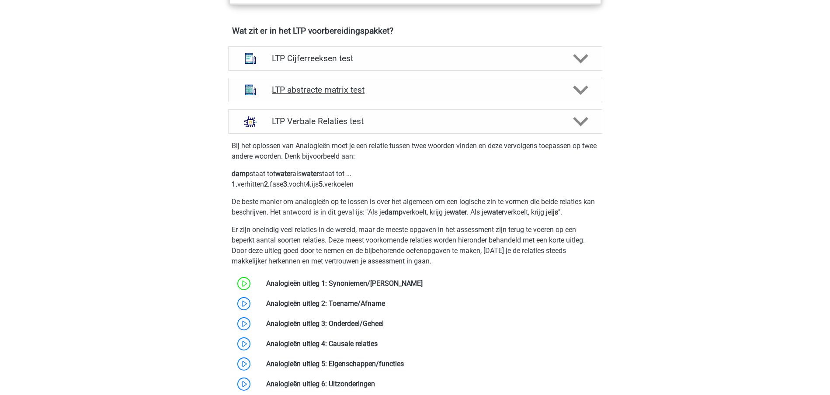
click at [319, 86] on h4 "LTP abstracte matrix test" at bounding box center [415, 90] width 286 height 10
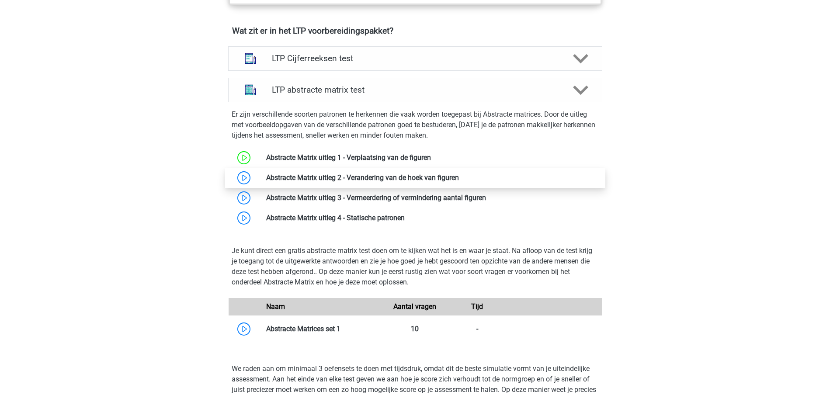
click at [459, 176] on link at bounding box center [459, 177] width 0 height 8
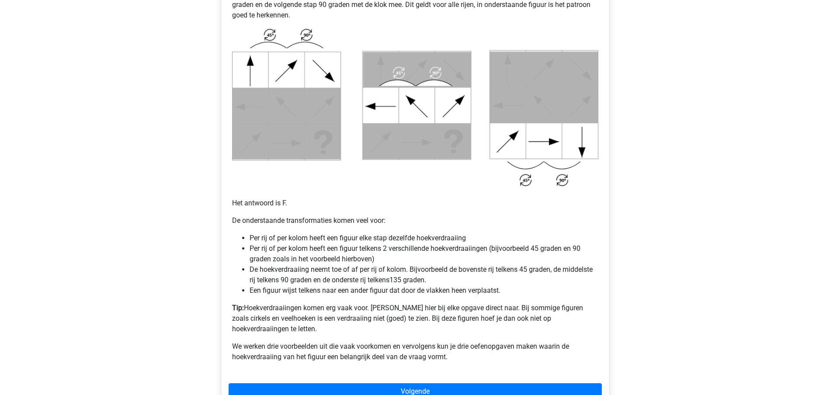
scroll to position [546, 0]
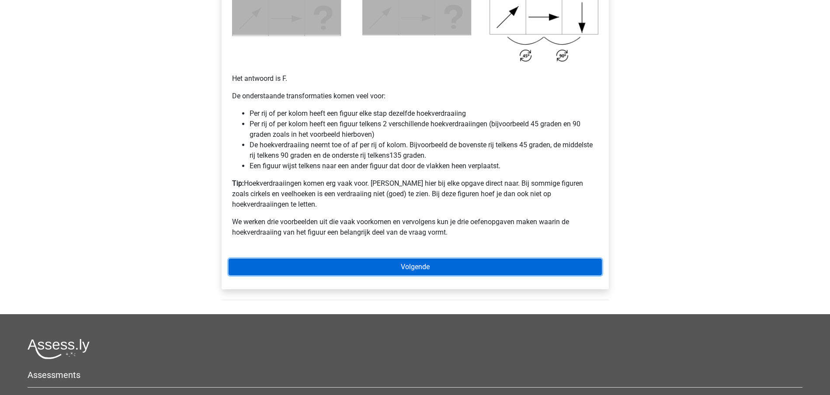
click at [419, 259] on link "Volgende" at bounding box center [415, 267] width 373 height 17
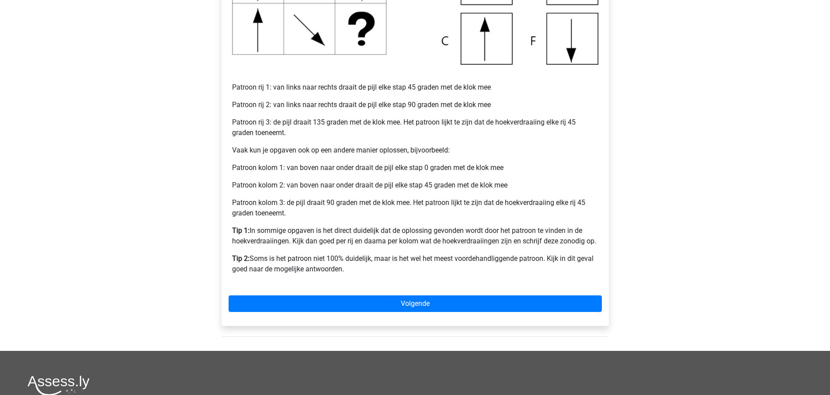
scroll to position [328, 0]
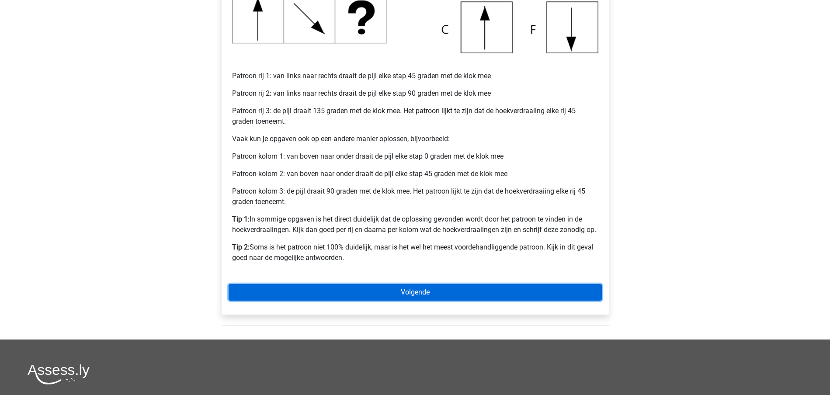
click at [412, 294] on link "Volgende" at bounding box center [415, 292] width 373 height 17
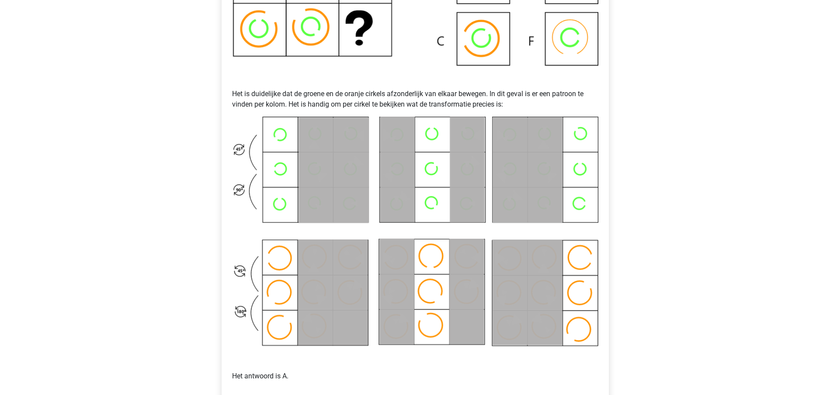
scroll to position [437, 0]
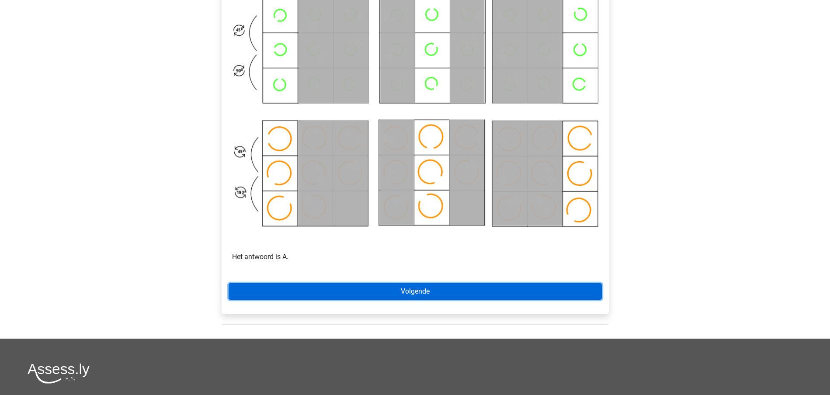
click at [411, 288] on link "Volgende" at bounding box center [415, 291] width 373 height 17
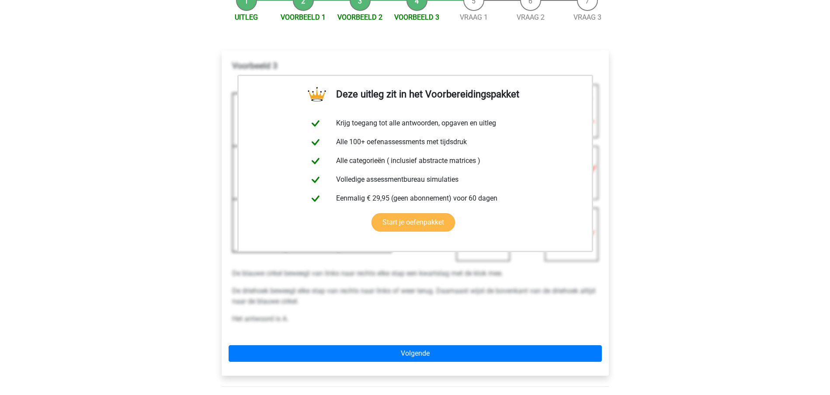
scroll to position [164, 0]
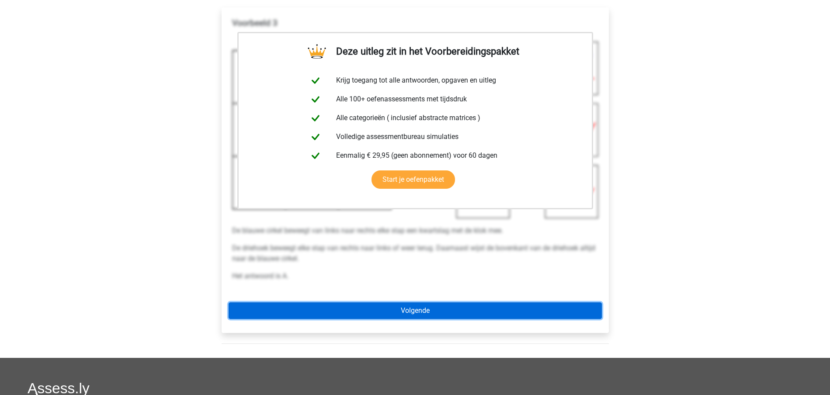
click at [404, 310] on link "Volgende" at bounding box center [415, 310] width 373 height 17
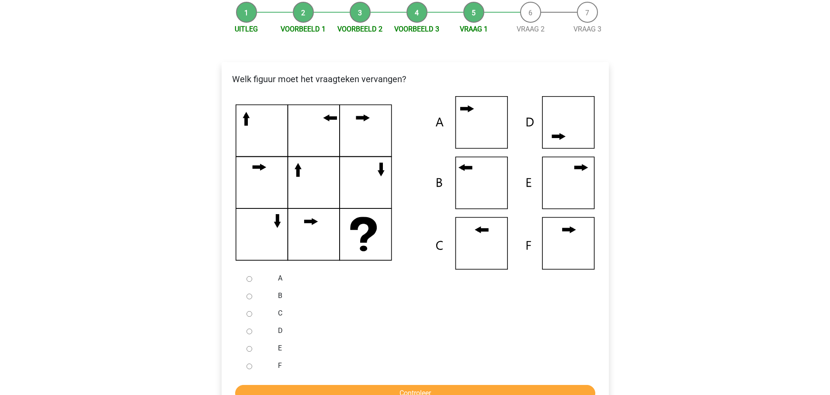
scroll to position [164, 0]
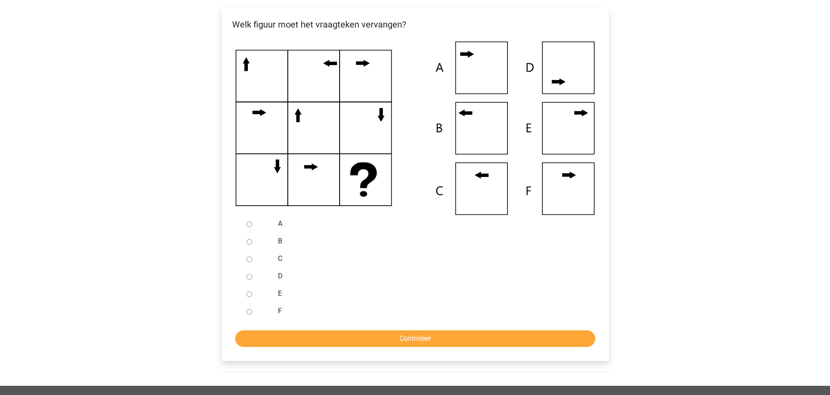
click at [247, 260] on input "C" at bounding box center [249, 259] width 6 height 6
radio input "true"
click at [409, 339] on input "Controleer" at bounding box center [415, 338] width 360 height 17
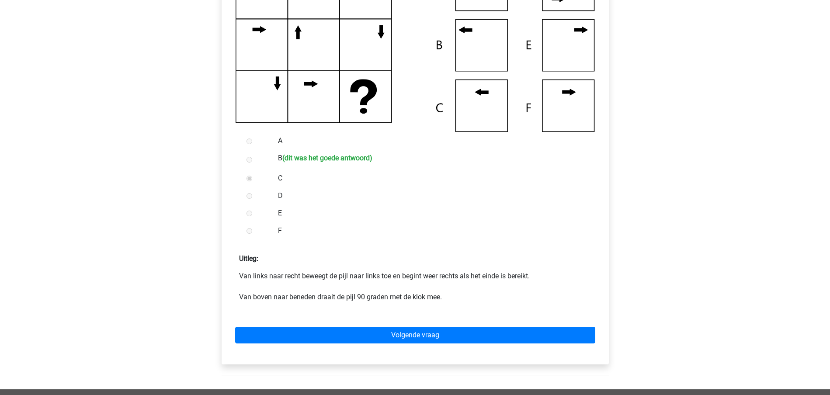
scroll to position [273, 0]
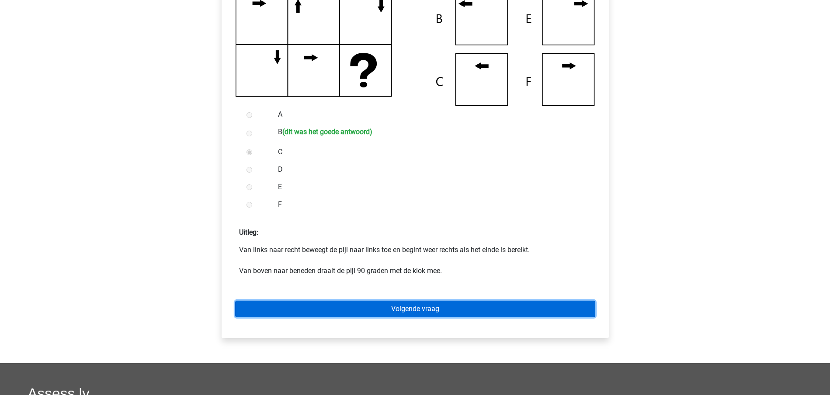
click at [418, 311] on link "Volgende vraag" at bounding box center [415, 309] width 360 height 17
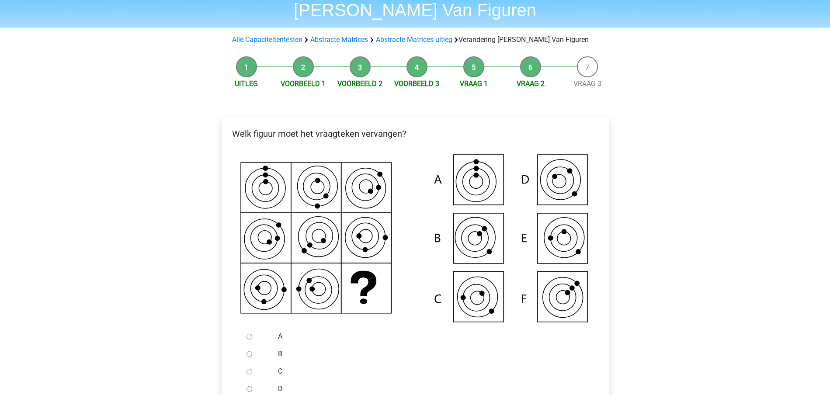
scroll to position [109, 0]
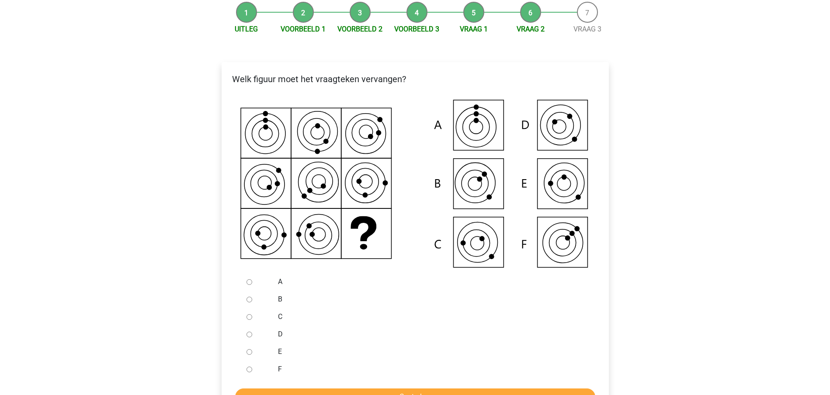
click at [567, 196] on icon at bounding box center [414, 184] width 359 height 177
click at [249, 353] on input "E" at bounding box center [249, 352] width 6 height 6
radio input "true"
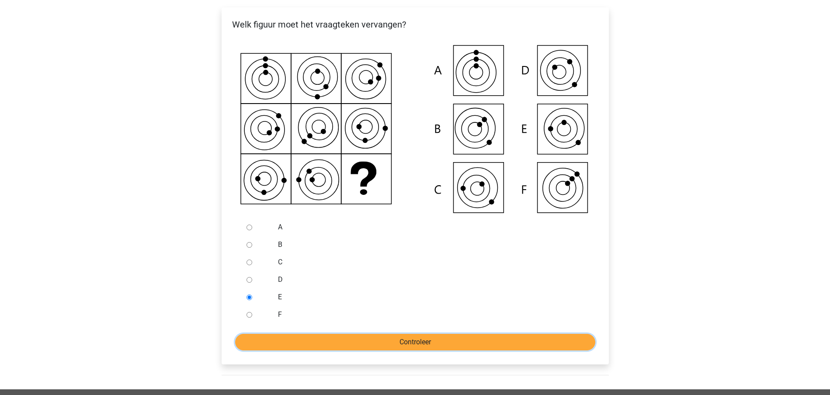
click at [413, 339] on input "Controleer" at bounding box center [415, 342] width 360 height 17
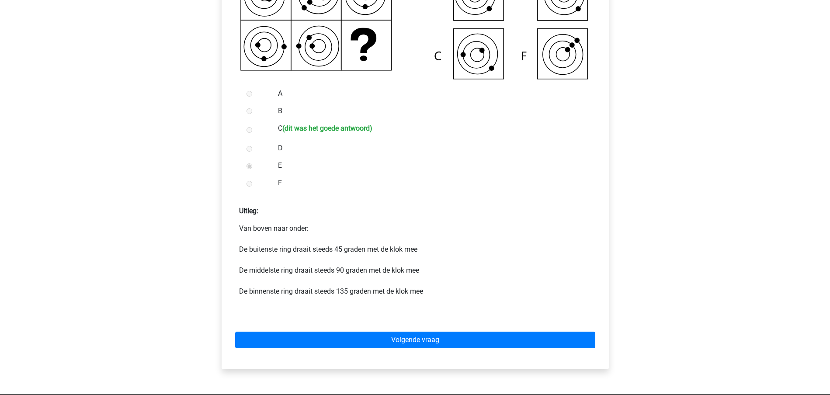
scroll to position [328, 0]
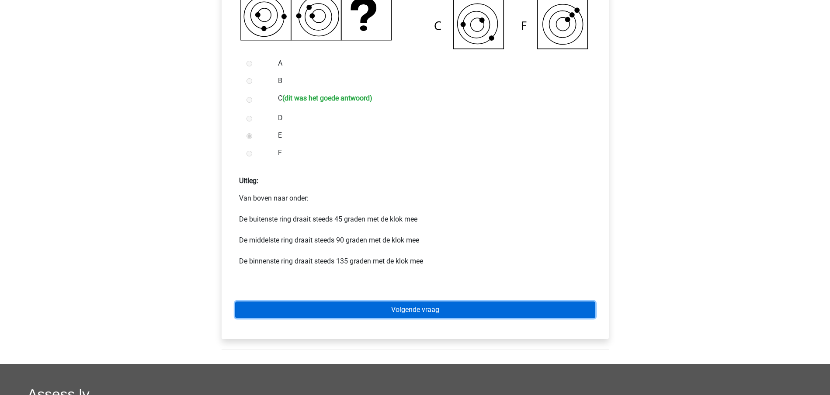
click at [415, 307] on link "Volgende vraag" at bounding box center [415, 309] width 360 height 17
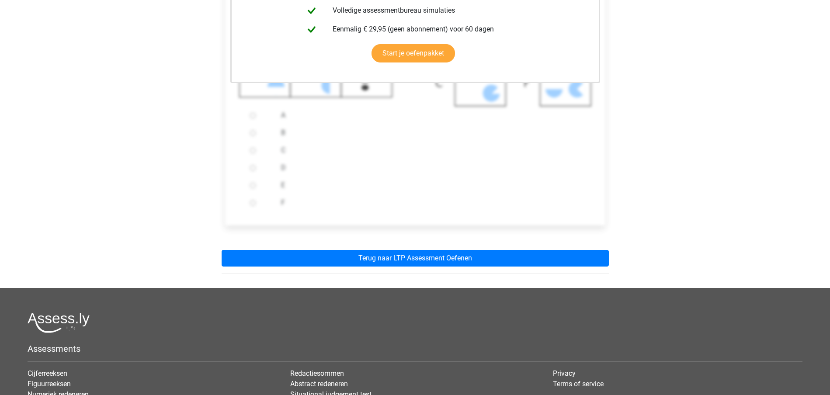
scroll to position [273, 0]
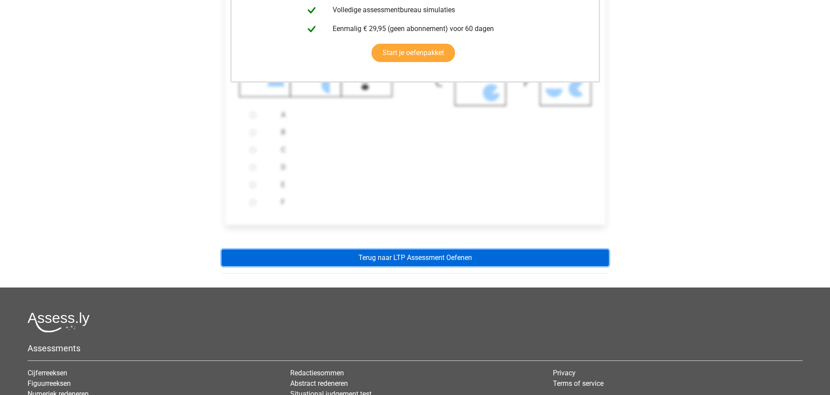
click at [438, 257] on link "Terug naar LTP Assessment Oefenen" at bounding box center [415, 257] width 387 height 17
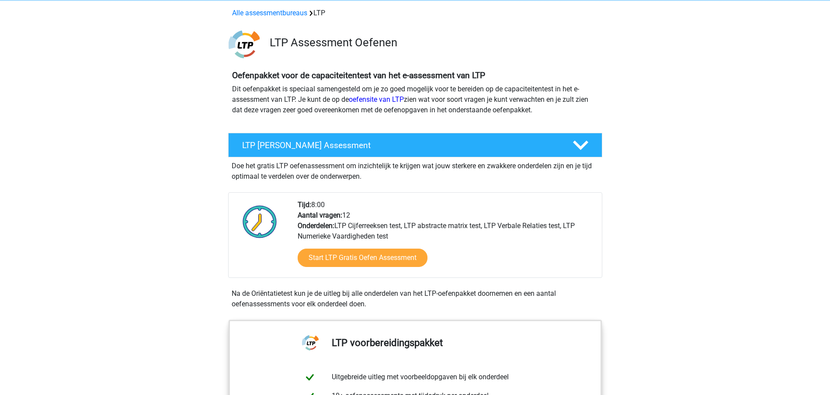
scroll to position [55, 0]
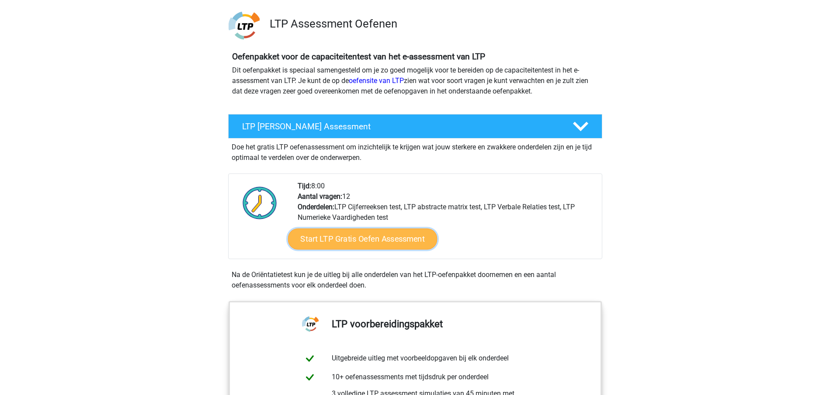
click at [395, 239] on link "Start LTP Gratis Oefen Assessment" at bounding box center [361, 239] width 149 height 21
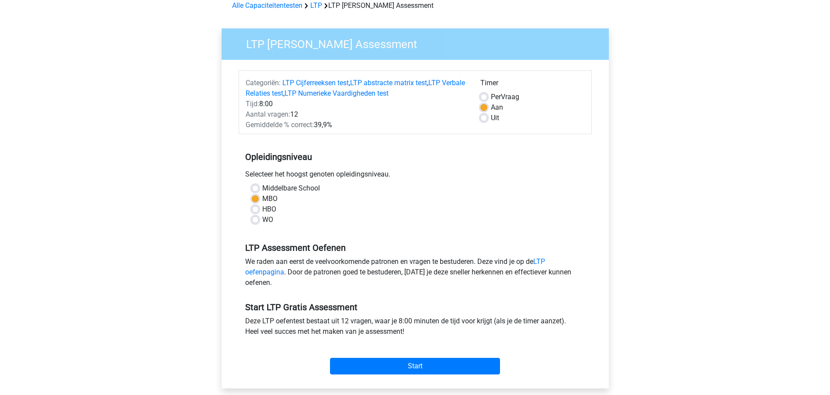
scroll to position [109, 0]
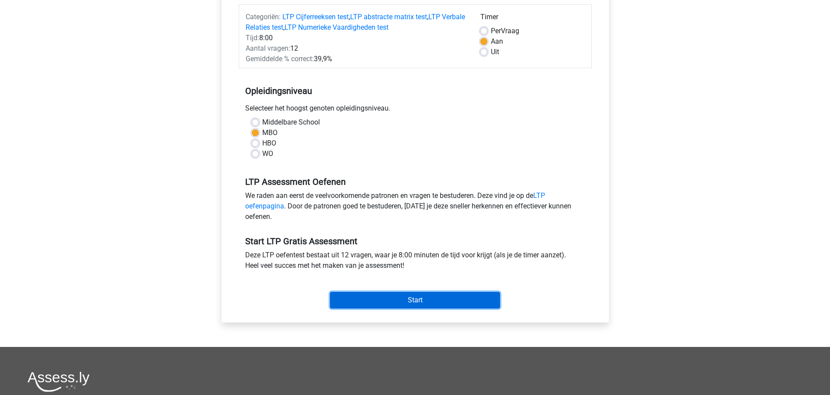
click at [412, 298] on input "Start" at bounding box center [415, 300] width 170 height 17
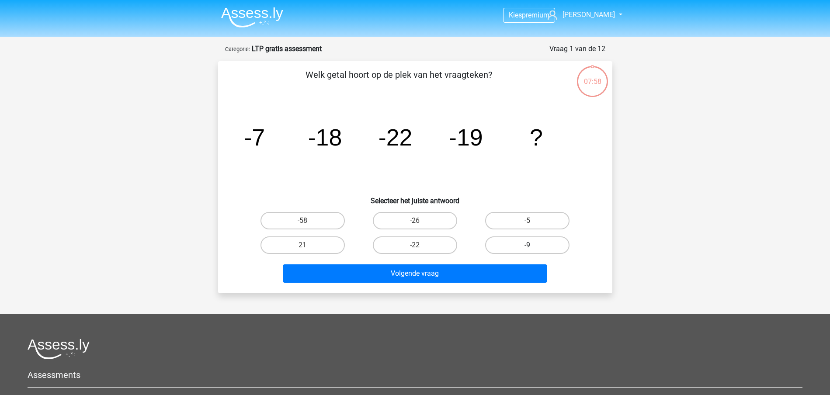
click at [516, 247] on label "-9" at bounding box center [527, 244] width 84 height 17
click at [527, 247] on input "-9" at bounding box center [530, 248] width 6 height 6
radio input "true"
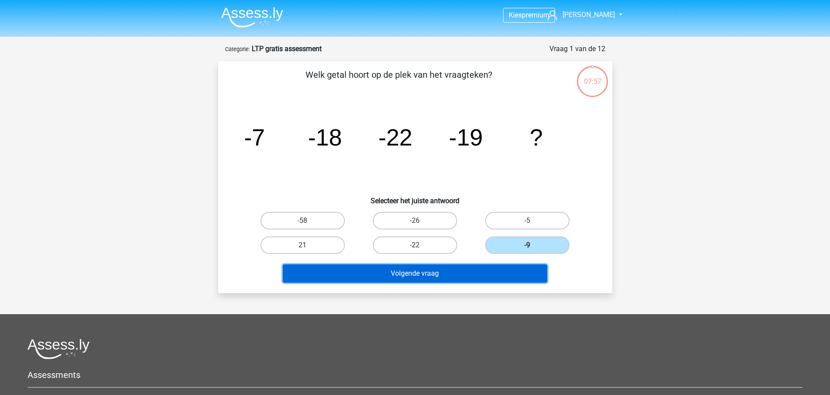
click at [452, 273] on button "Volgende vraag" at bounding box center [415, 273] width 264 height 18
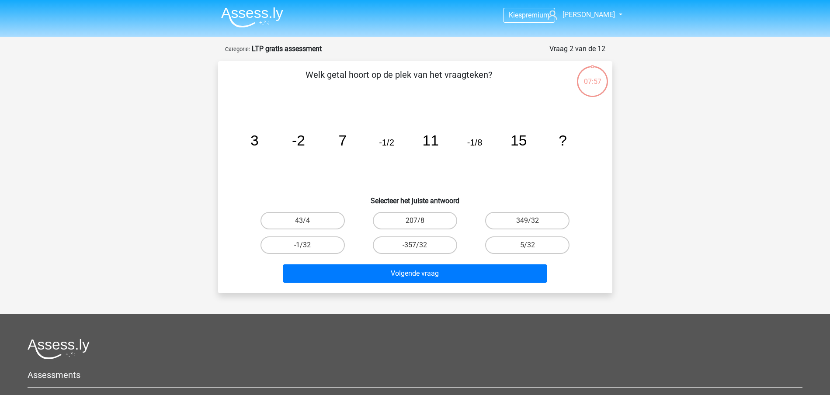
scroll to position [44, 0]
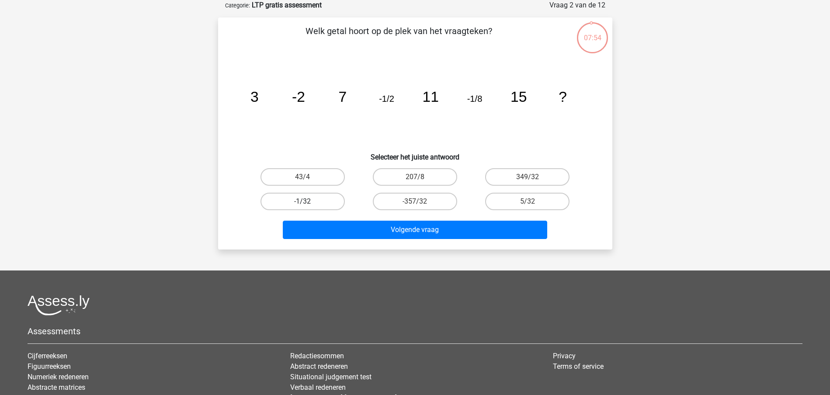
click at [325, 200] on label "-1/32" at bounding box center [302, 201] width 84 height 17
click at [308, 201] on input "-1/32" at bounding box center [305, 204] width 6 height 6
radio input "true"
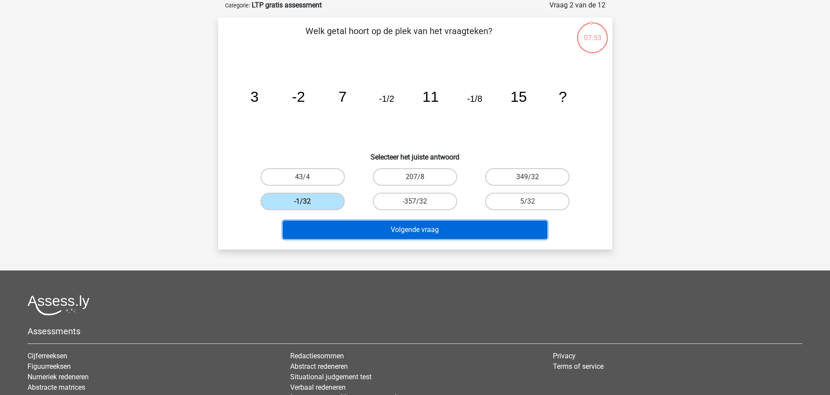
click at [391, 228] on button "Volgende vraag" at bounding box center [415, 230] width 264 height 18
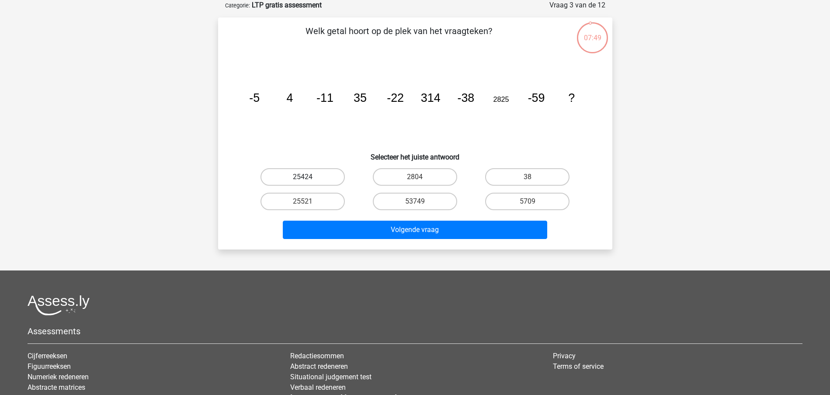
click at [305, 171] on label "25424" at bounding box center [302, 176] width 84 height 17
click at [305, 177] on input "25424" at bounding box center [305, 180] width 6 height 6
radio input "true"
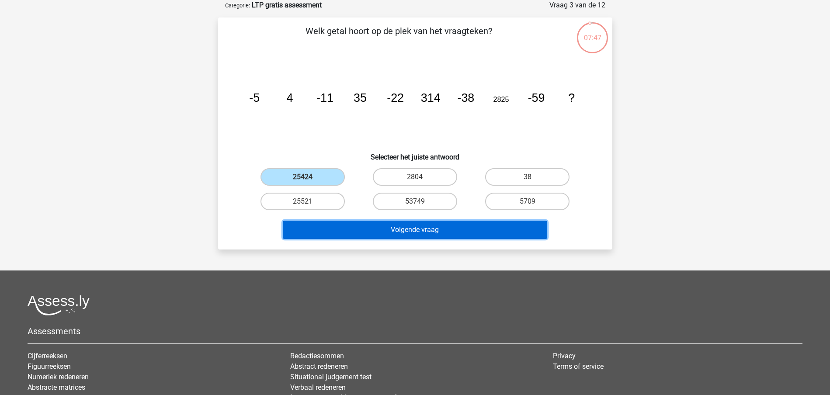
click at [399, 229] on button "Volgende vraag" at bounding box center [415, 230] width 264 height 18
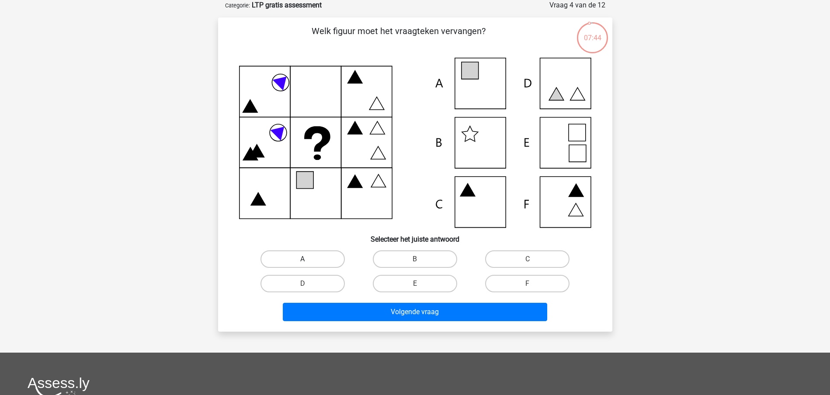
click at [322, 257] on label "A" at bounding box center [302, 258] width 84 height 17
click at [308, 259] on input "A" at bounding box center [305, 262] width 6 height 6
radio input "true"
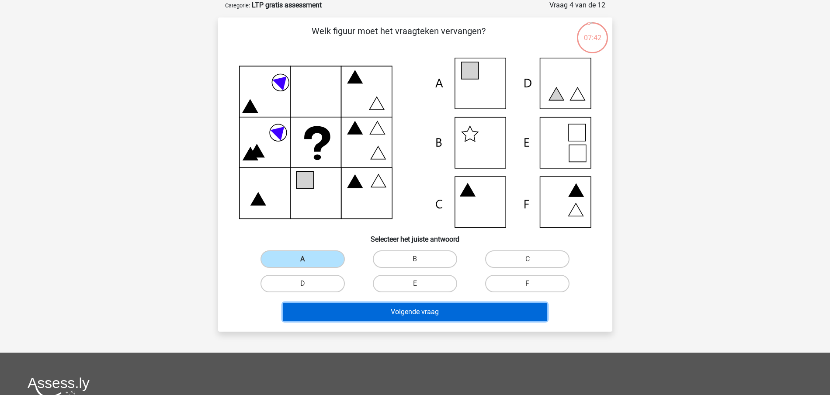
click at [418, 311] on button "Volgende vraag" at bounding box center [415, 312] width 264 height 18
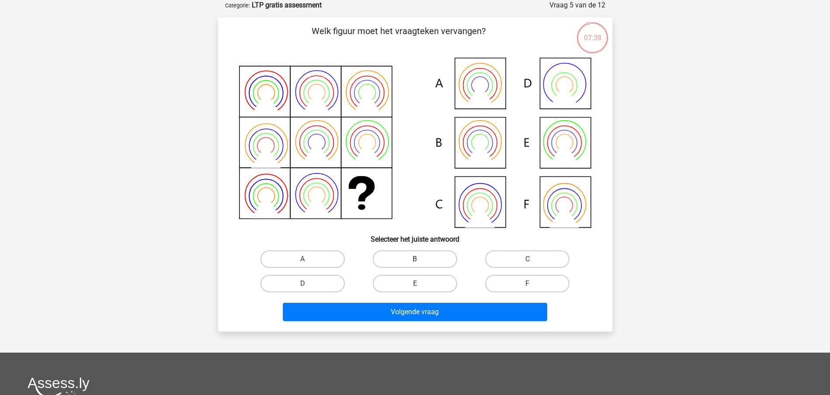
click at [414, 259] on label "B" at bounding box center [415, 258] width 84 height 17
click at [415, 259] on input "B" at bounding box center [418, 262] width 6 height 6
radio input "true"
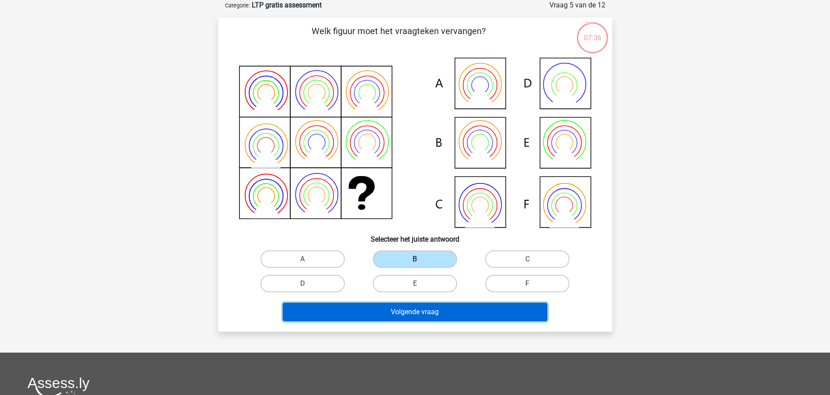
click at [425, 308] on button "Volgende vraag" at bounding box center [415, 312] width 264 height 18
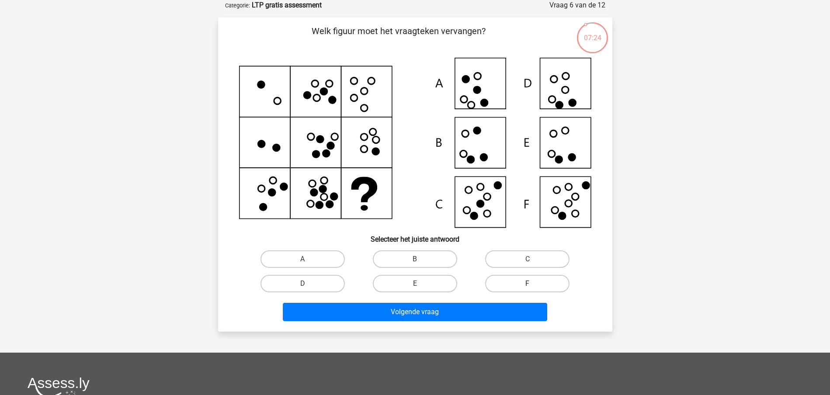
click at [522, 282] on label "F" at bounding box center [527, 283] width 84 height 17
click at [527, 284] on input "F" at bounding box center [530, 287] width 6 height 6
radio input "true"
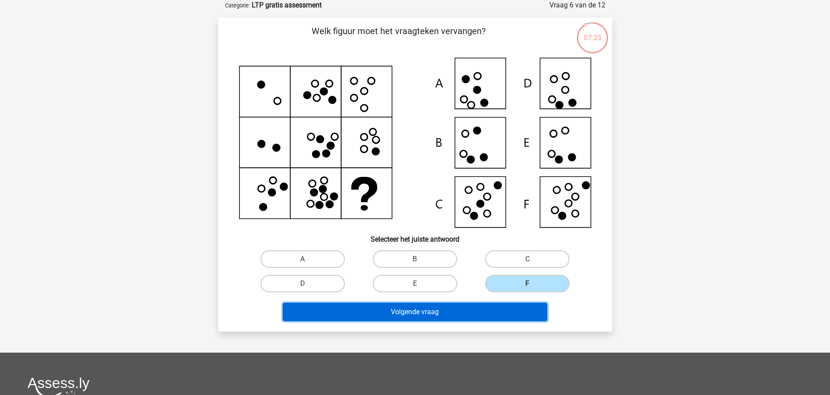
click at [450, 311] on button "Volgende vraag" at bounding box center [415, 312] width 264 height 18
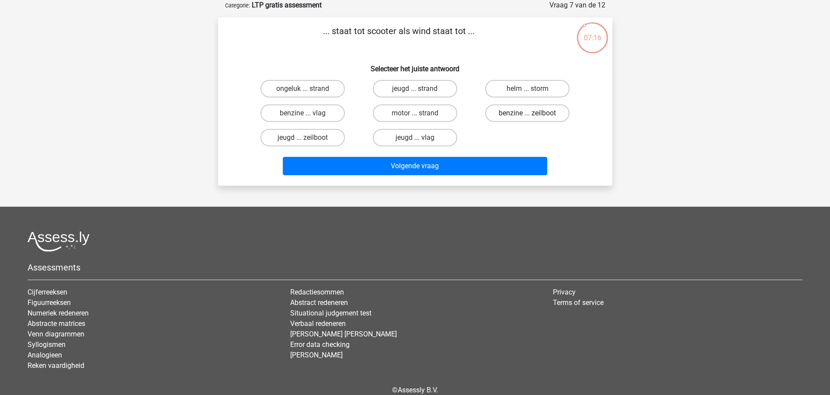
click at [526, 108] on label "benzine ... zeilboot" at bounding box center [527, 112] width 84 height 17
click at [527, 113] on input "benzine ... zeilboot" at bounding box center [530, 116] width 6 height 6
radio input "true"
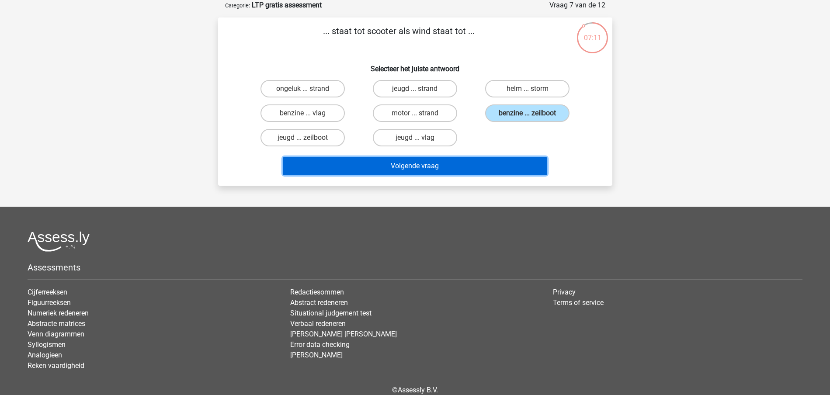
click at [433, 163] on button "Volgende vraag" at bounding box center [415, 166] width 264 height 18
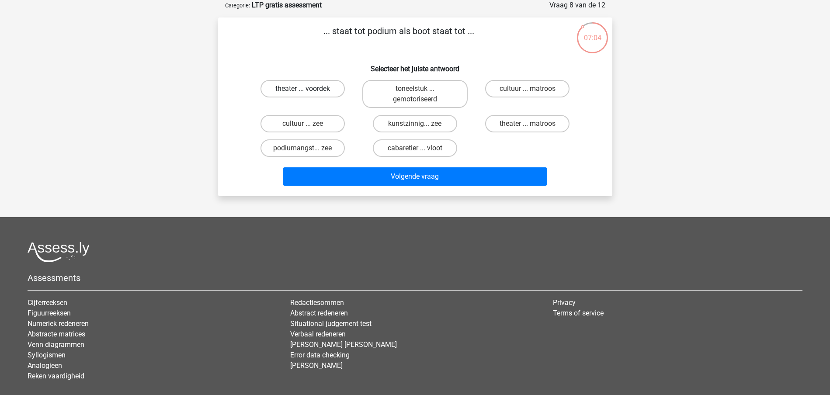
click at [319, 89] on label "theater ... voordek" at bounding box center [302, 88] width 84 height 17
click at [308, 89] on input "theater ... voordek" at bounding box center [305, 92] width 6 height 6
radio input "true"
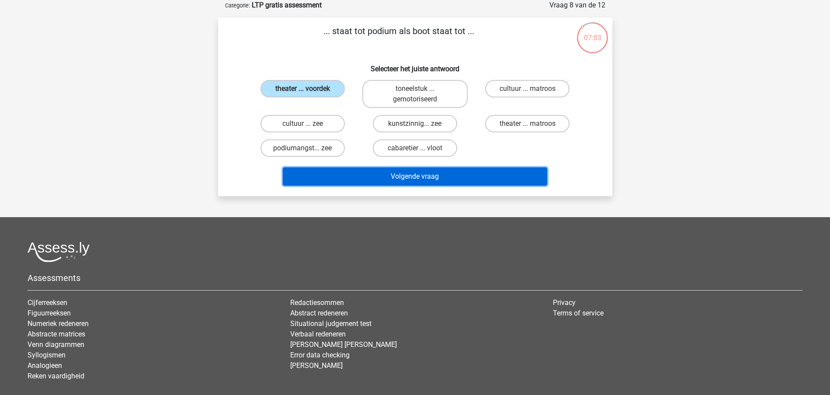
click at [410, 175] on button "Volgende vraag" at bounding box center [415, 176] width 264 height 18
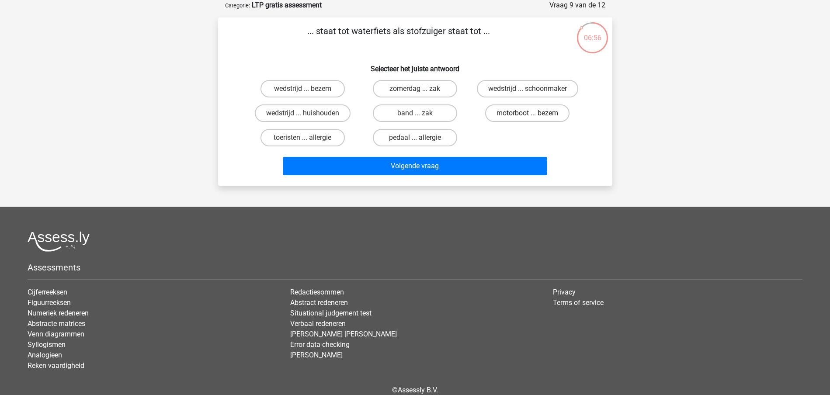
click at [506, 112] on label "motorboot ... bezem" at bounding box center [527, 112] width 84 height 17
click at [527, 113] on input "motorboot ... bezem" at bounding box center [530, 116] width 6 height 6
radio input "true"
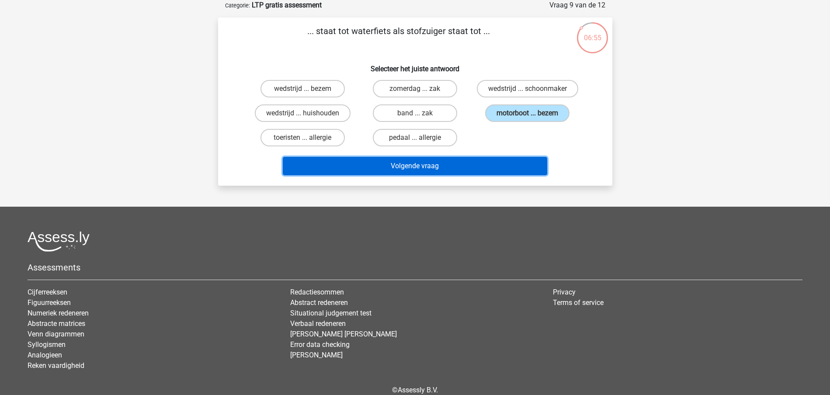
click at [432, 163] on button "Volgende vraag" at bounding box center [415, 166] width 264 height 18
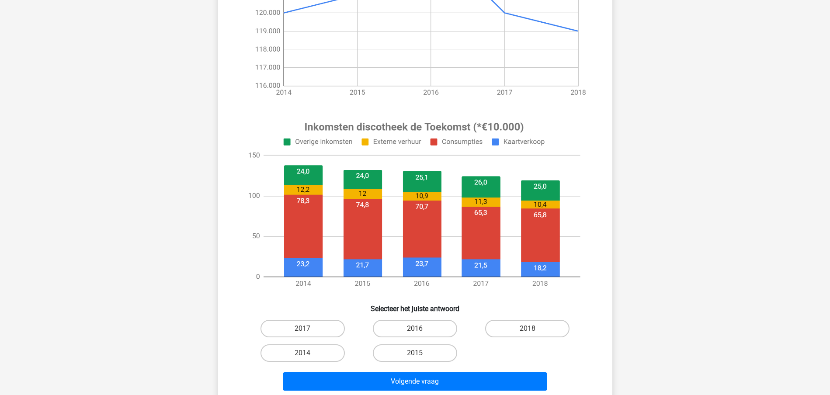
scroll to position [273, 0]
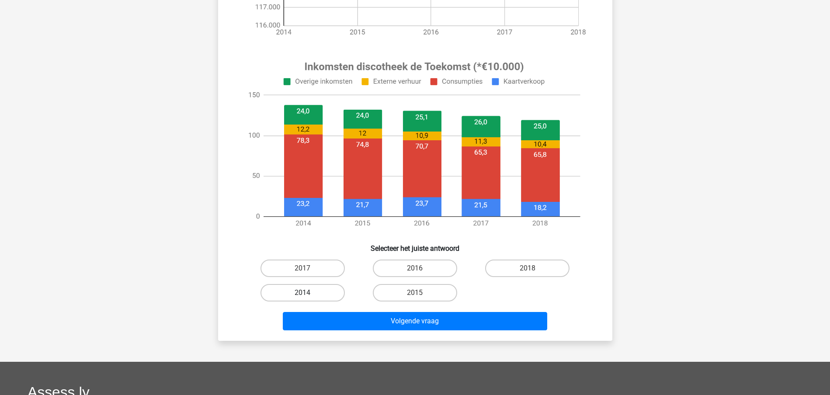
click at [314, 291] on label "2014" at bounding box center [302, 292] width 84 height 17
click at [308, 293] on input "2014" at bounding box center [305, 296] width 6 height 6
radio input "true"
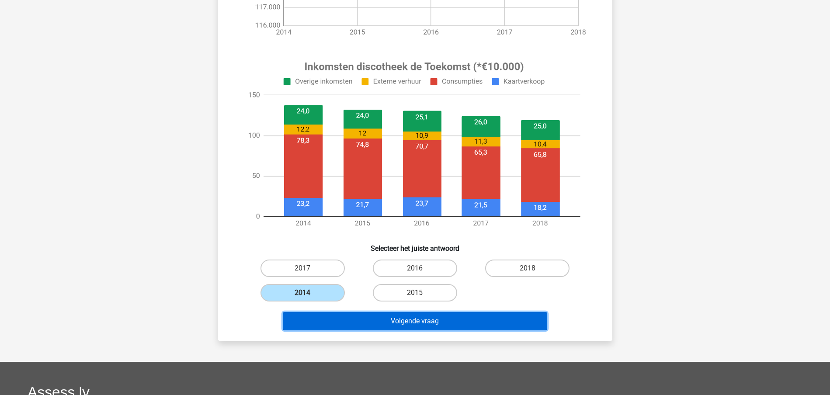
click at [410, 322] on button "Volgende vraag" at bounding box center [415, 321] width 264 height 18
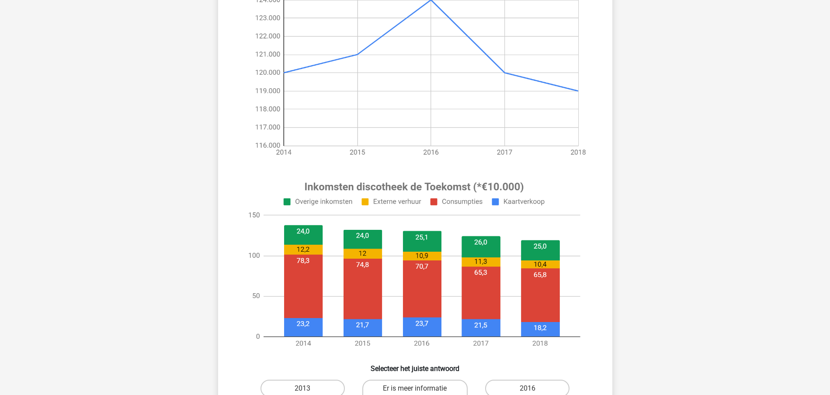
scroll to position [208, 0]
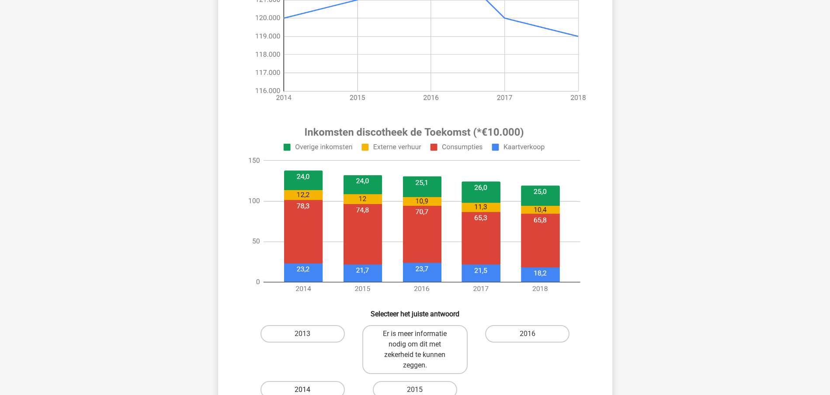
click at [313, 390] on label "2014" at bounding box center [302, 389] width 84 height 17
click at [308, 390] on input "2014" at bounding box center [305, 393] width 6 height 6
radio input "true"
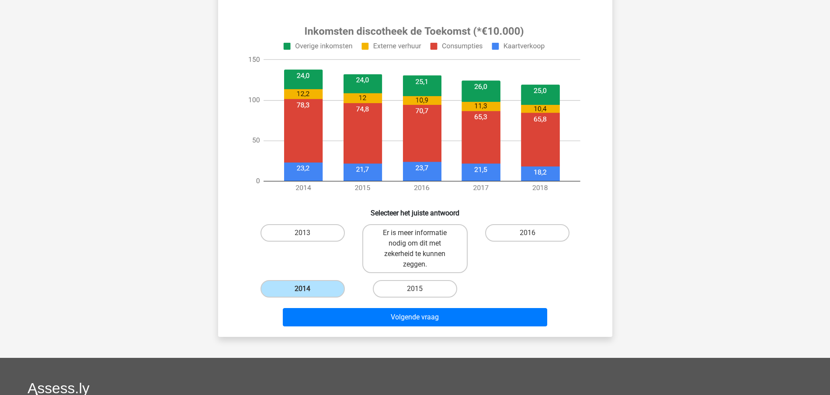
scroll to position [317, 0]
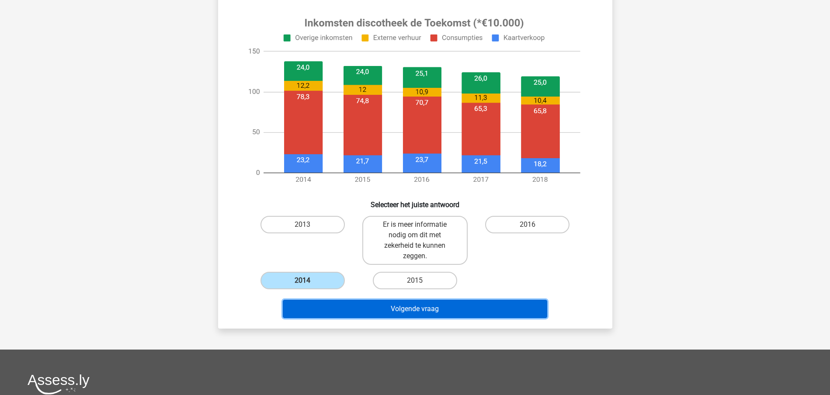
click at [415, 310] on button "Volgende vraag" at bounding box center [415, 309] width 264 height 18
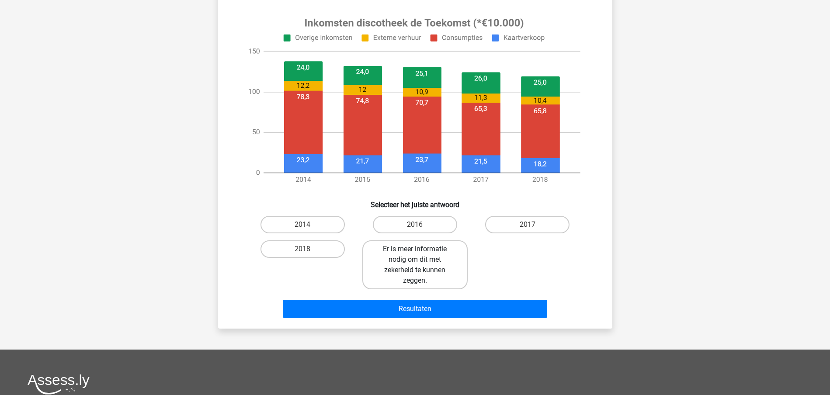
click at [402, 271] on label "Er is meer informatie nodig om dit met zekerheid te kunnen zeggen." at bounding box center [414, 264] width 105 height 49
click at [415, 255] on input "Er is meer informatie nodig om dit met zekerheid te kunnen zeggen." at bounding box center [418, 252] width 6 height 6
radio input "true"
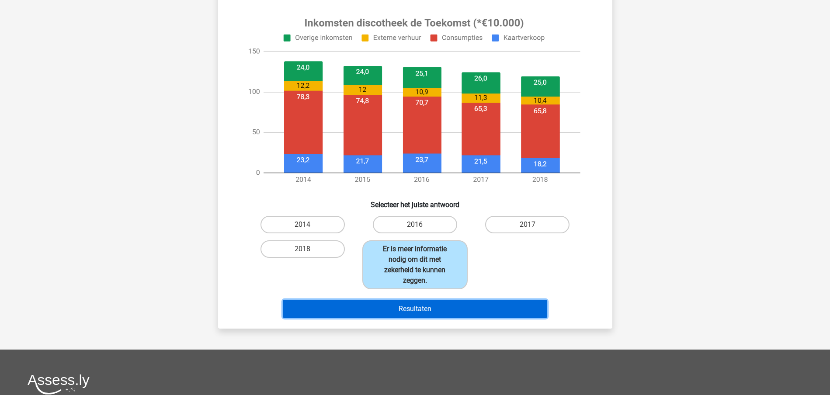
click at [411, 306] on button "Resultaten" at bounding box center [415, 309] width 264 height 18
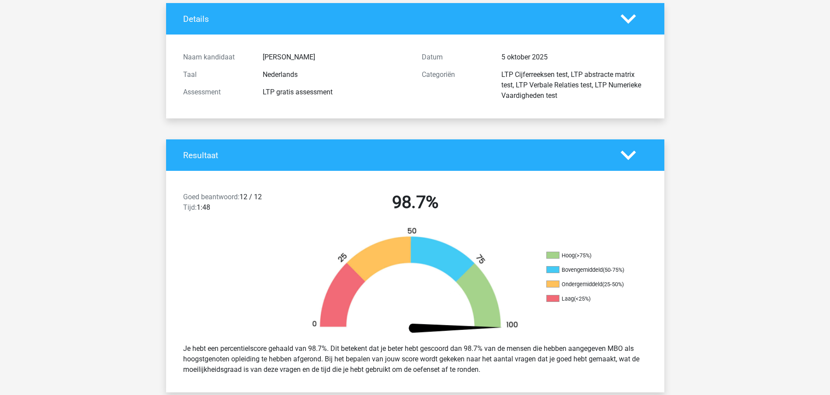
scroll to position [109, 0]
